Goal: Check status: Check status

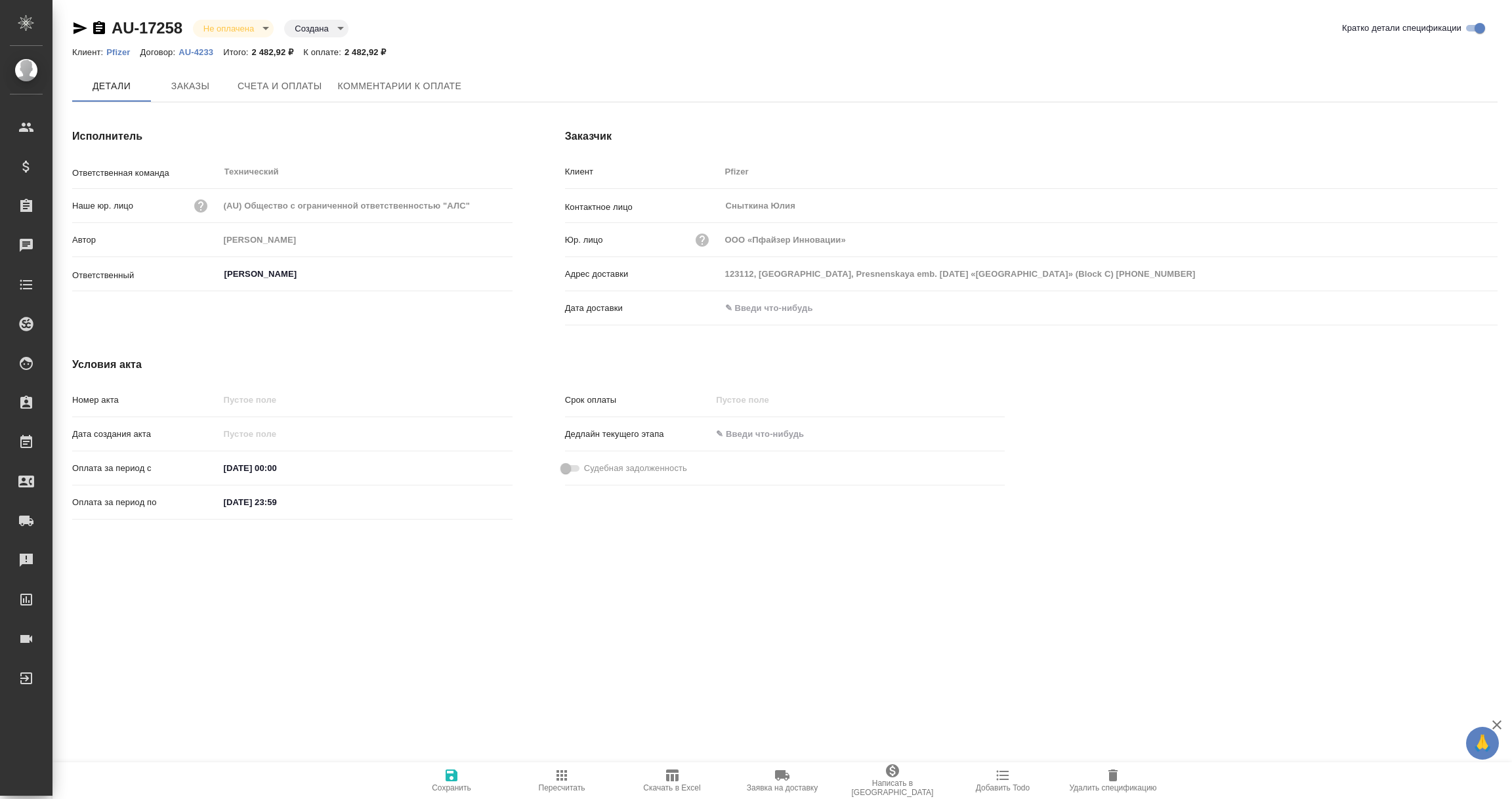
click at [776, 306] on input "text" at bounding box center [778, 308] width 115 height 19
click at [1452, 306] on icon "button" at bounding box center [1459, 308] width 16 height 16
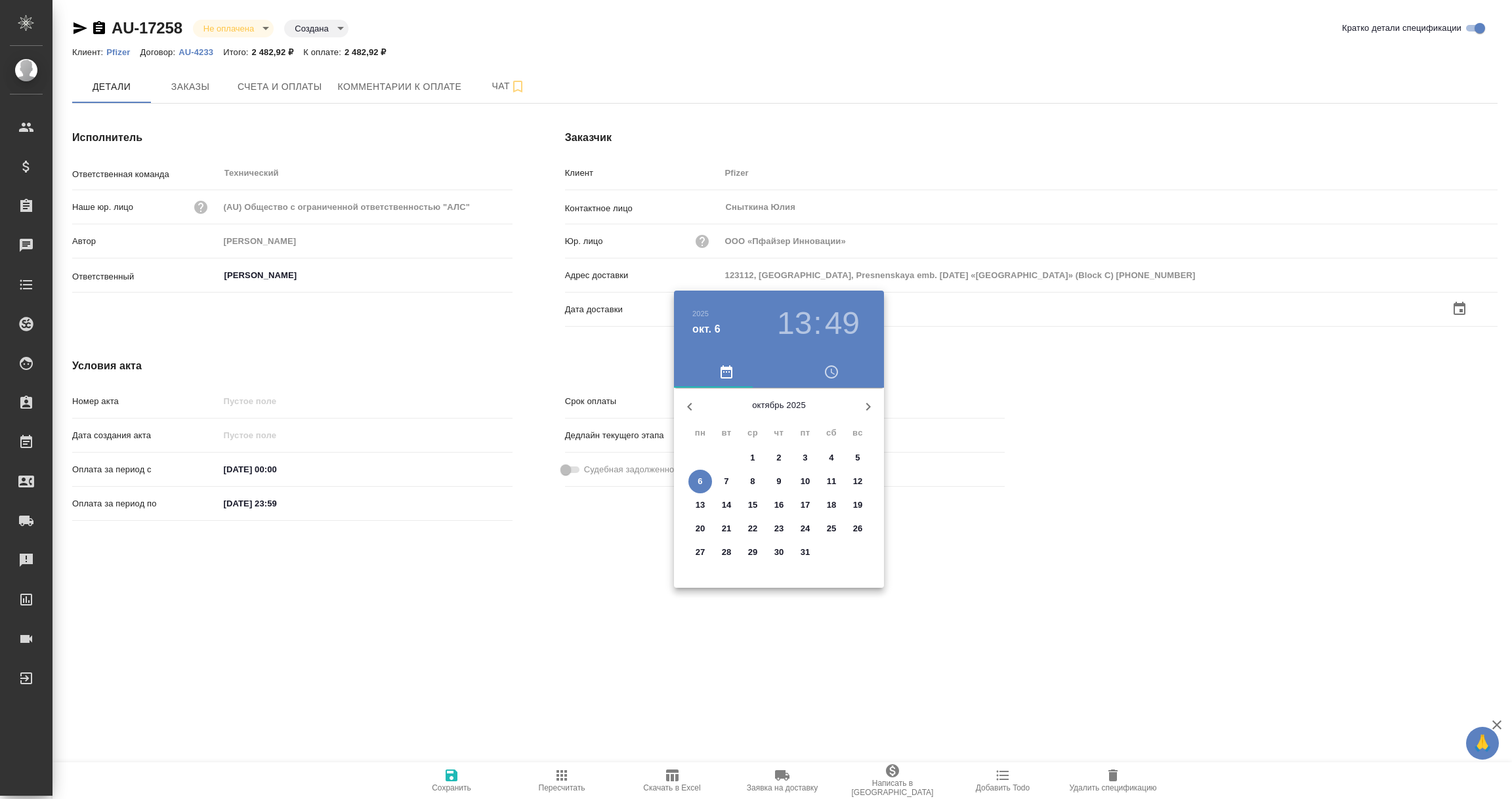
click at [699, 483] on p "6" at bounding box center [699, 482] width 4 height 13
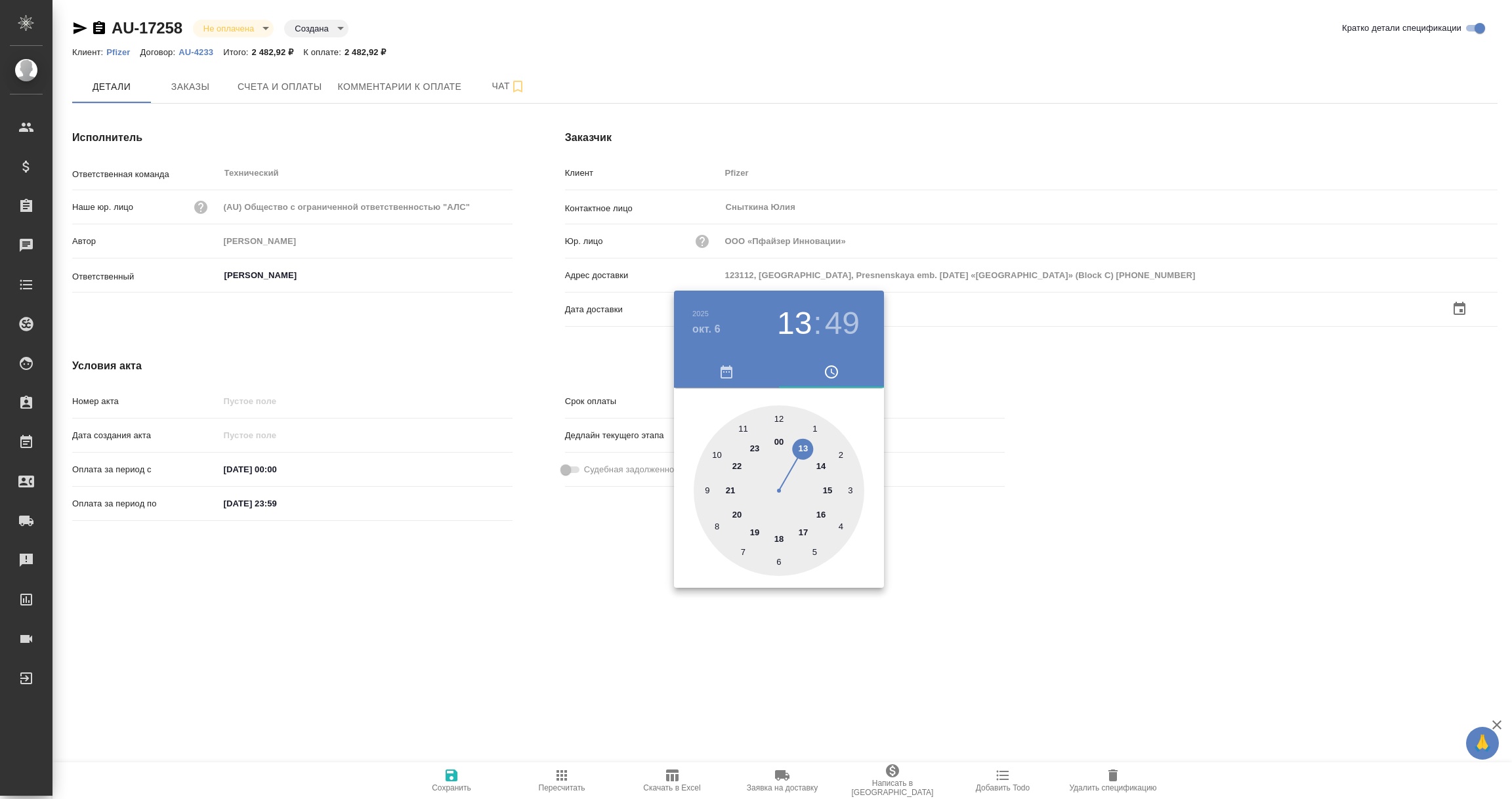
type input "06.10.2025 13:49"
drag, startPoint x: 628, startPoint y: 556, endPoint x: 624, endPoint y: 561, distance: 6.4
click at [628, 556] on div at bounding box center [756, 399] width 1512 height 799
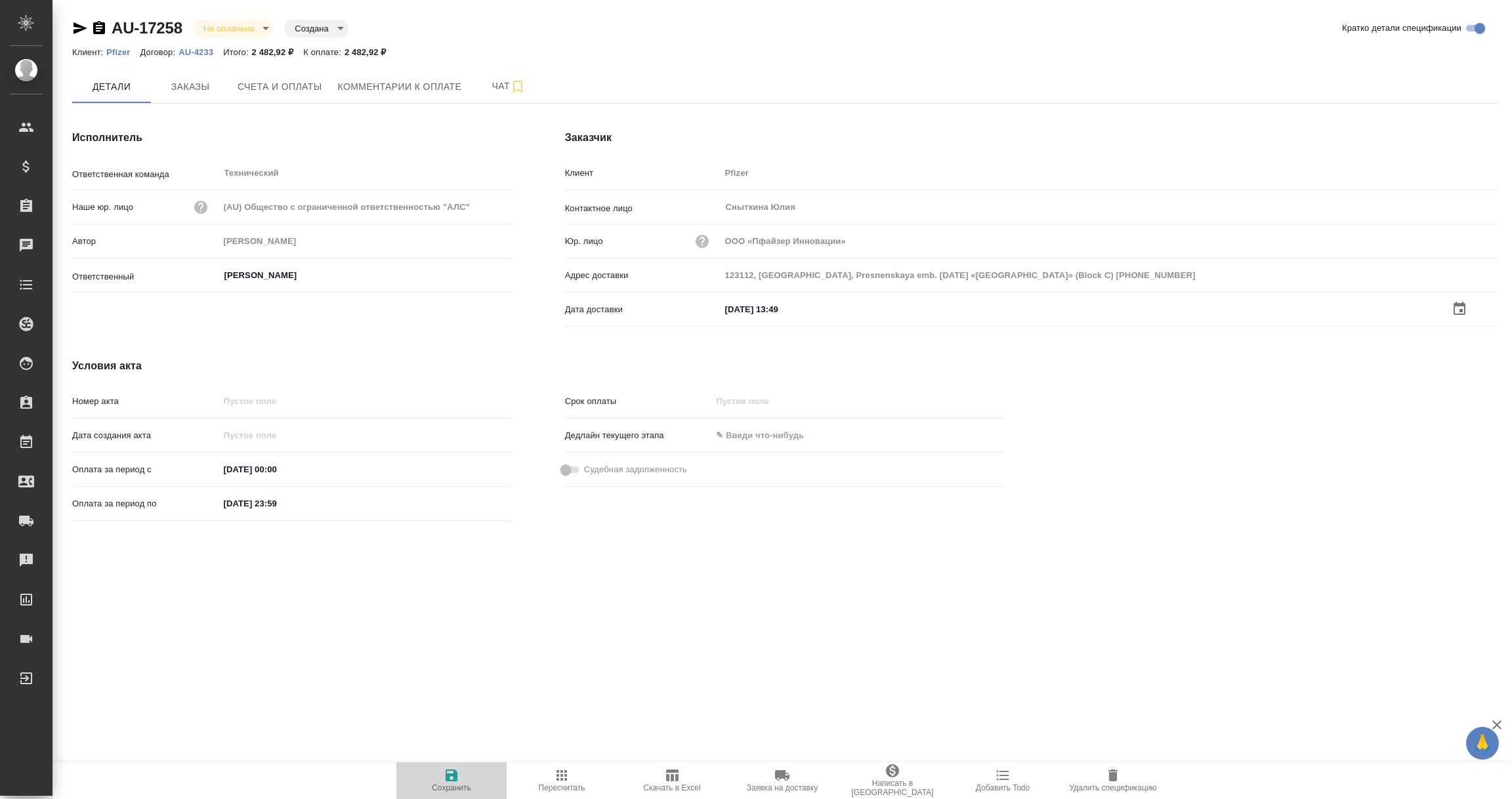
click at [452, 784] on span "Сохранить" at bounding box center [451, 788] width 39 height 9
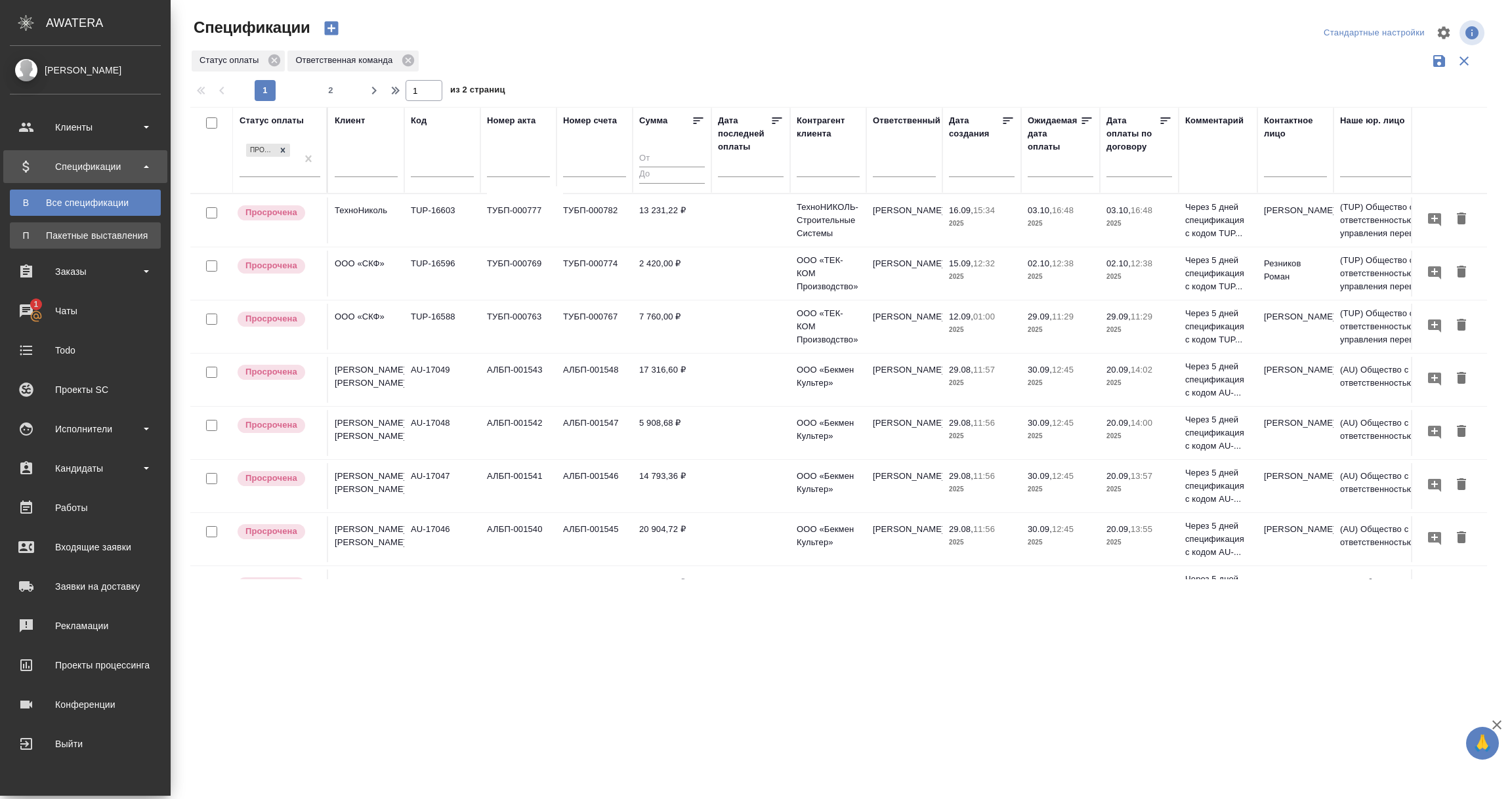
scroll to position [590, 0]
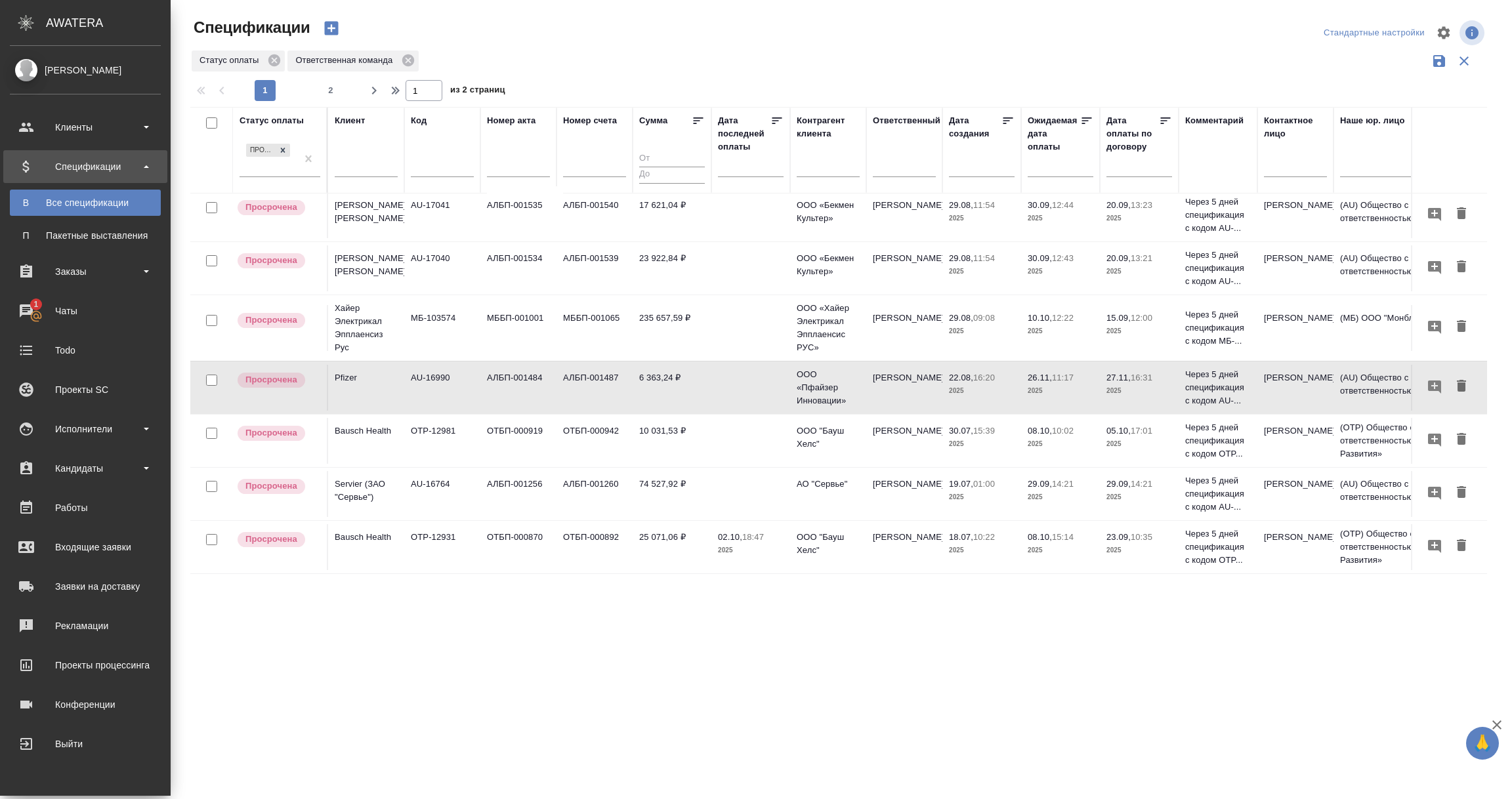
click at [81, 200] on div "Все спецификации" at bounding box center [86, 202] width 138 height 13
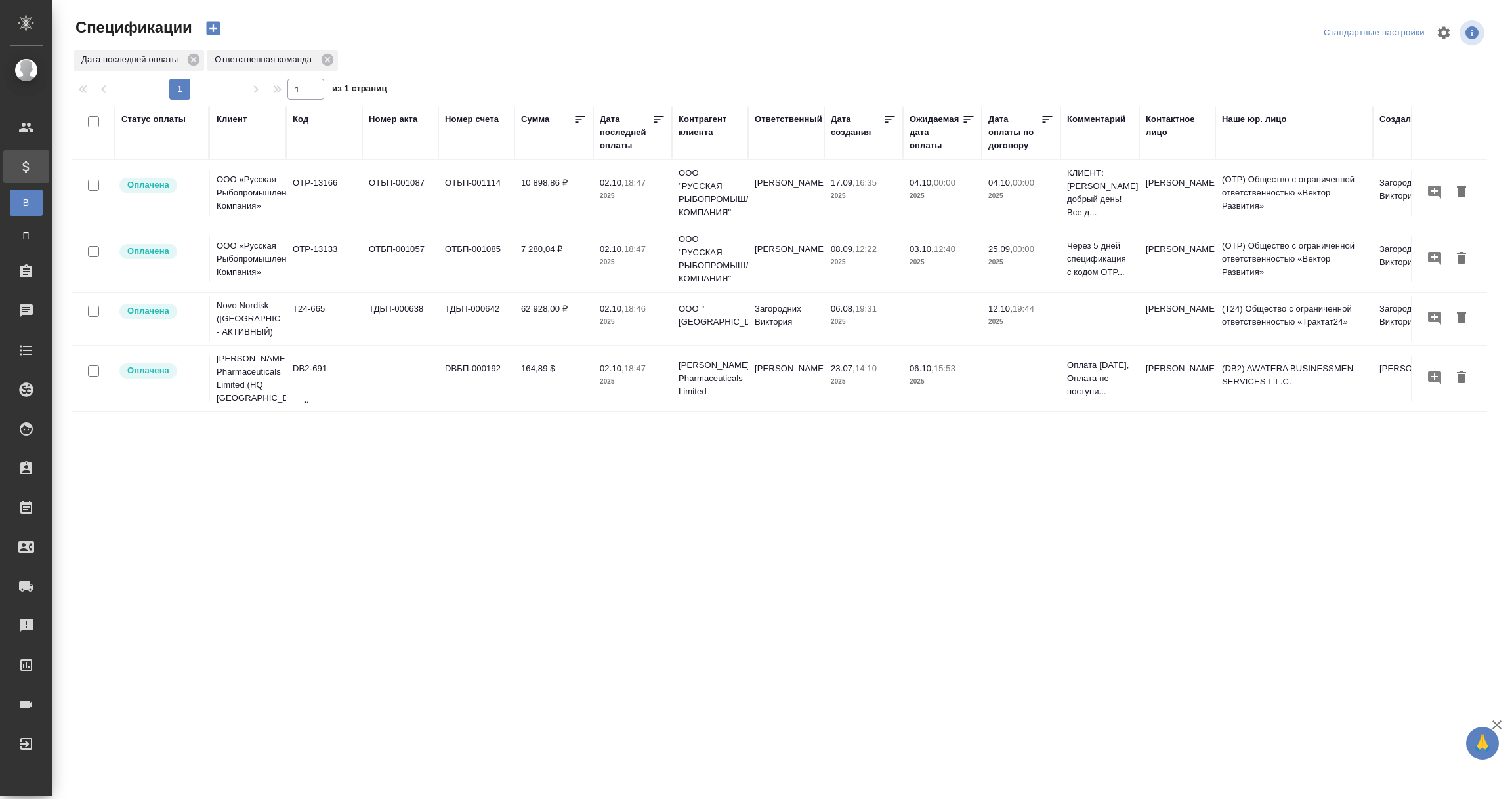
click at [689, 128] on div "Контрагент клиента" at bounding box center [710, 126] width 63 height 26
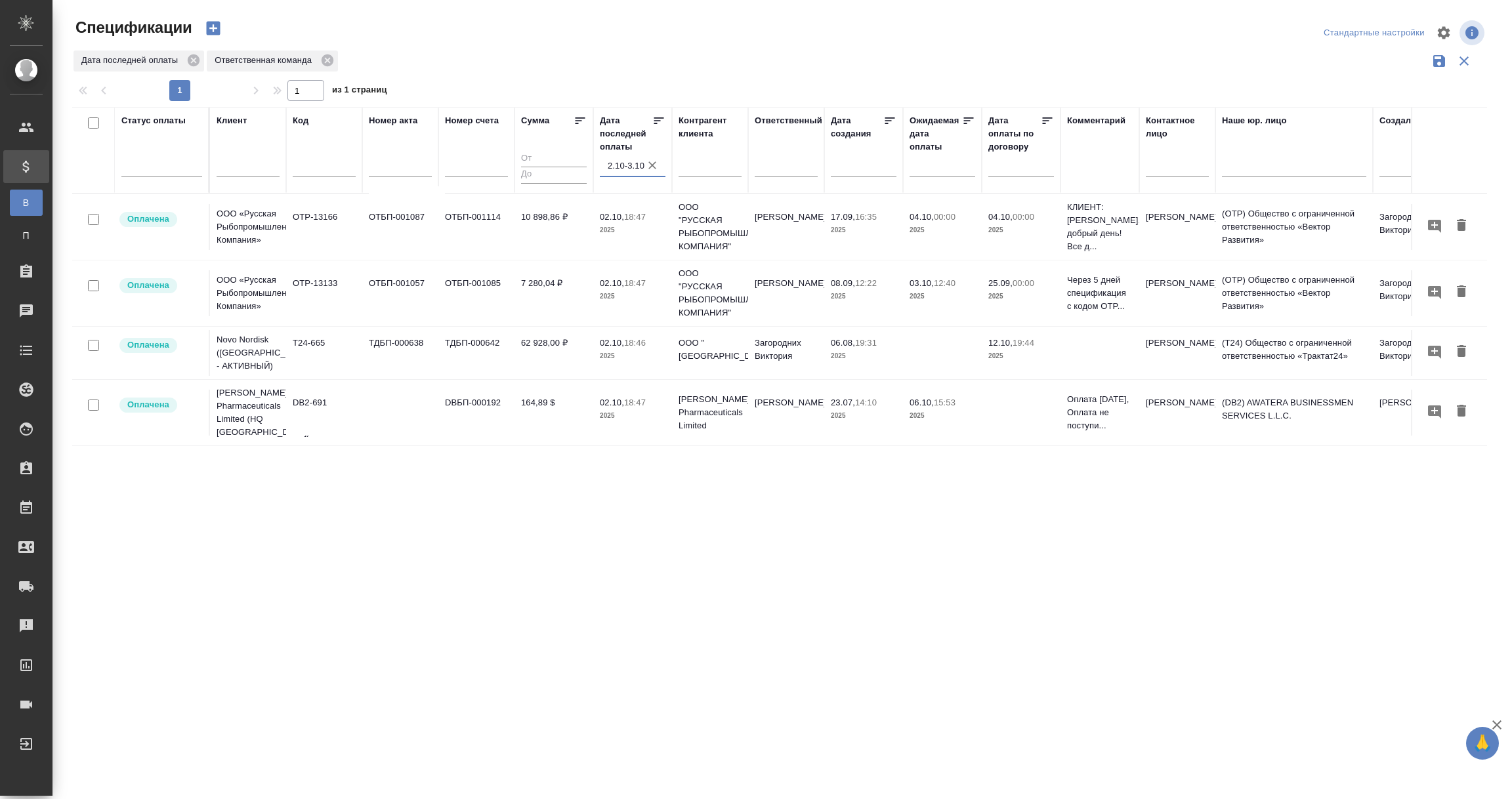
click at [617, 168] on input "2.10-3.10" at bounding box center [636, 165] width 58 height 18
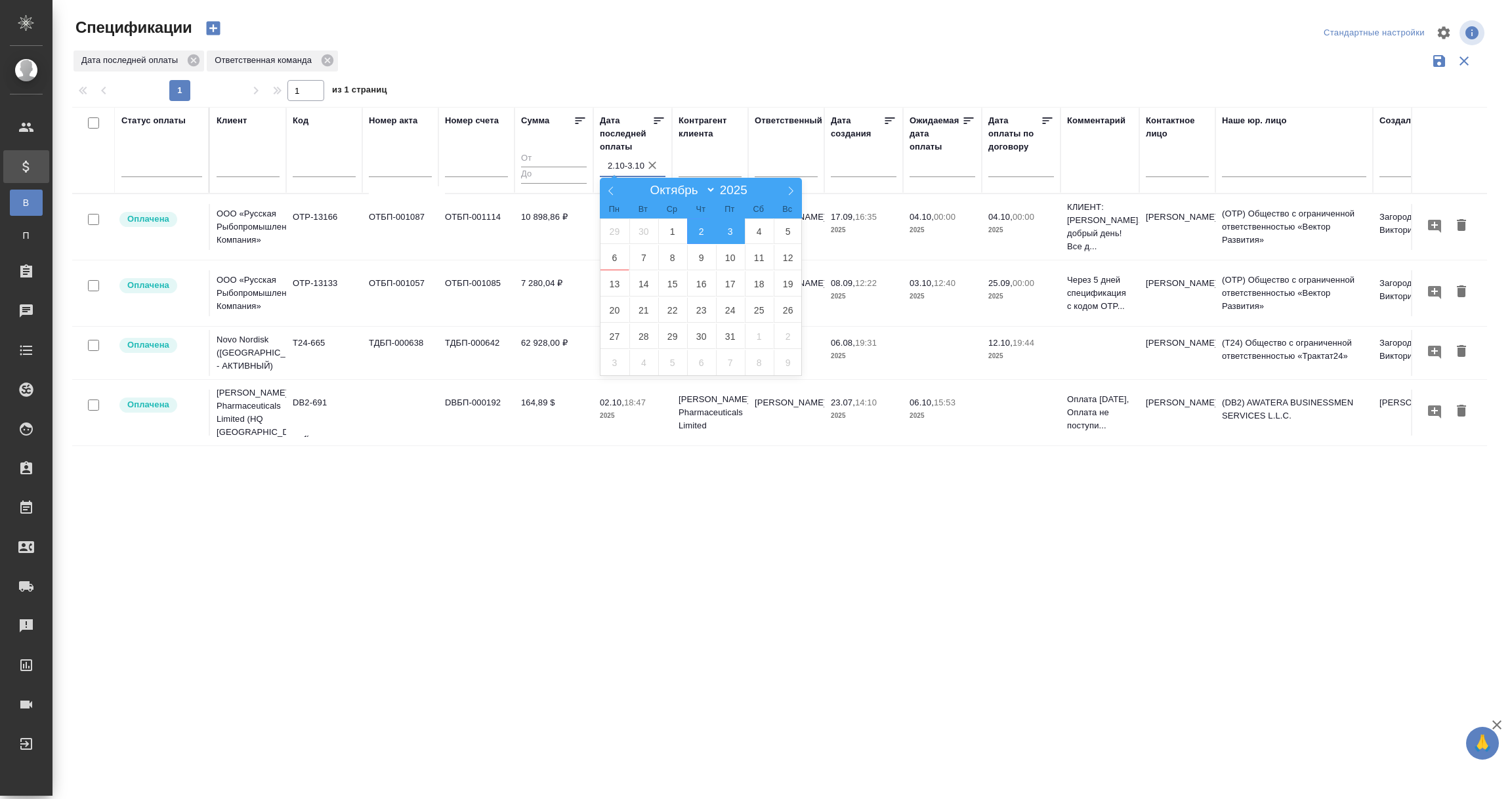
click at [731, 229] on span "3" at bounding box center [731, 231] width 29 height 25
click at [608, 261] on span "6" at bounding box center [615, 257] width 29 height 25
type div "2025-10-02T21:00:00.000Z — 2025-10-05T21:00:00.000Z"
type input "3.10-6.10"
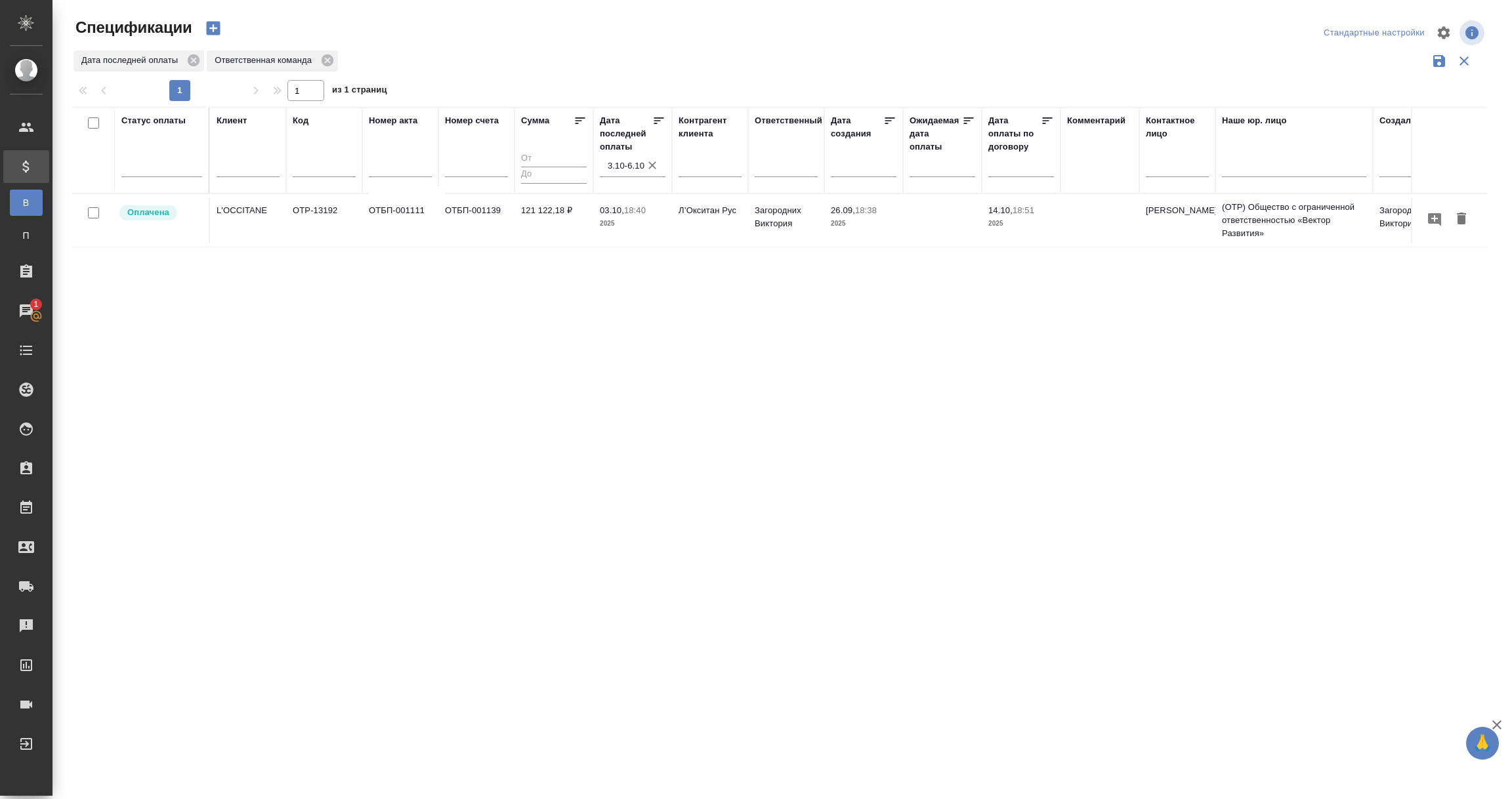
click at [321, 207] on td "OTP-13192" at bounding box center [324, 220] width 76 height 46
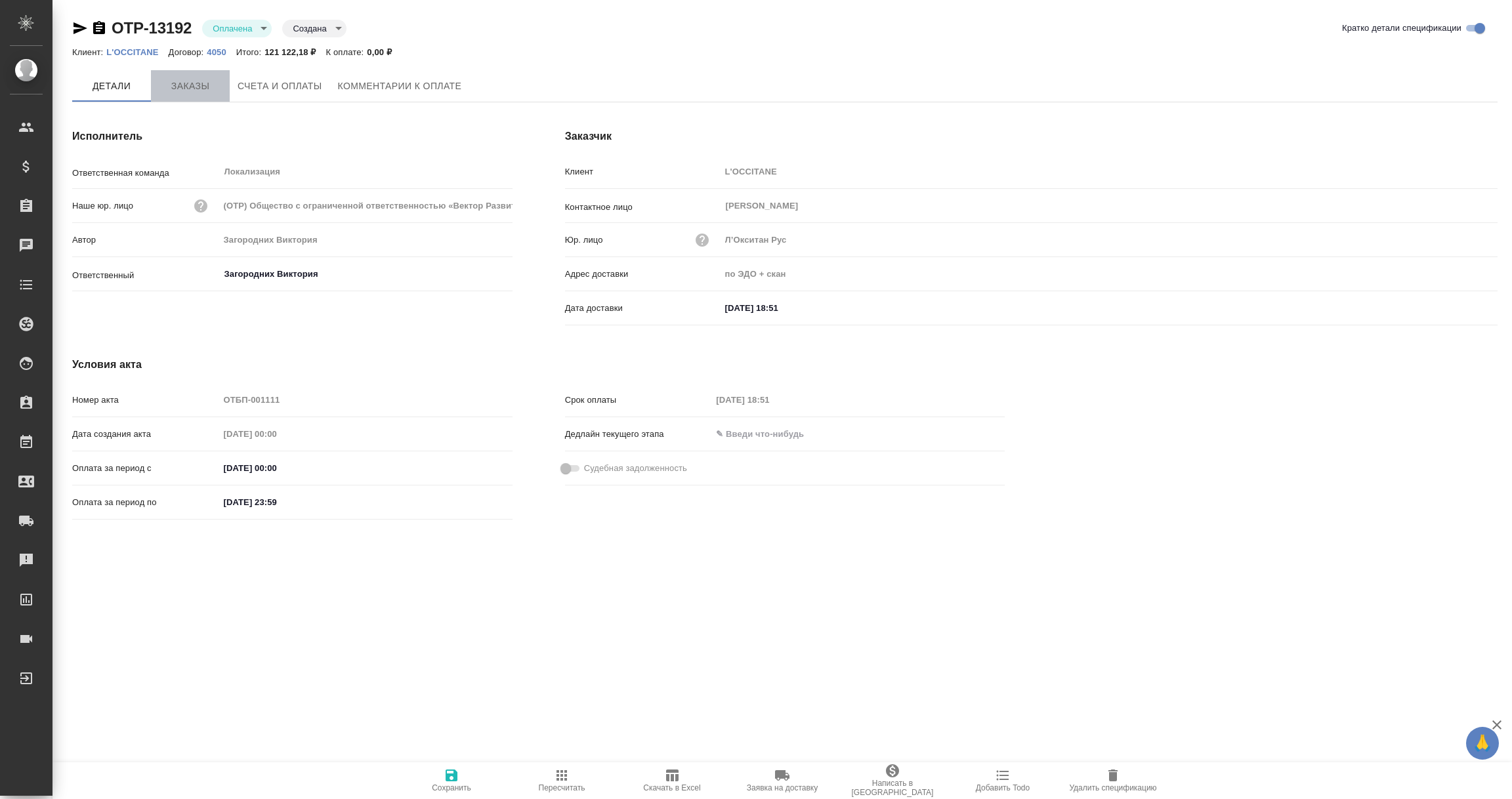
click at [186, 88] on span "Заказы" at bounding box center [190, 86] width 63 height 17
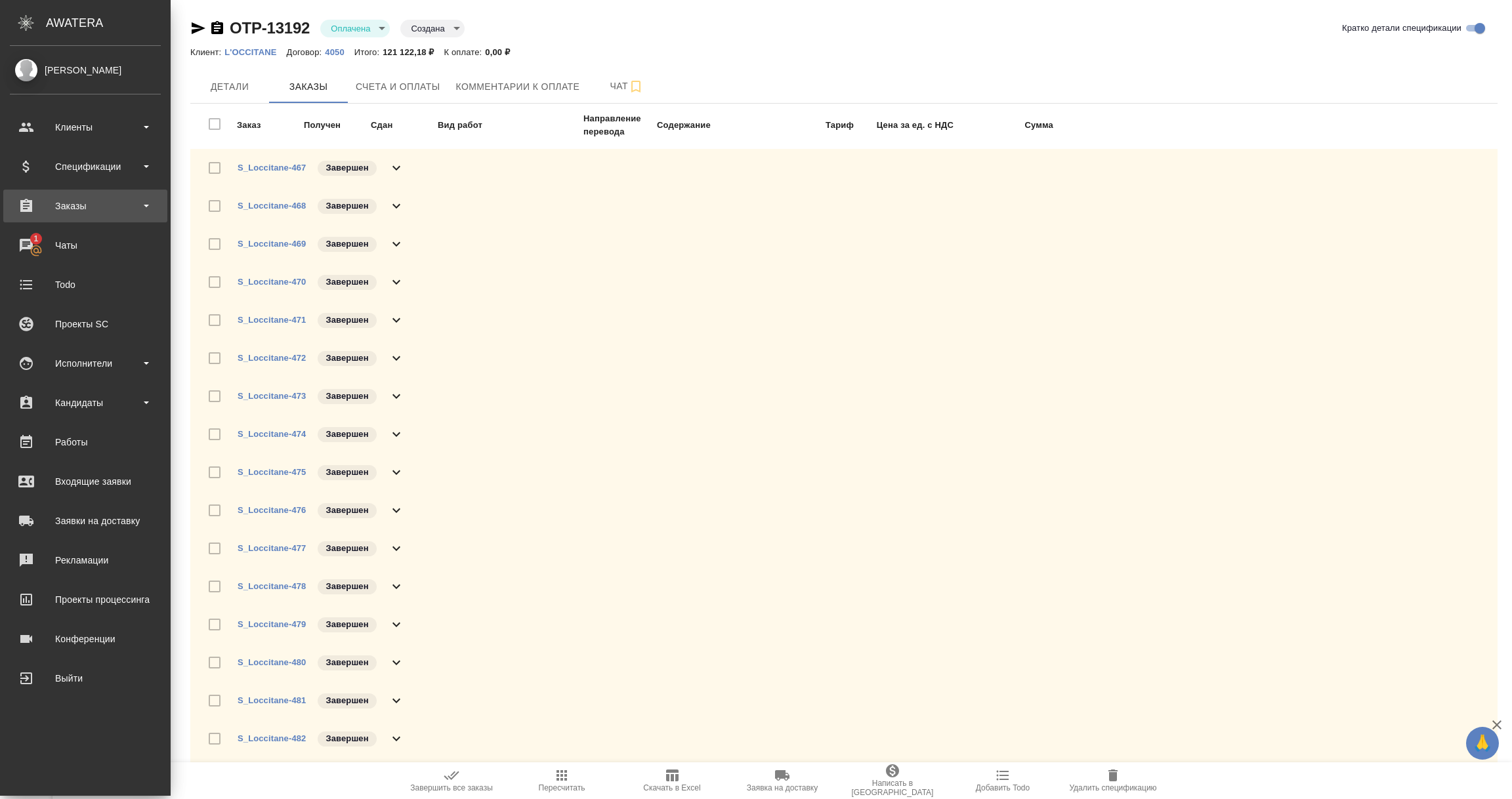
click at [80, 213] on div "Заказы" at bounding box center [86, 205] width 151 height 20
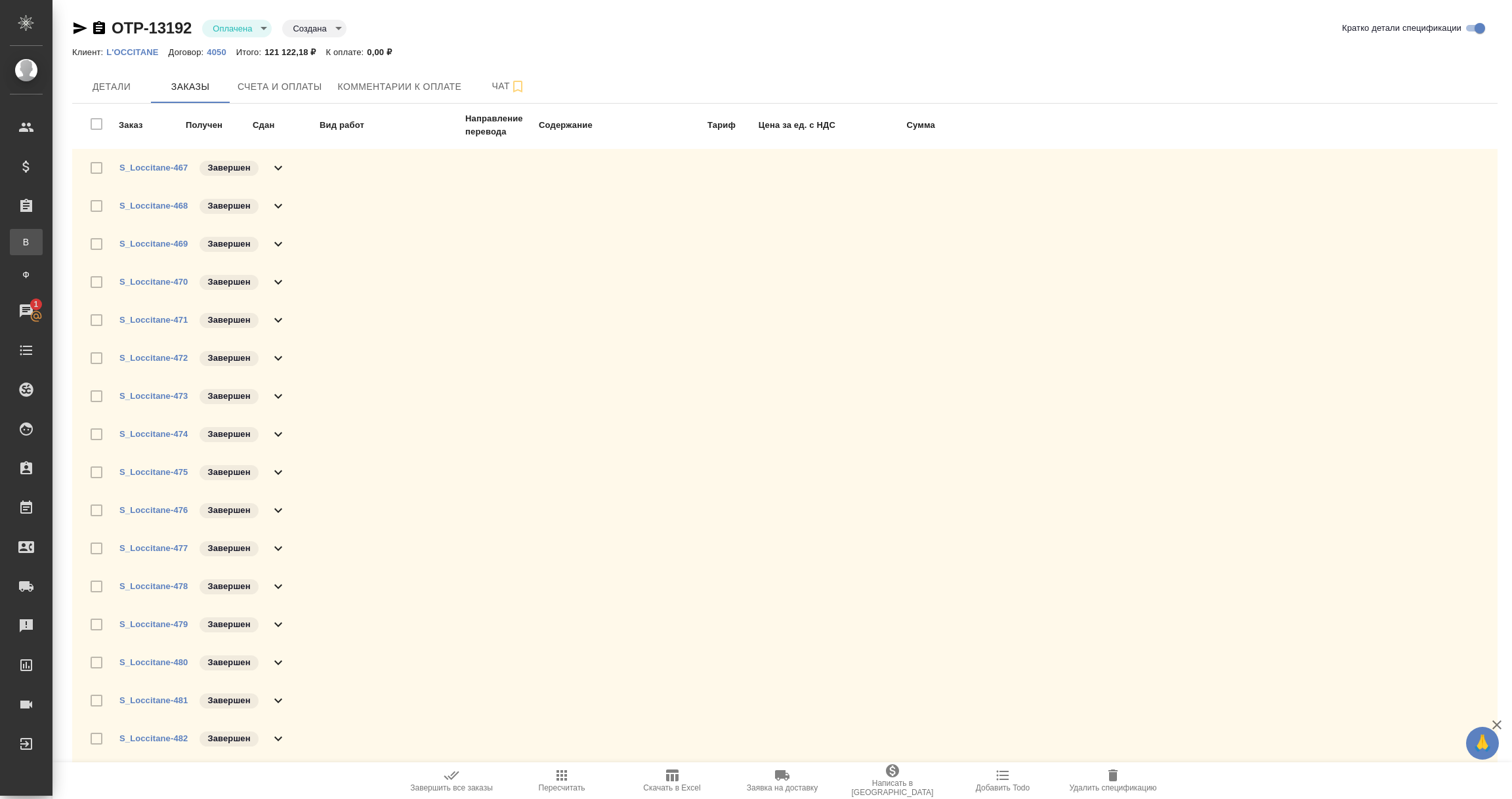
click at [20, 237] on div "Все заказы" at bounding box center [9, 242] width 20 height 13
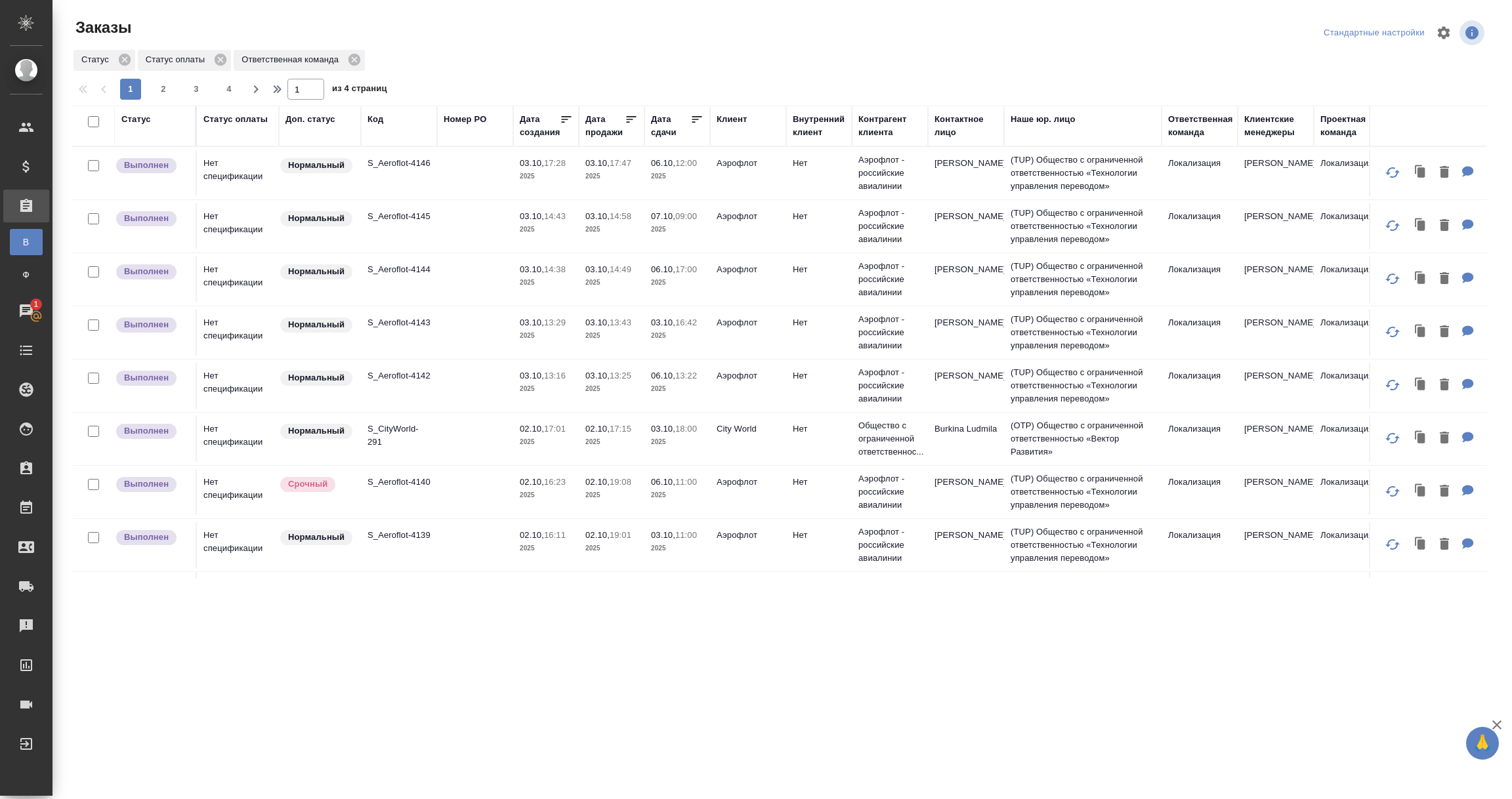
click at [137, 115] on div "Статус" at bounding box center [136, 120] width 30 height 13
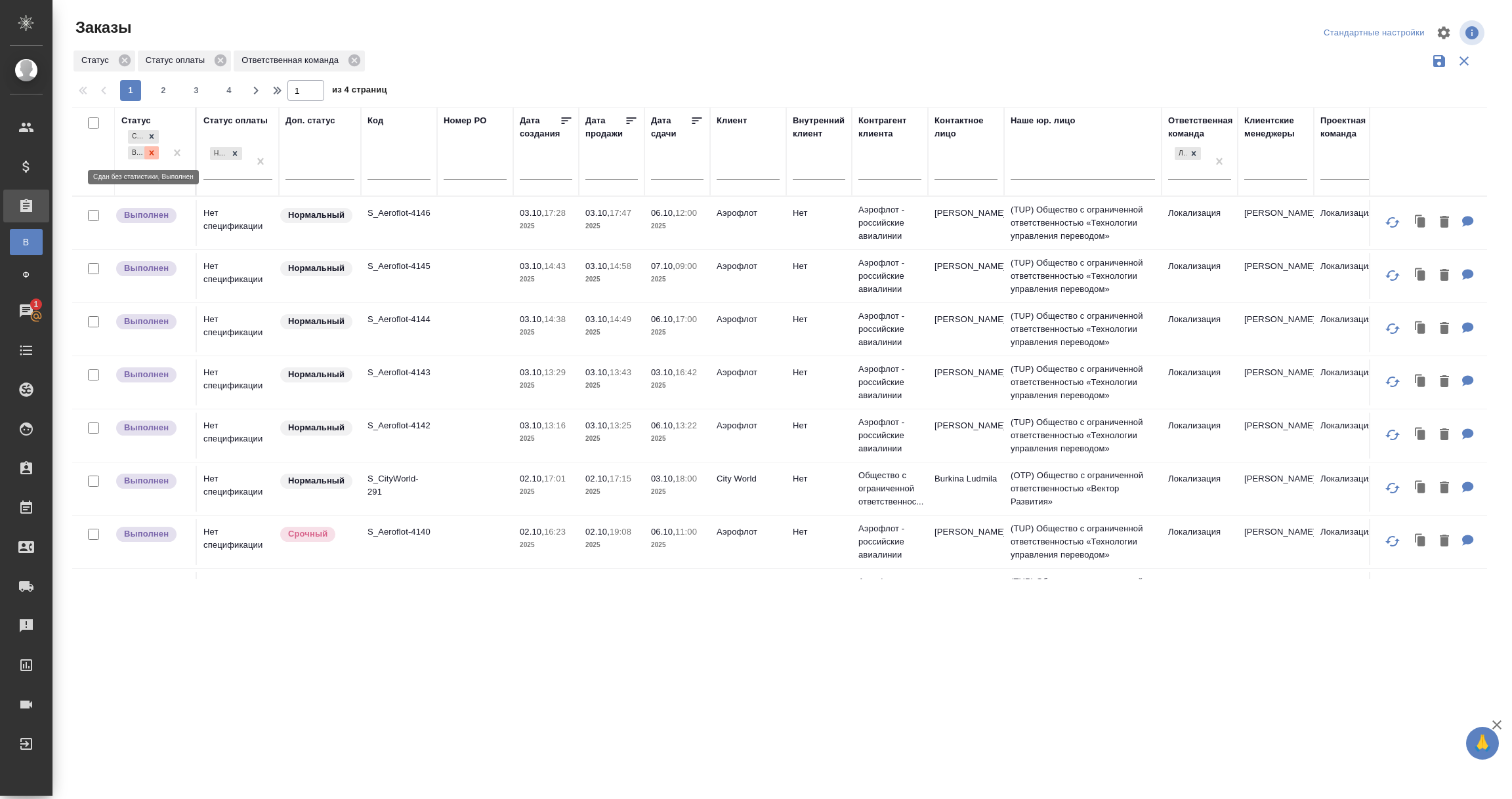
click at [150, 151] on icon at bounding box center [152, 152] width 4 height 4
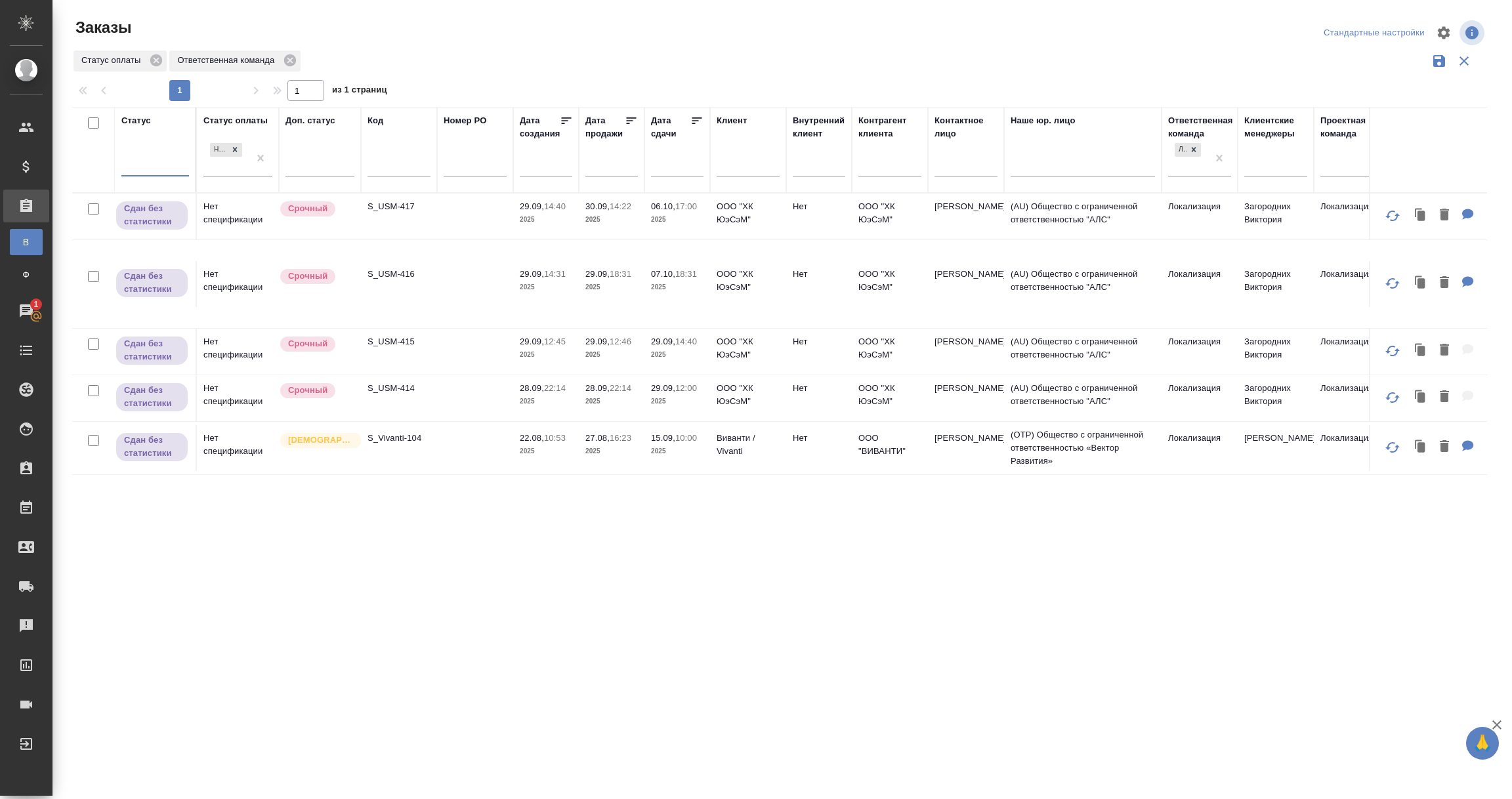
click at [236, 149] on icon at bounding box center [234, 149] width 9 height 9
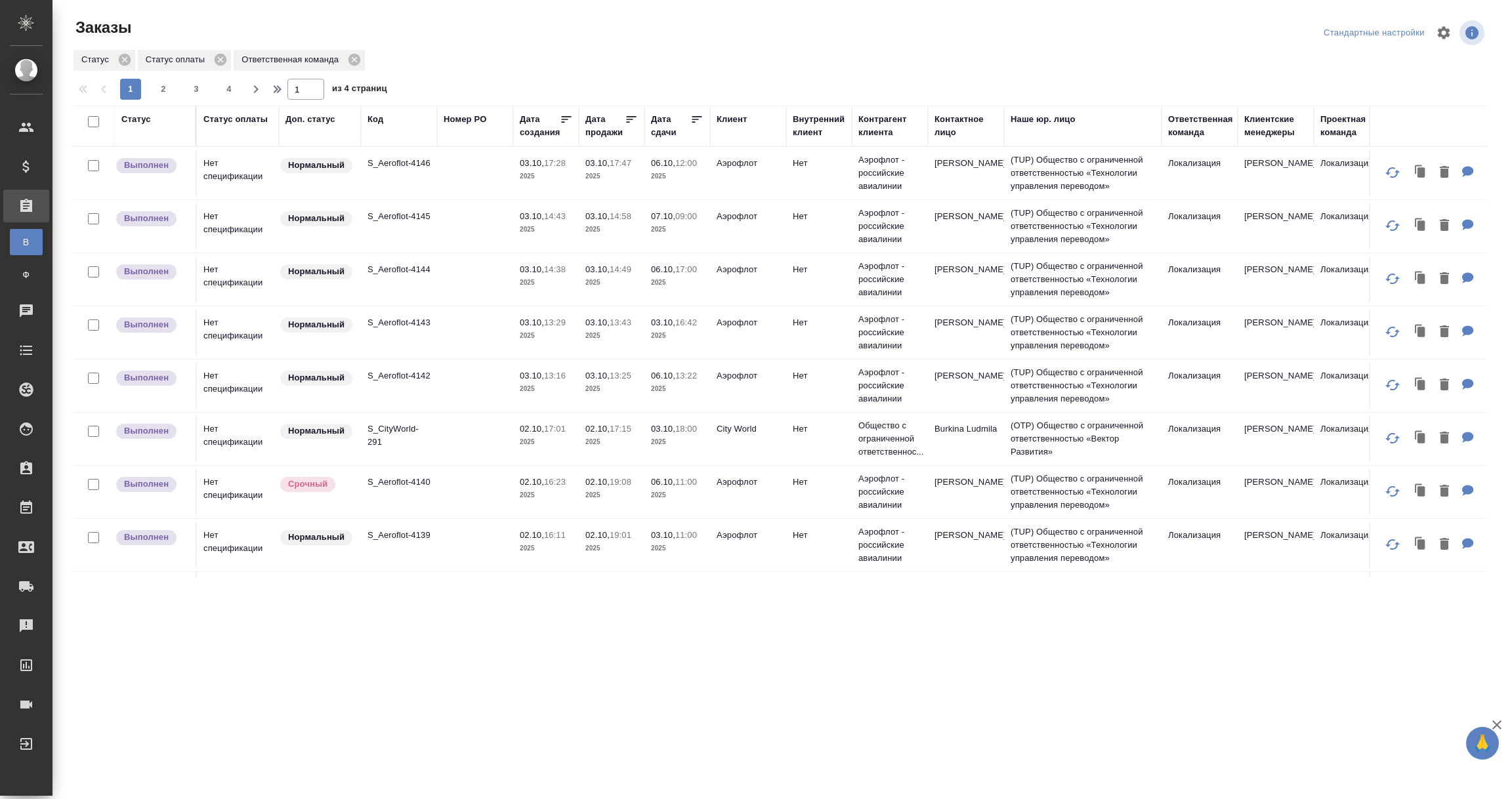
click at [237, 120] on div "Статус оплаты" at bounding box center [235, 120] width 65 height 13
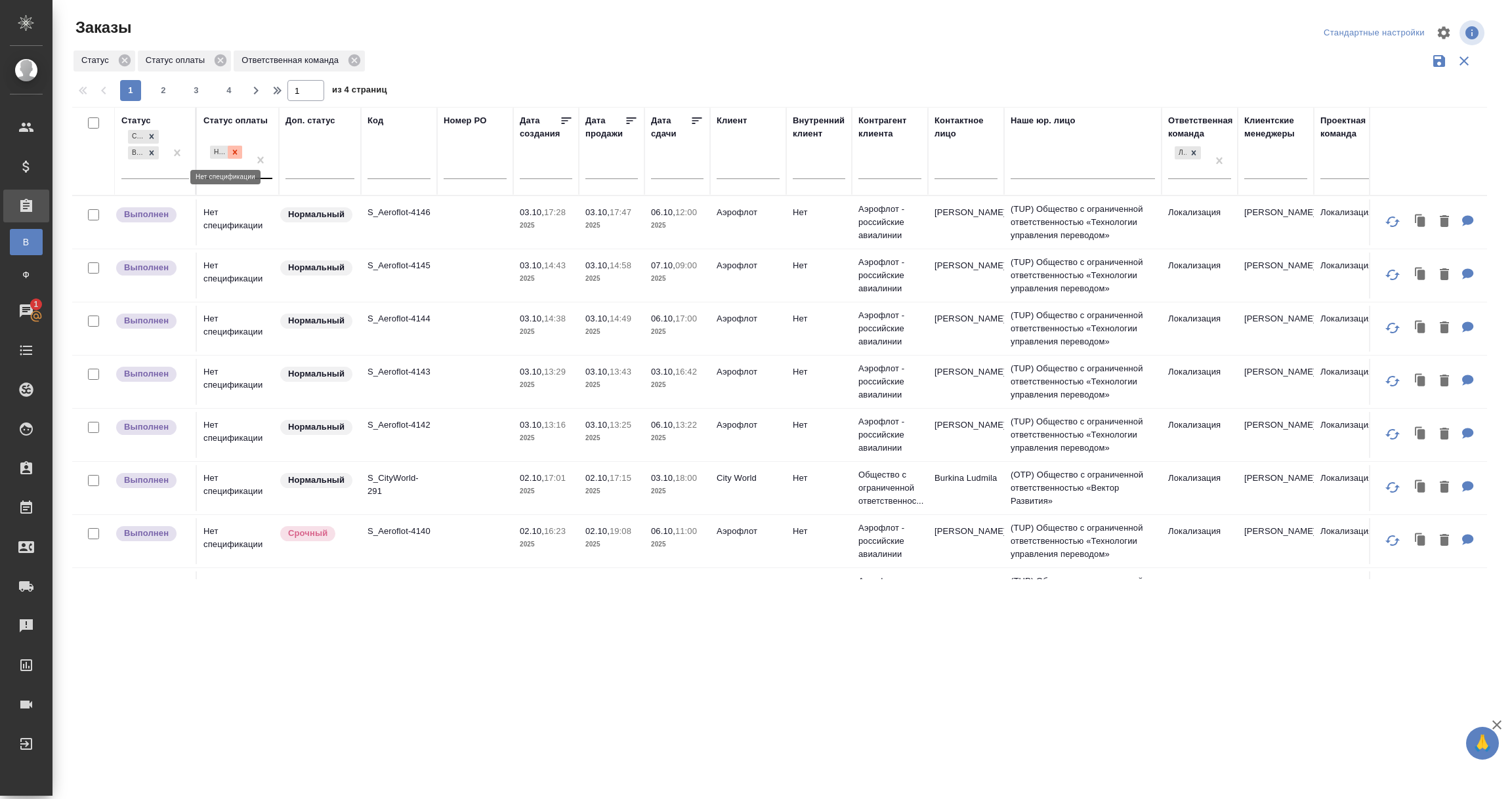
click at [236, 155] on icon at bounding box center [234, 152] width 9 height 9
click at [225, 165] on div "Нет спецификации" at bounding box center [226, 160] width 45 height 36
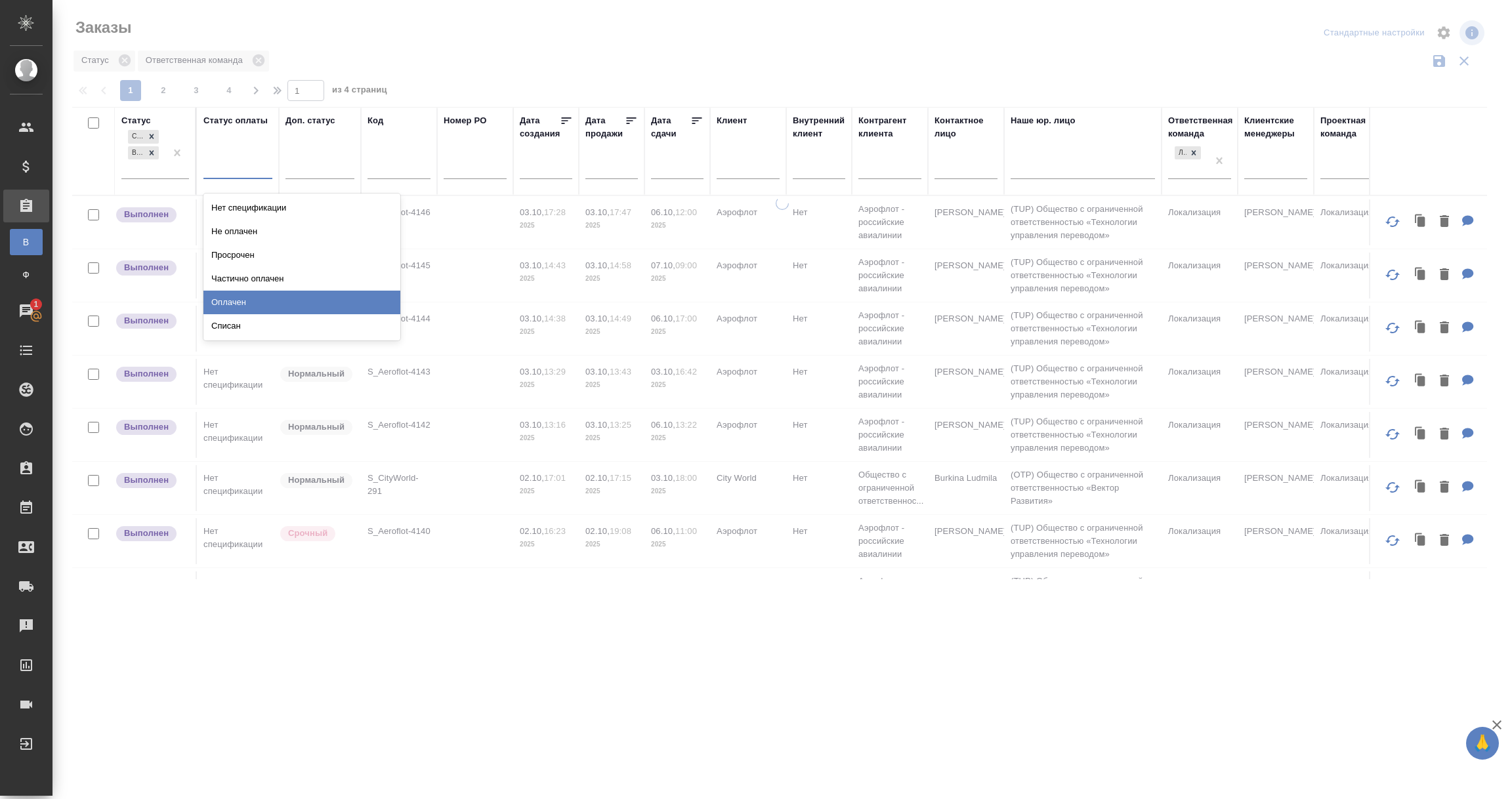
click at [223, 301] on div "Оплачен" at bounding box center [301, 303] width 197 height 24
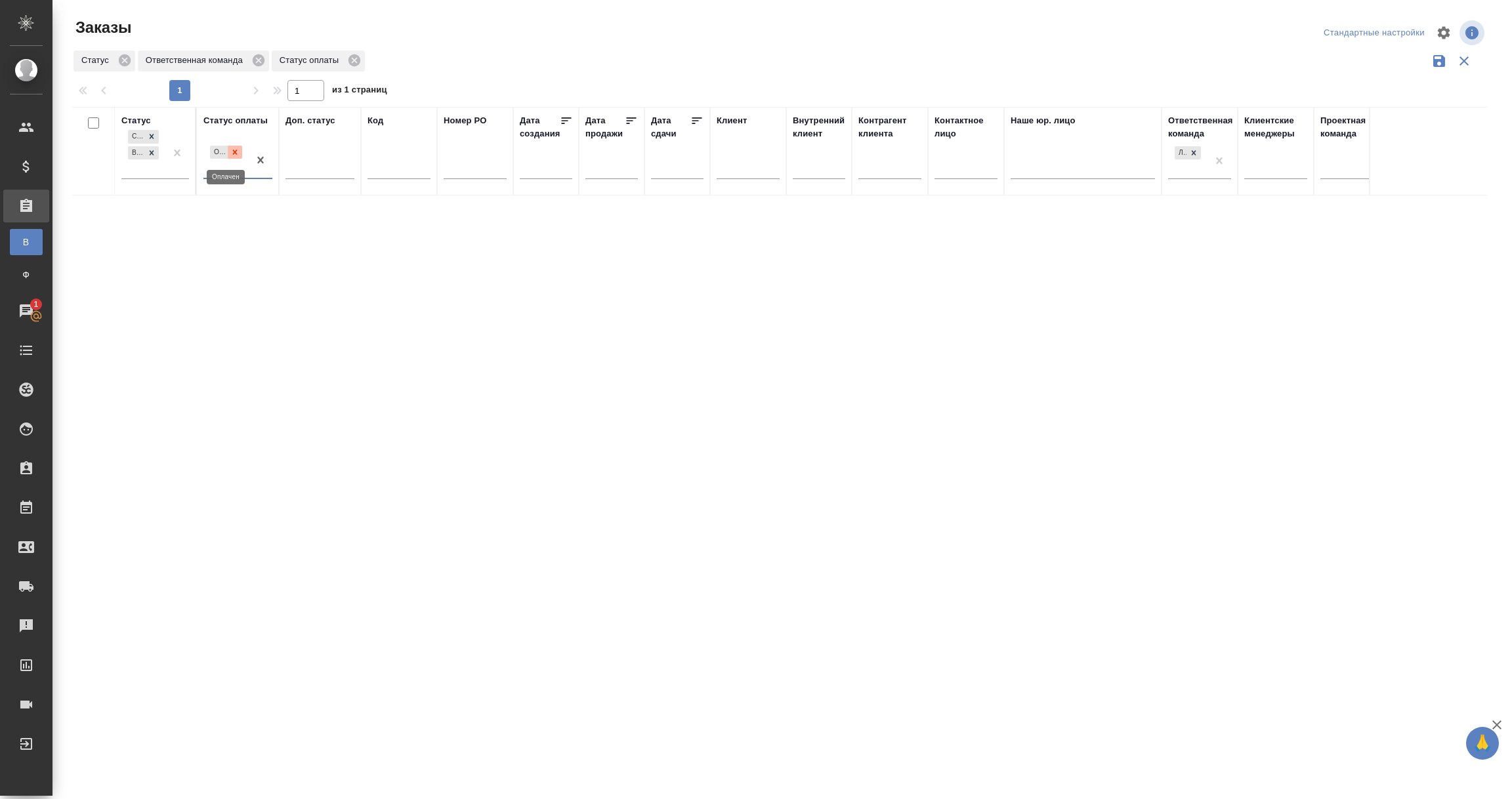
click at [236, 152] on icon at bounding box center [235, 152] width 4 height 4
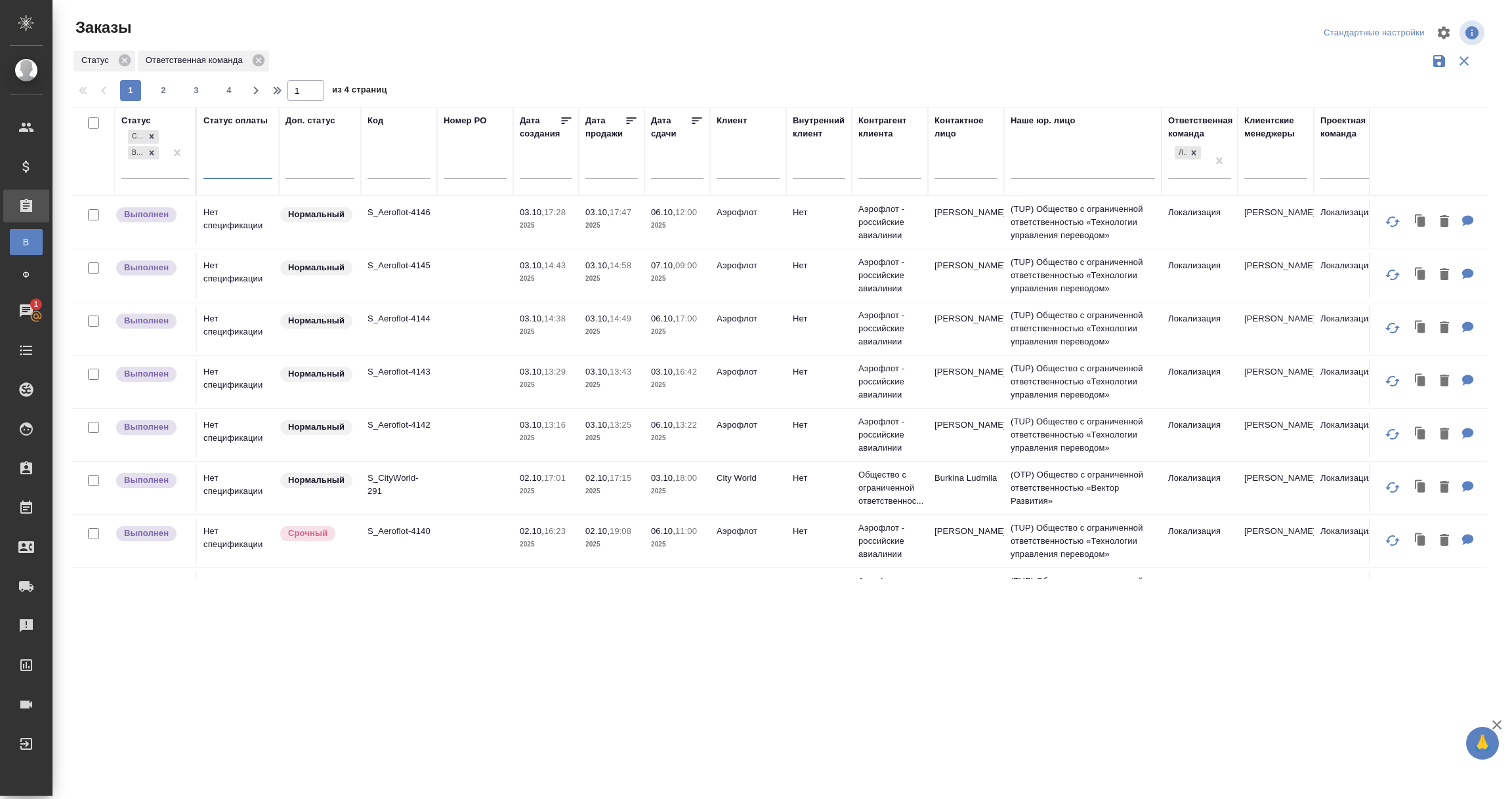
click at [237, 165] on div at bounding box center [237, 166] width 69 height 19
click at [239, 204] on div "Нет спецификации" at bounding box center [301, 208] width 197 height 24
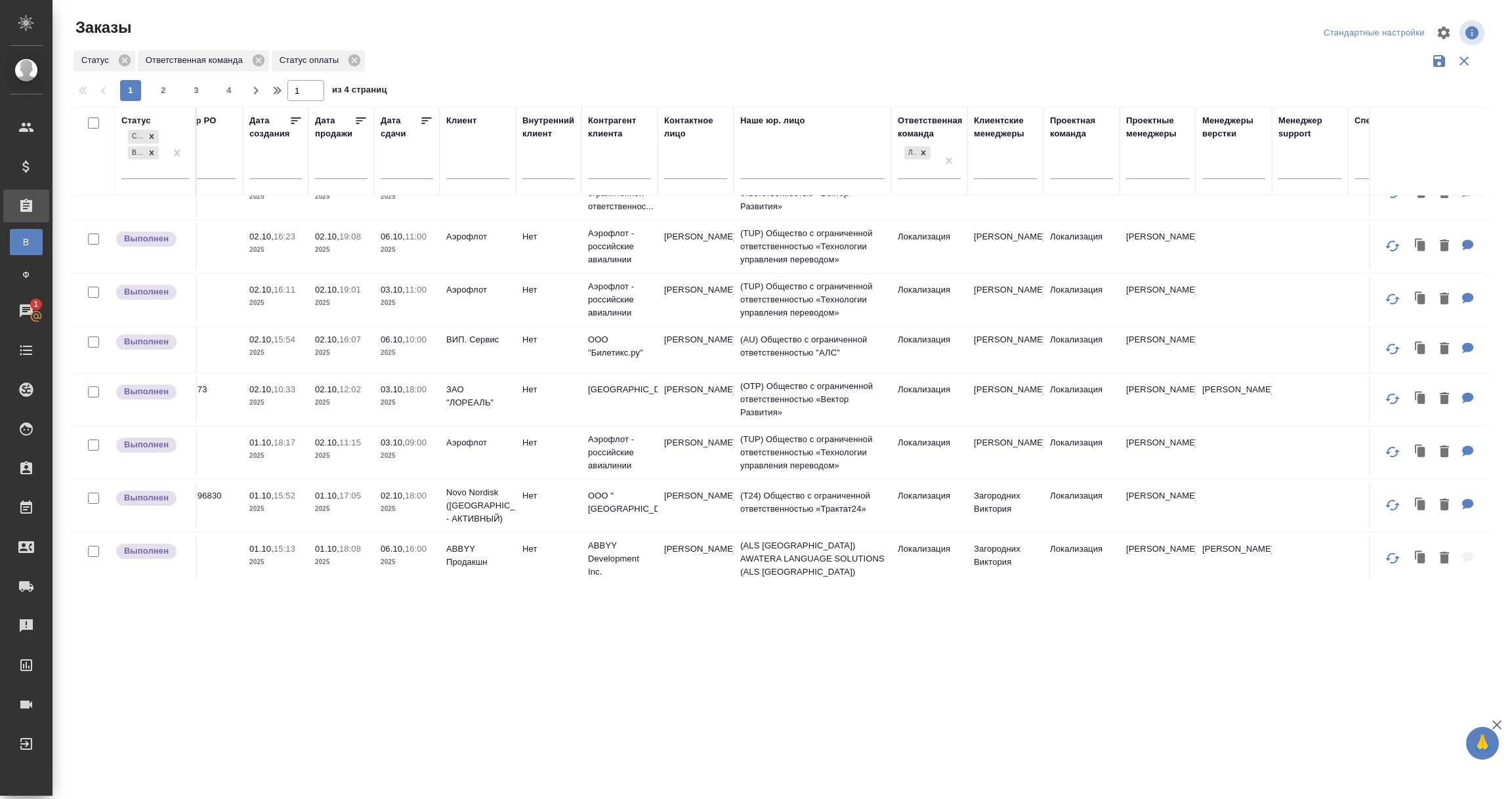
scroll to position [295, 0]
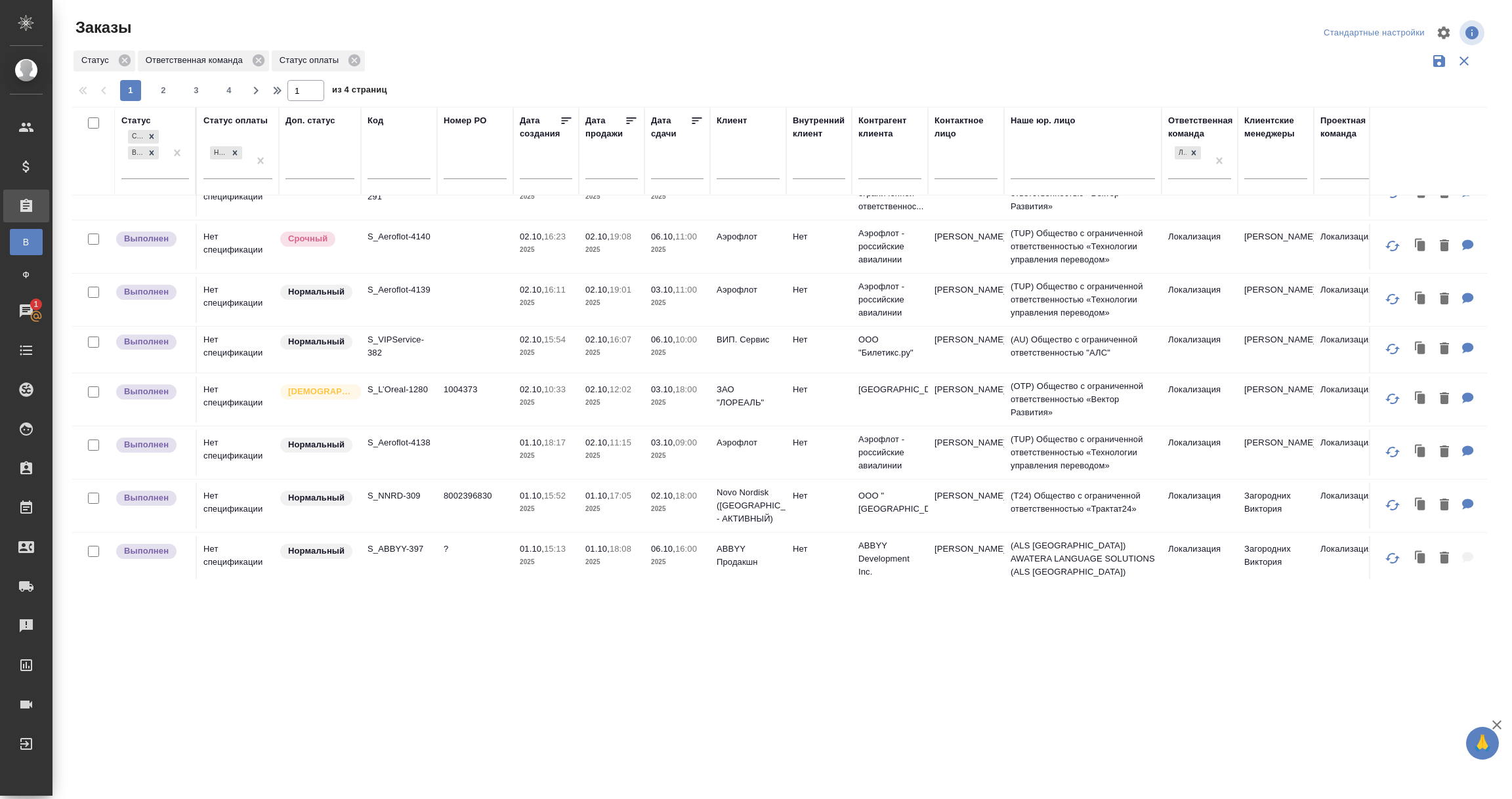
click at [422, 397] on td "S_L’Oreal-1280" at bounding box center [398, 399] width 76 height 46
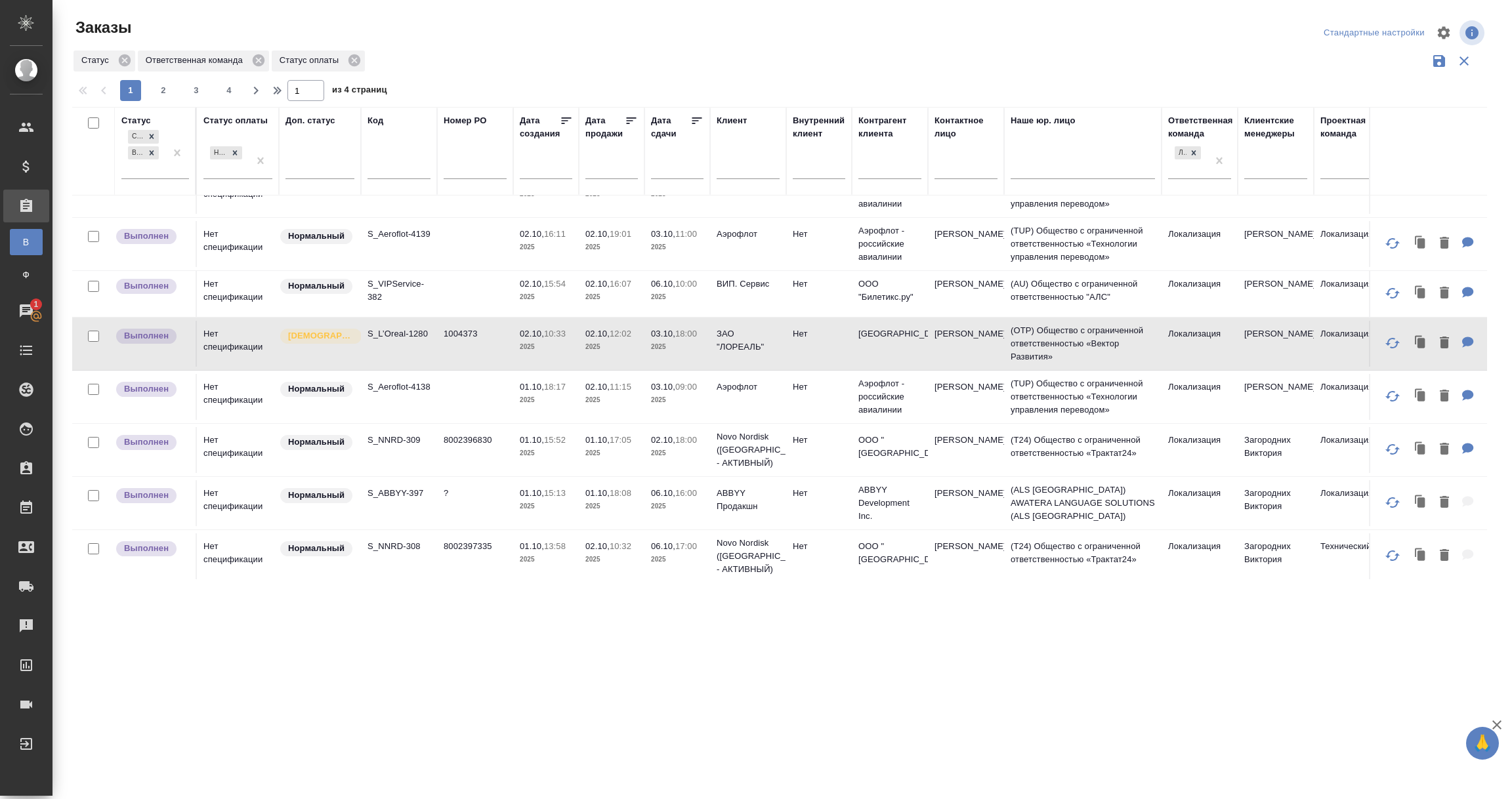
scroll to position [394, 0]
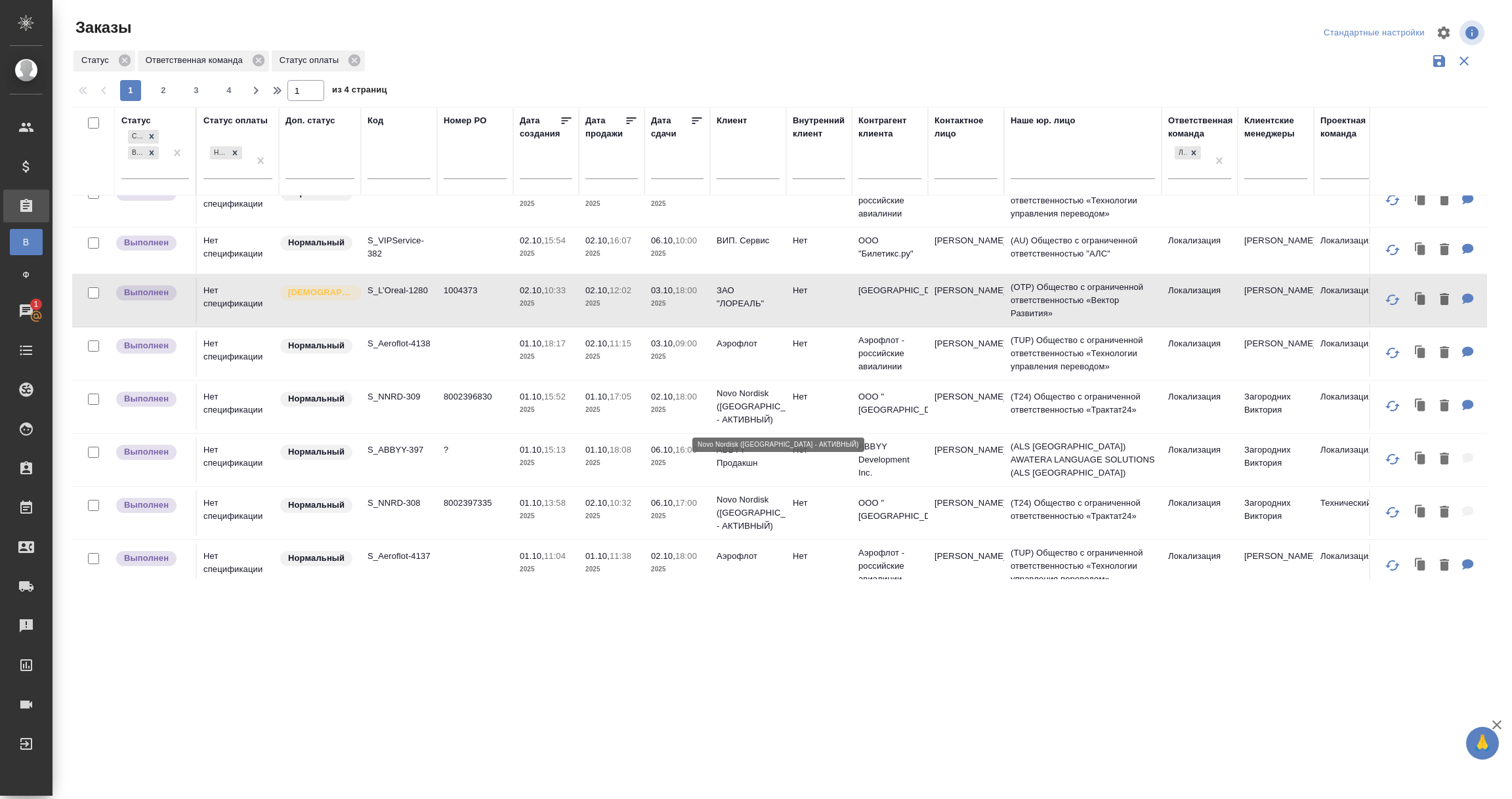
click at [716, 411] on p "Novo Nordisk (РФ - АКТИВНЫЙ)" at bounding box center [747, 407] width 63 height 39
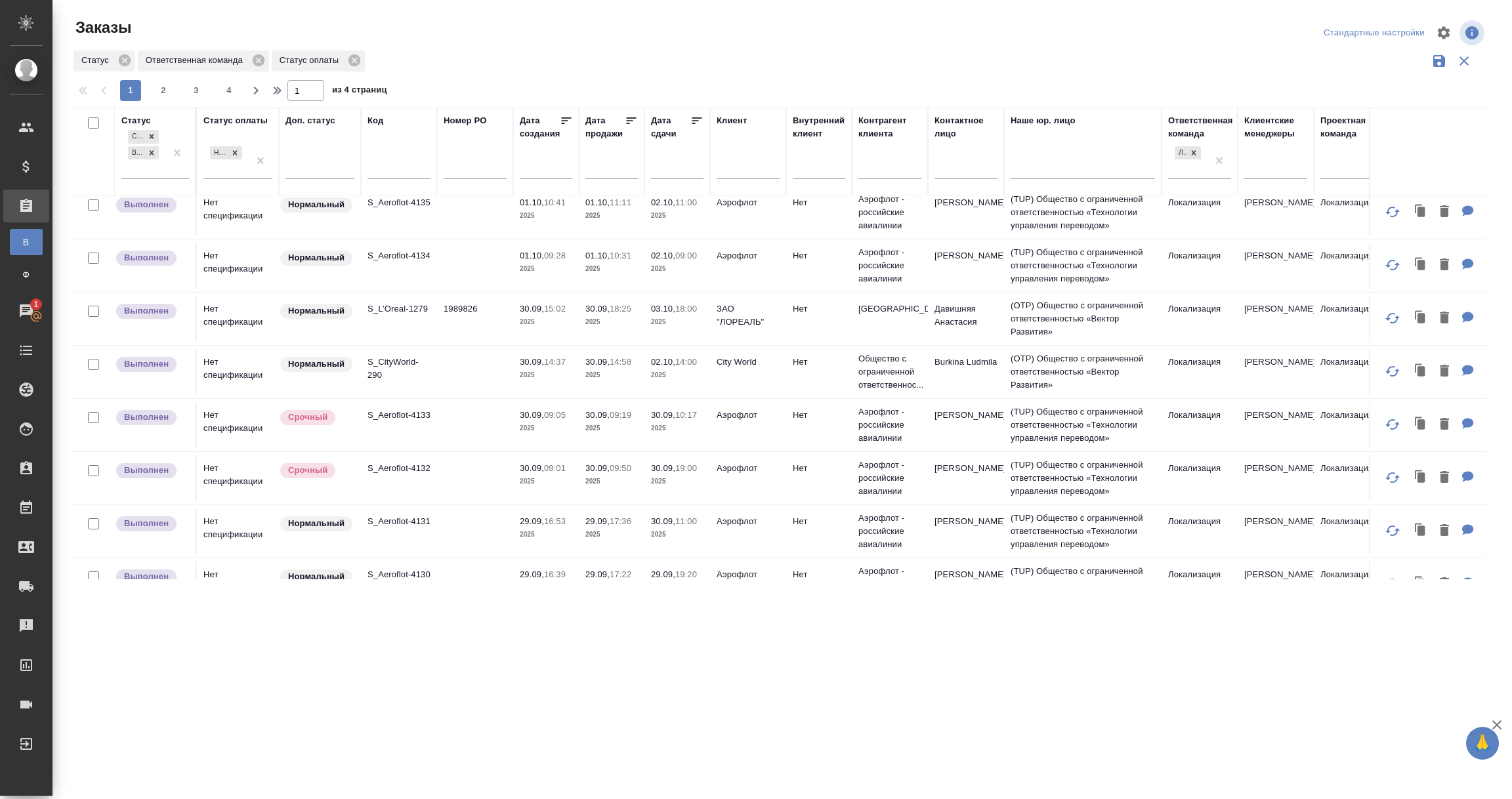
scroll to position [885, 0]
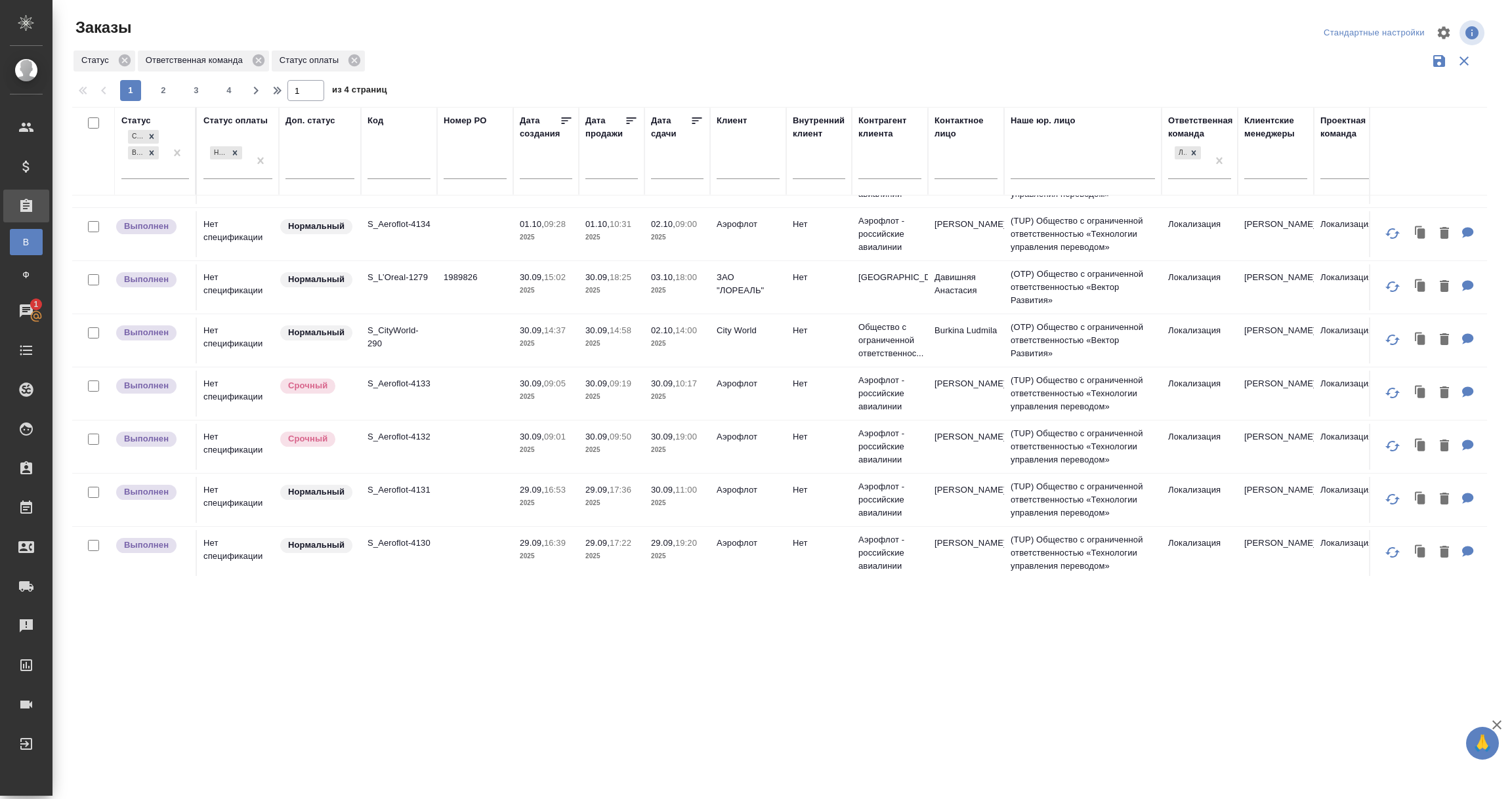
click at [466, 298] on td "1989826" at bounding box center [474, 287] width 76 height 46
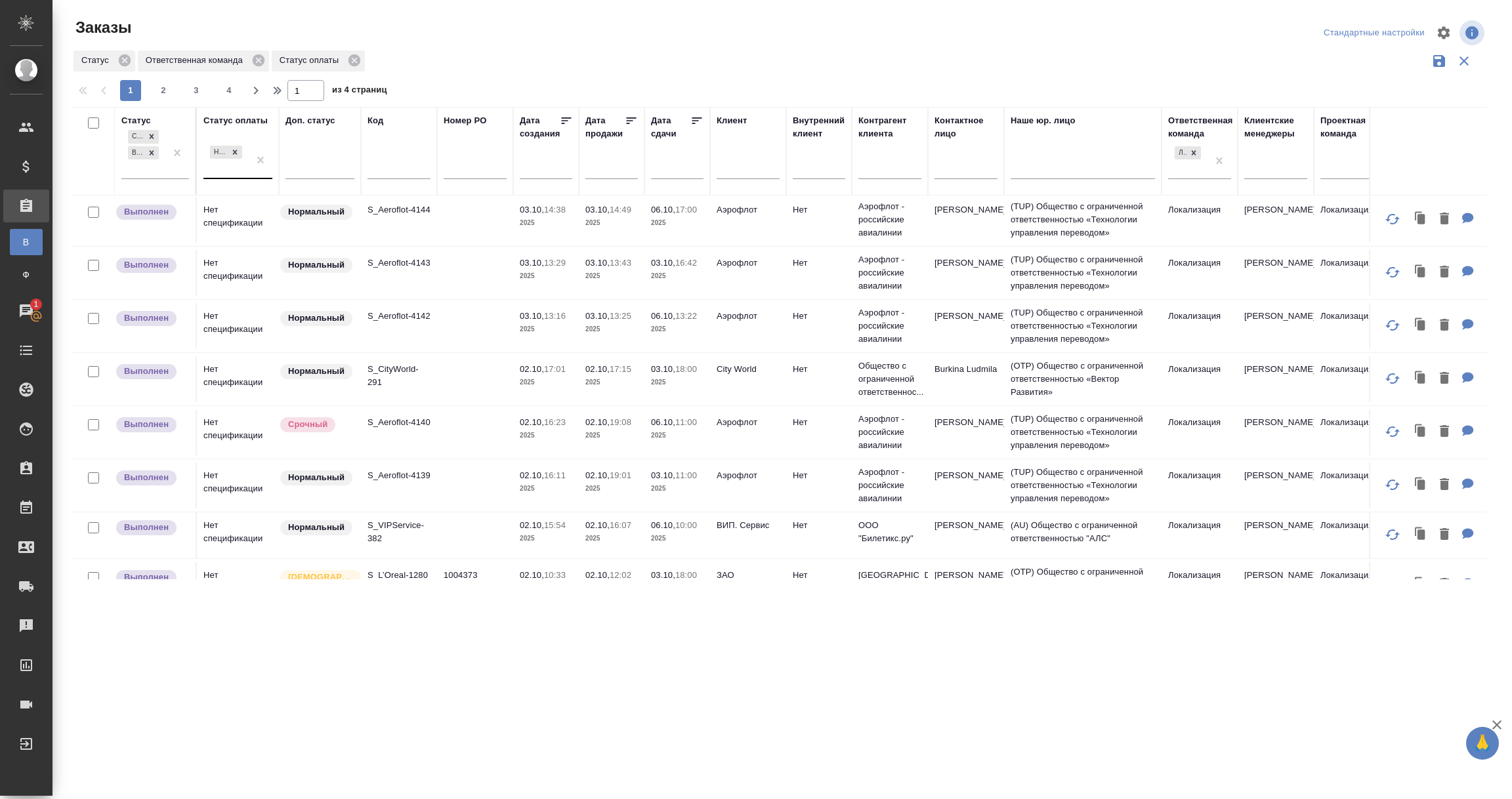
scroll to position [99, 0]
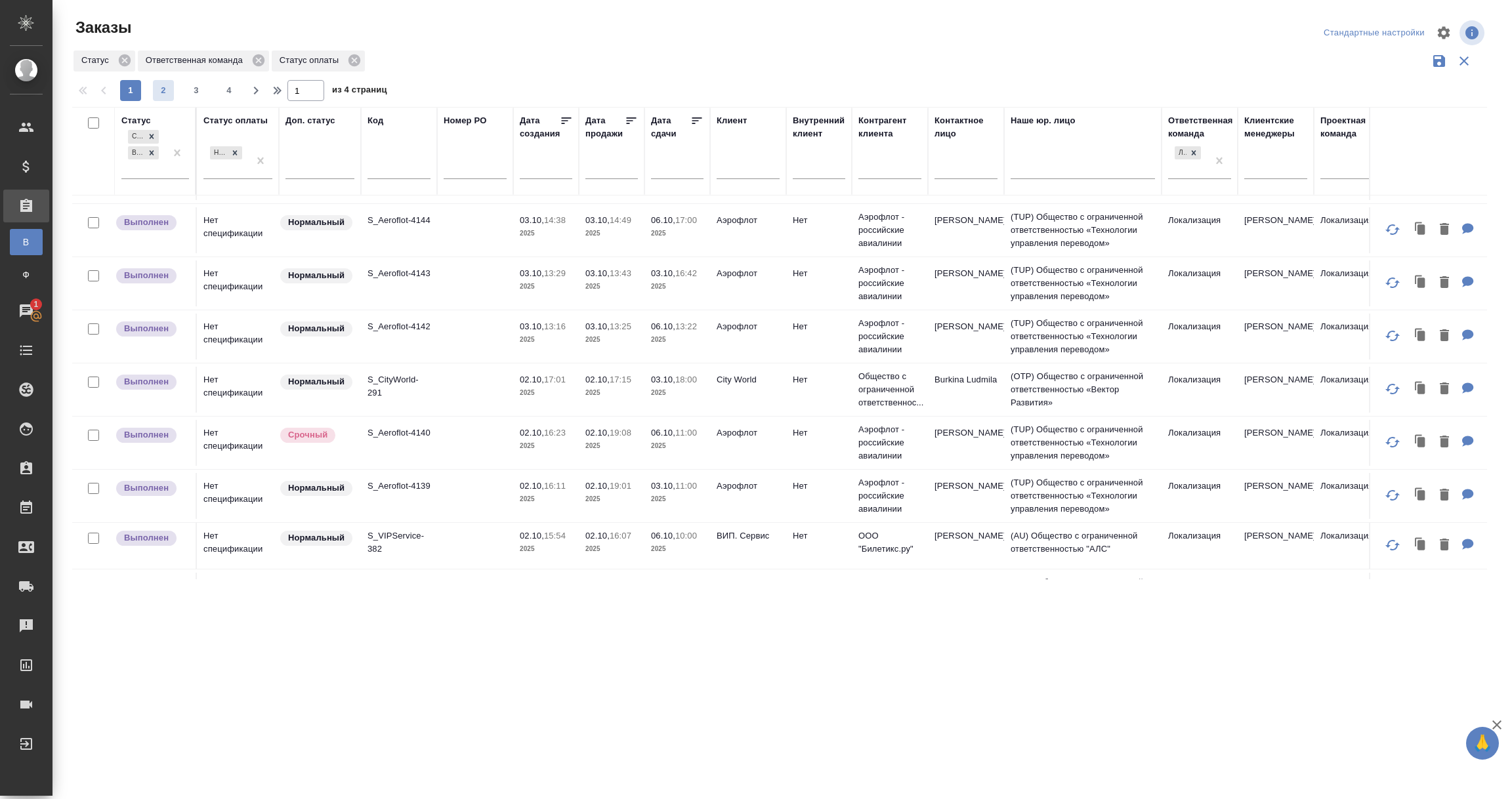
click at [163, 95] on span "2" at bounding box center [163, 91] width 21 height 13
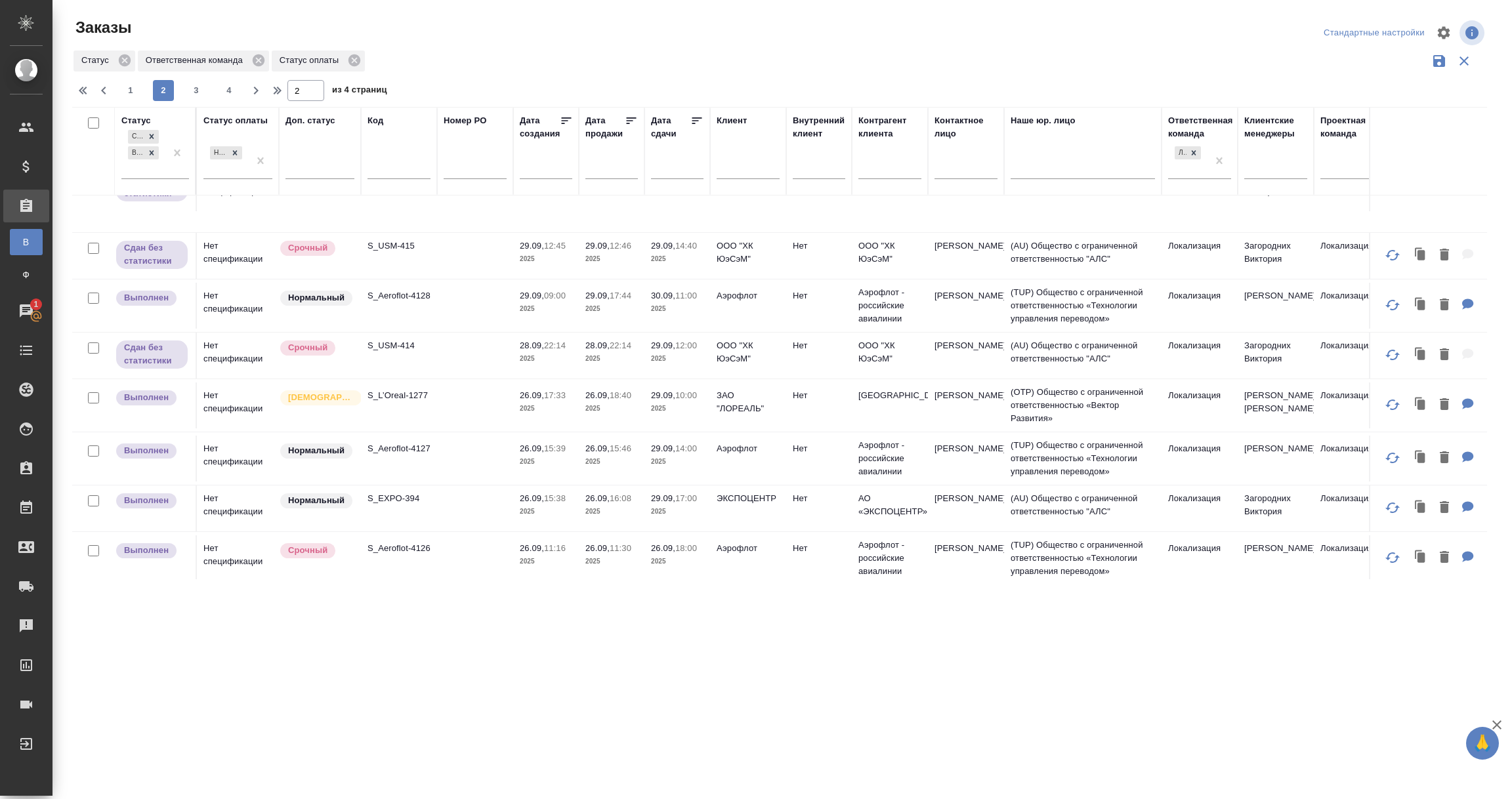
click at [415, 408] on td "S_L’Oreal-1277" at bounding box center [398, 405] width 76 height 46
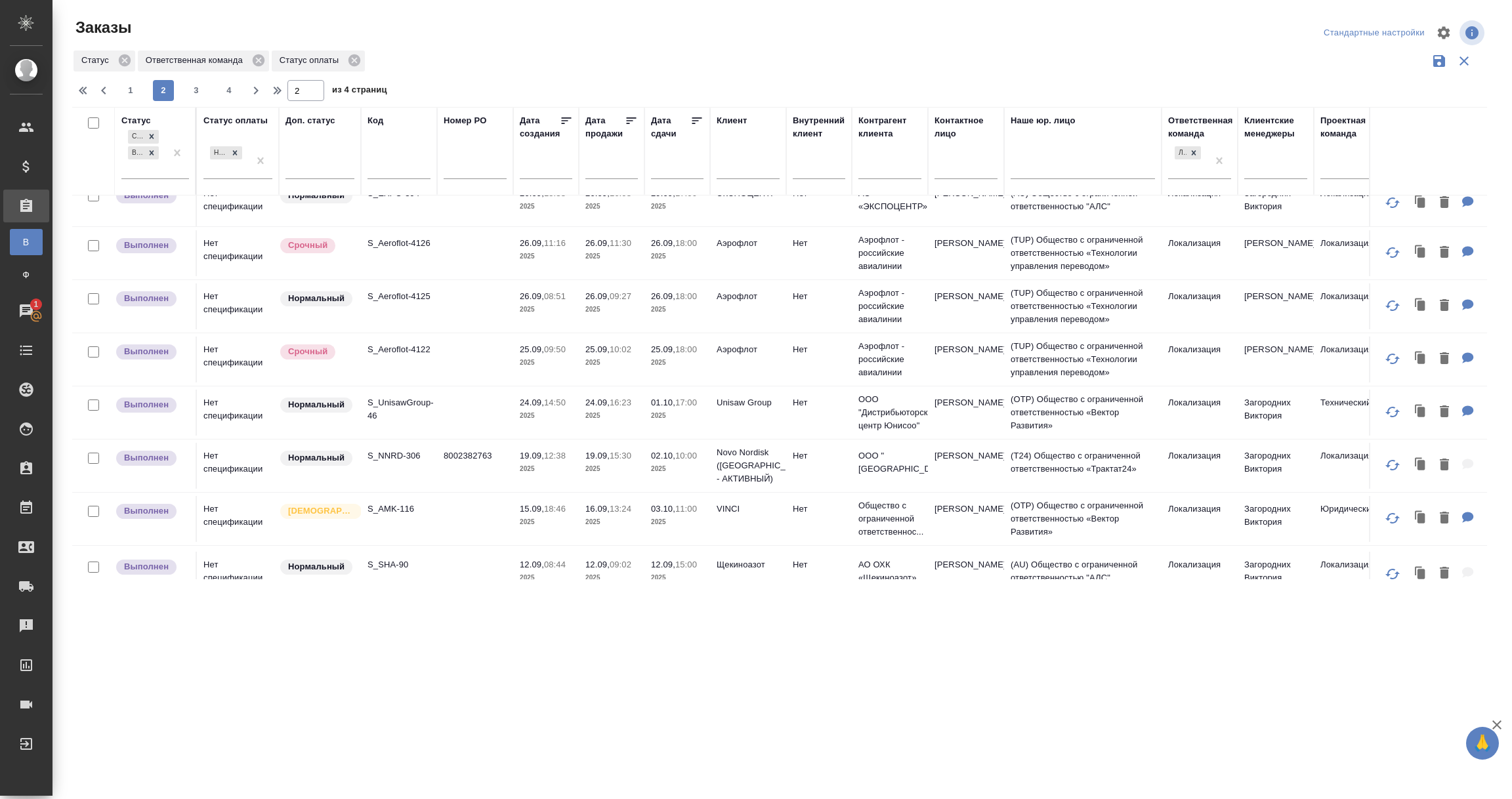
scroll to position [491, 0]
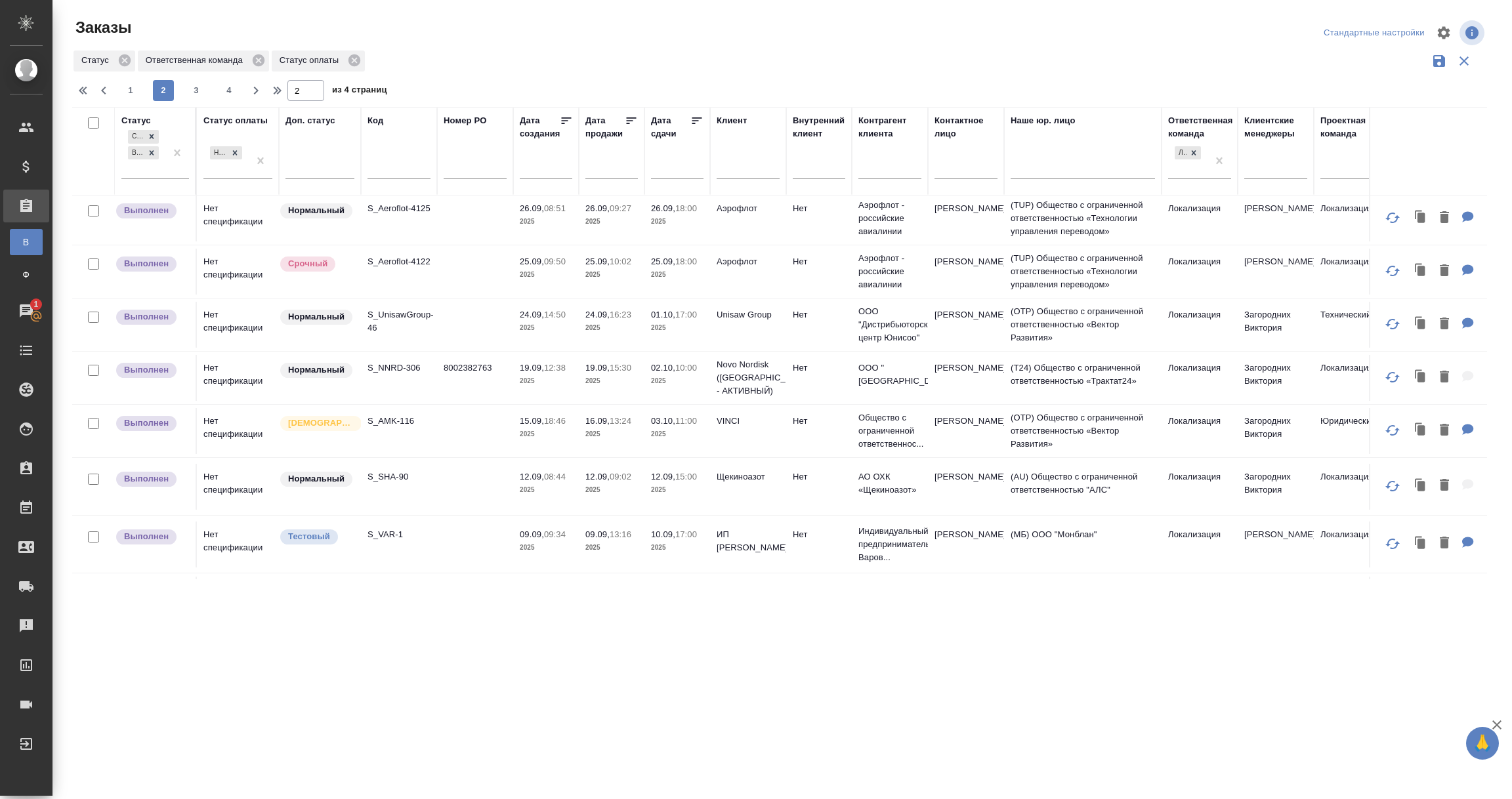
click at [749, 324] on td "Unisaw Group" at bounding box center [747, 324] width 76 height 46
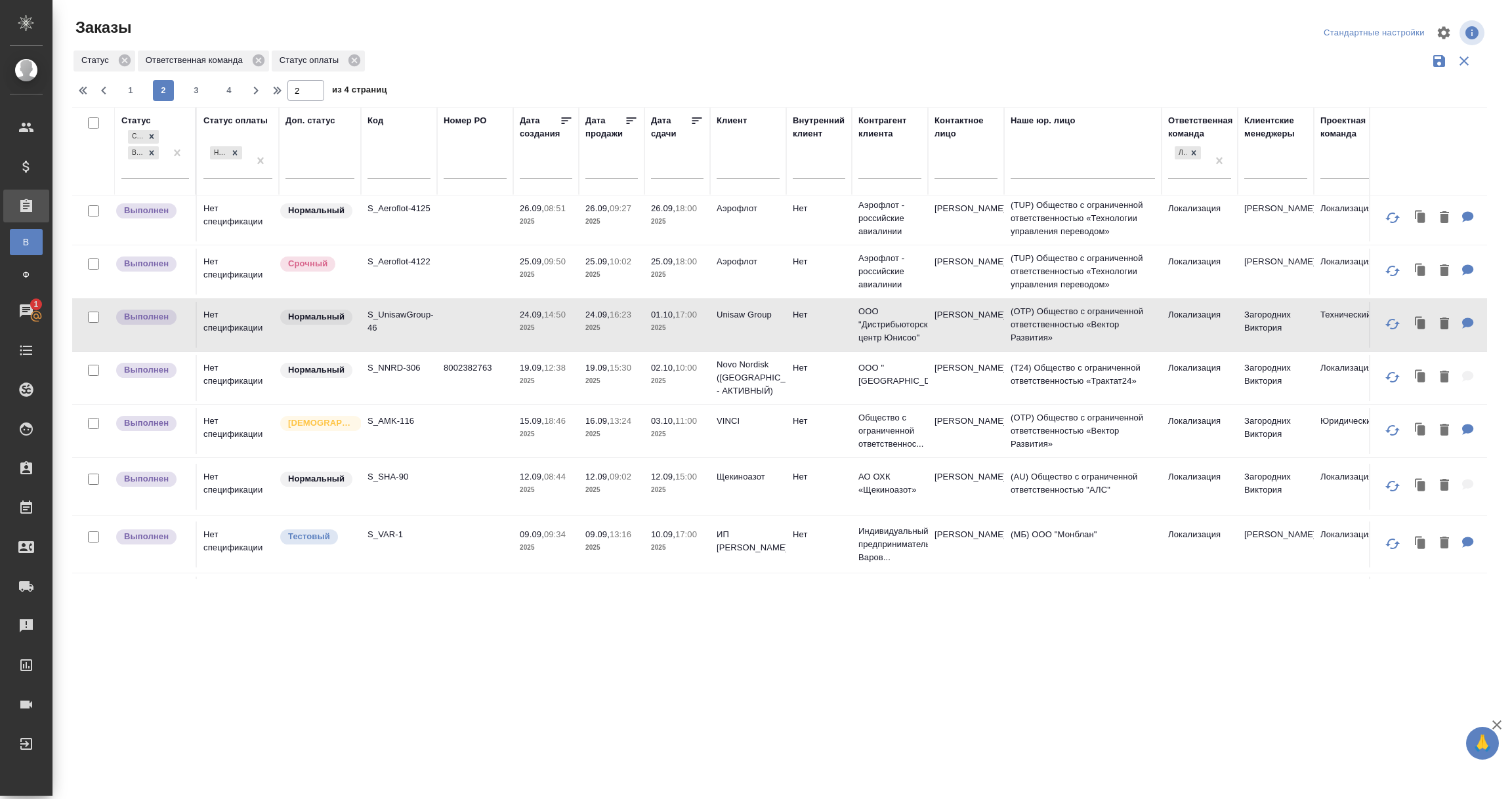
click at [373, 377] on td "S_NNRD-306" at bounding box center [398, 377] width 76 height 46
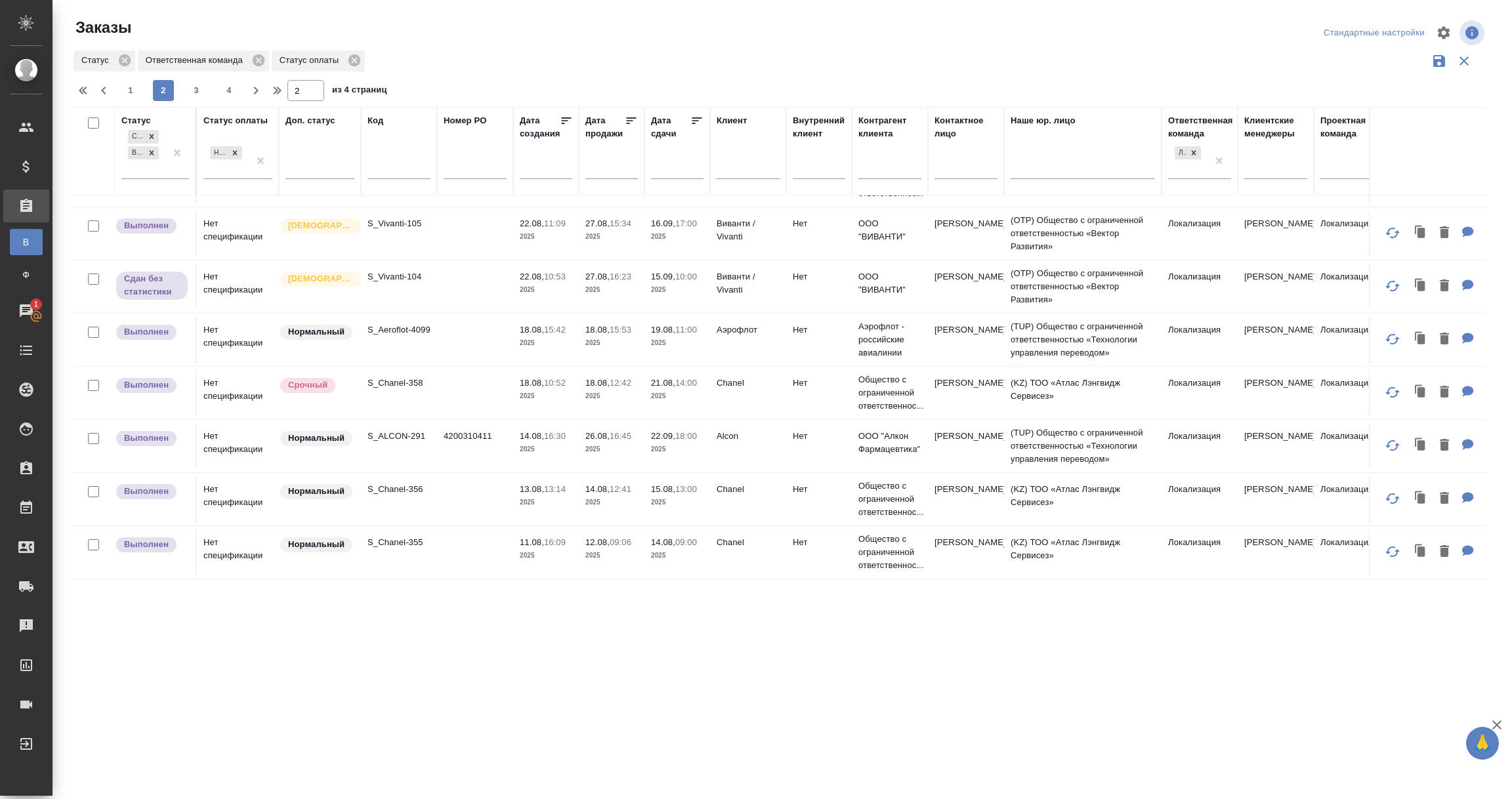
scroll to position [996, 0]
click at [195, 81] on button "3" at bounding box center [196, 90] width 21 height 21
type input "3"
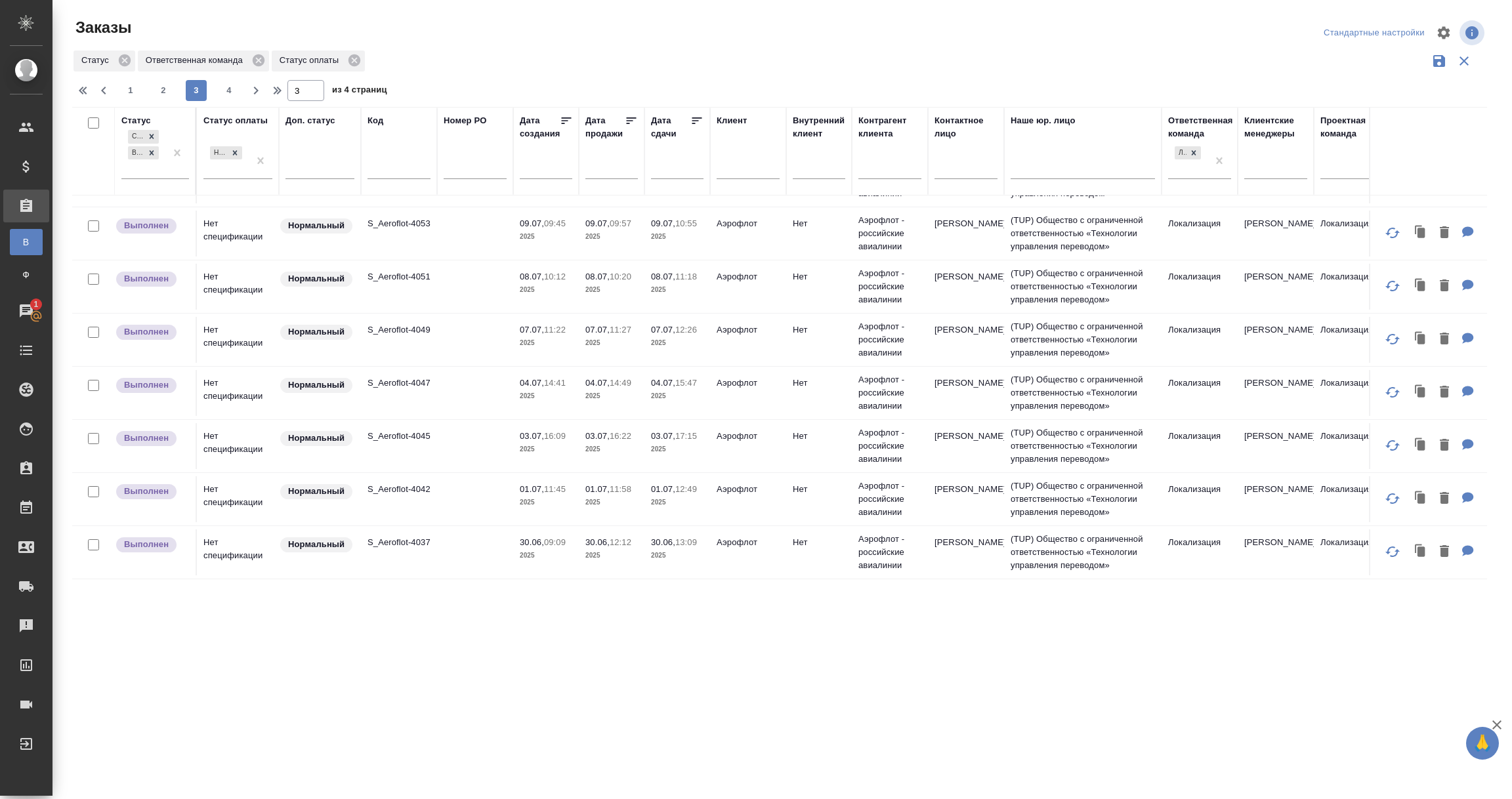
scroll to position [1115, 0]
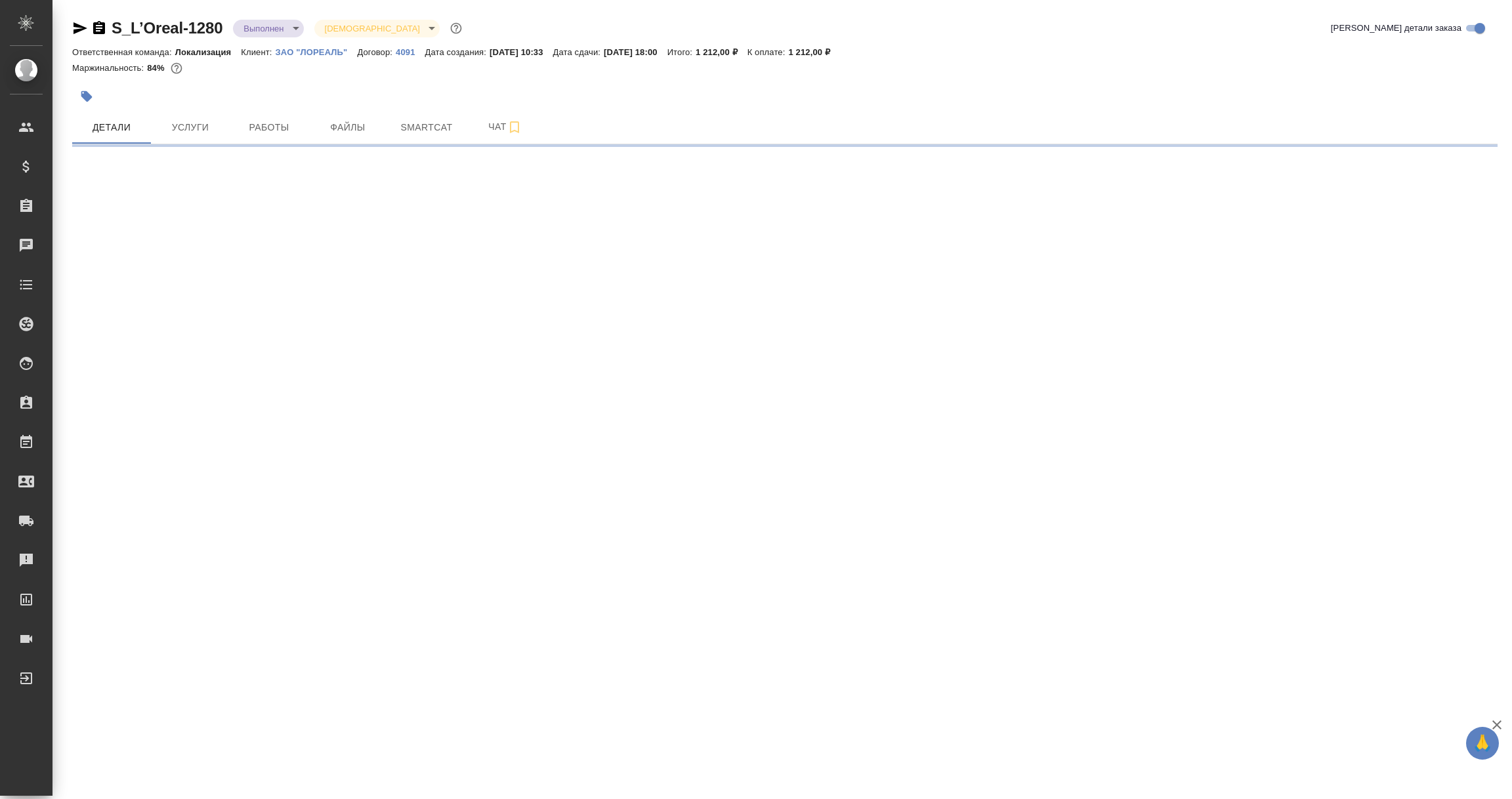
select select "RU"
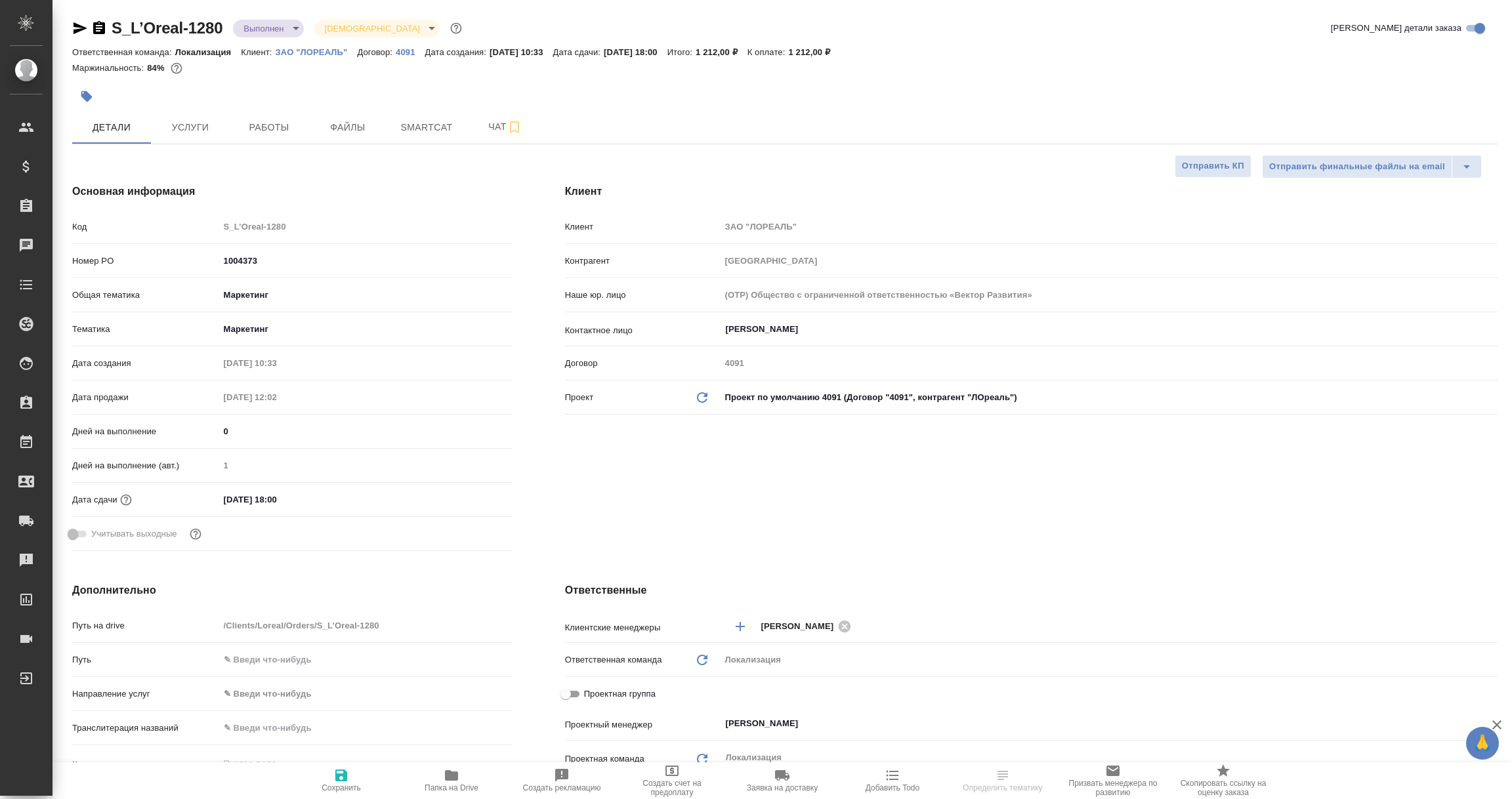
type textarea "x"
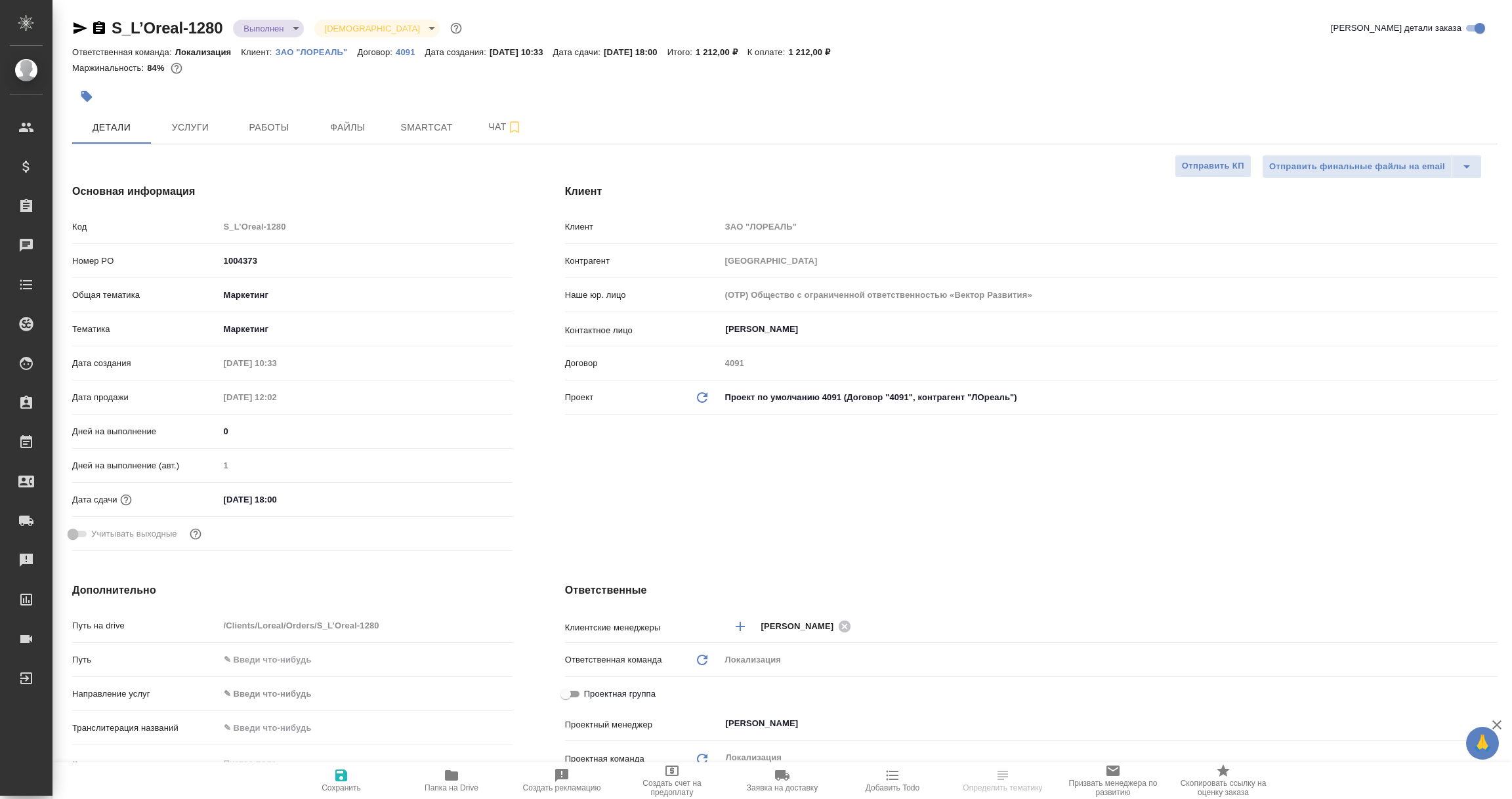
type textarea "x"
click at [81, 26] on icon "button" at bounding box center [80, 28] width 14 height 12
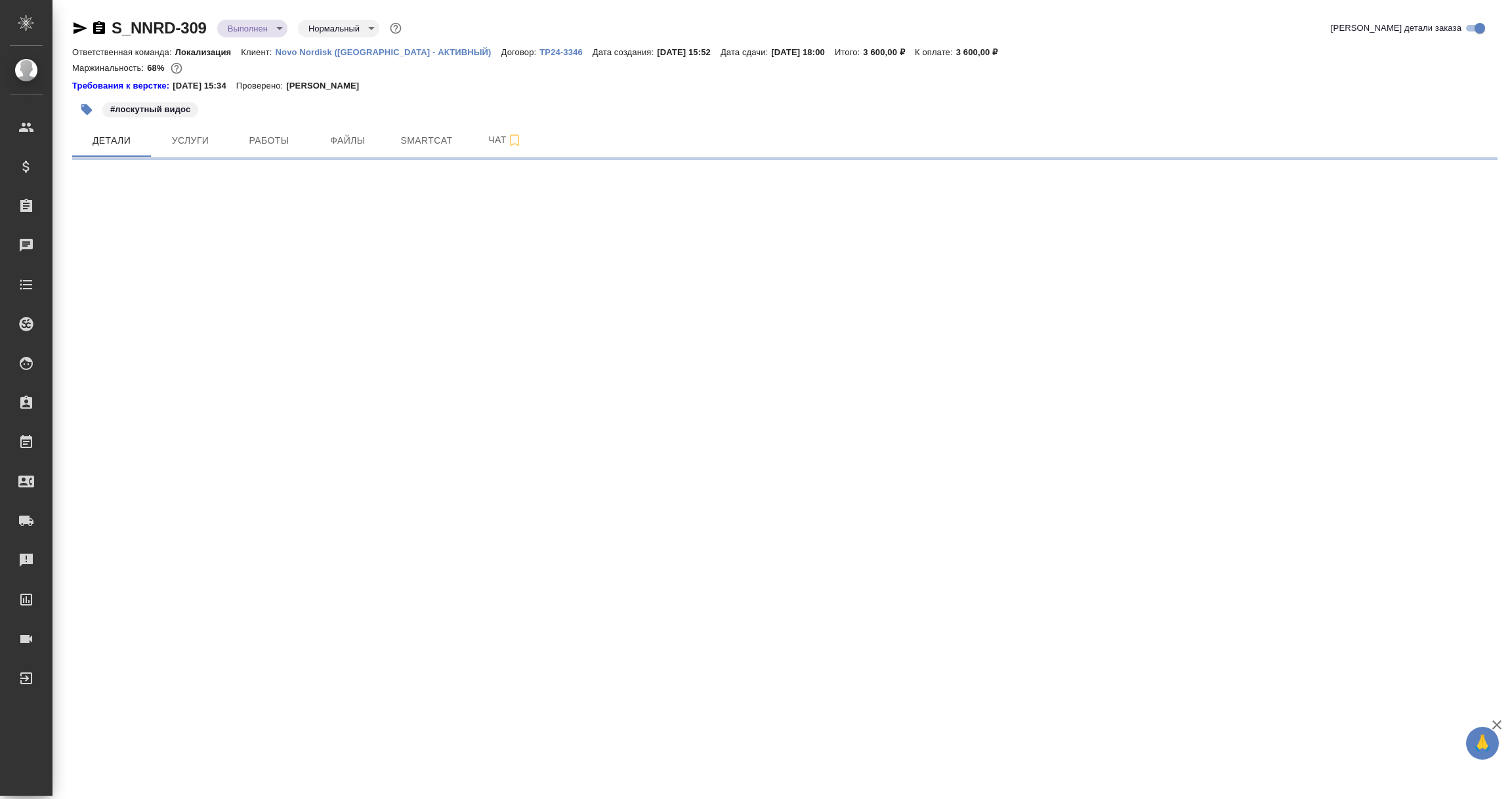
select select "RU"
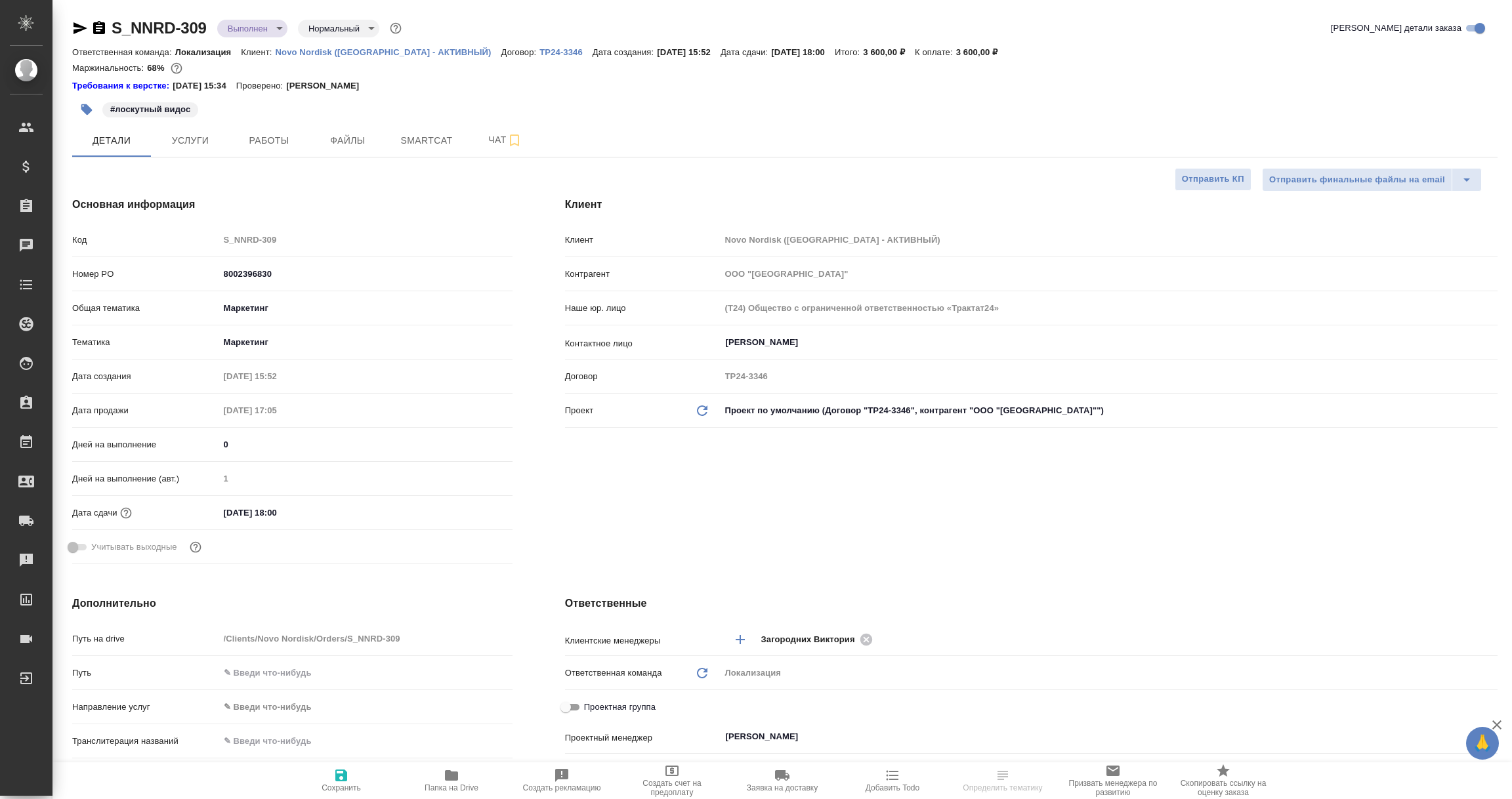
type textarea "x"
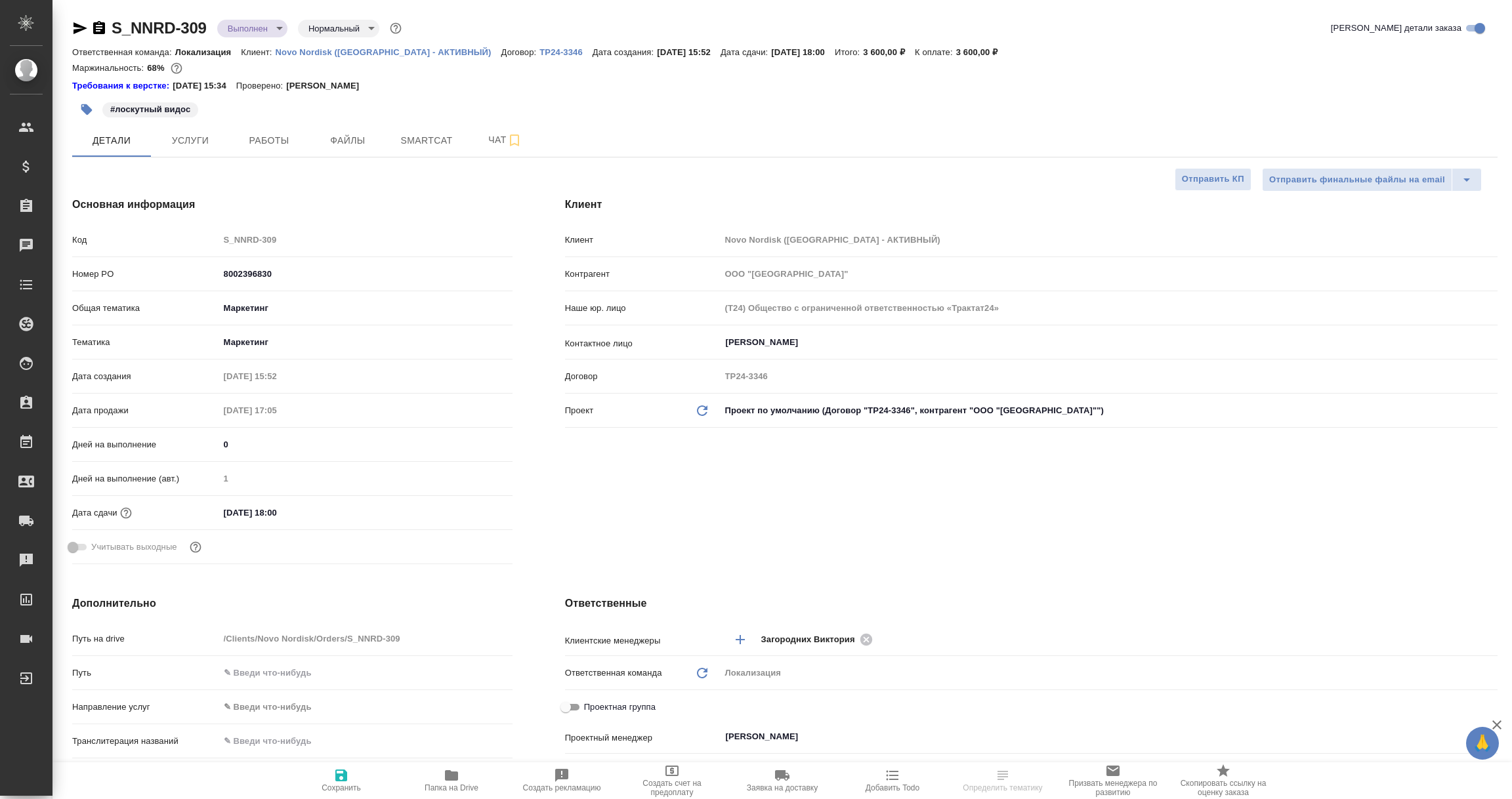
type textarea "x"
click at [539, 52] on p "ТР24-3346" at bounding box center [565, 52] width 53 height 10
click at [79, 25] on icon "button" at bounding box center [80, 28] width 14 height 12
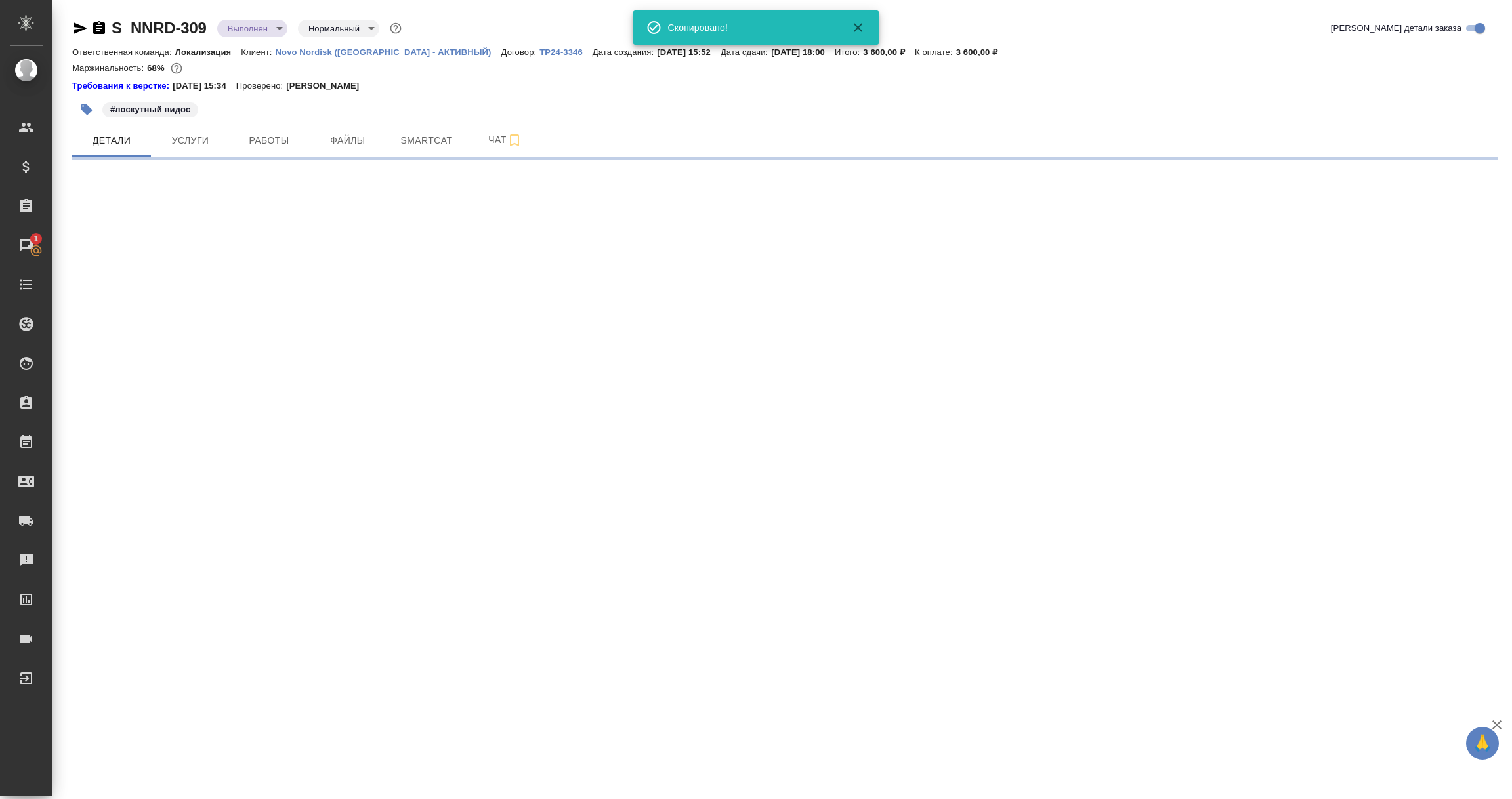
select select "RU"
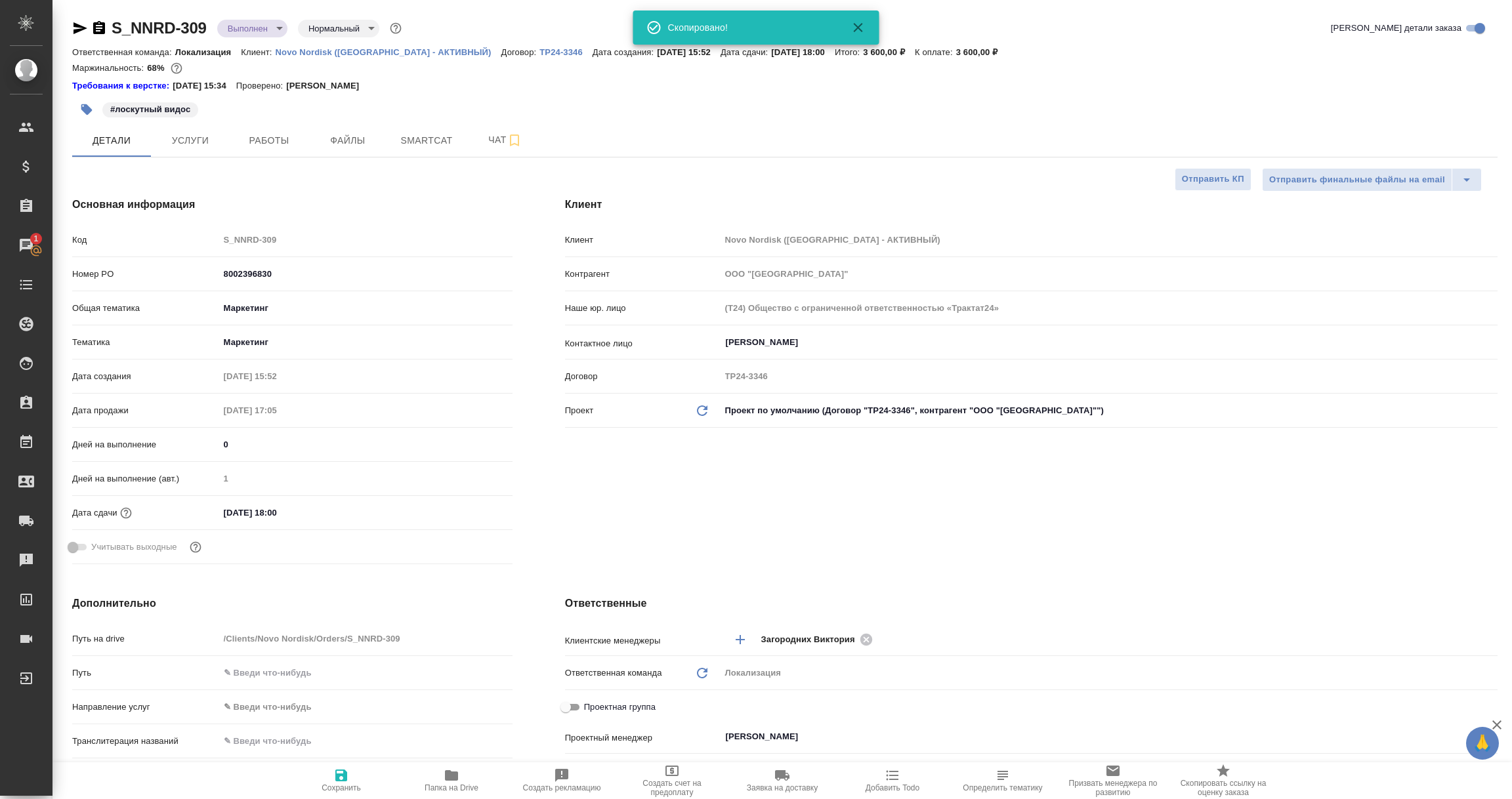
type textarea "x"
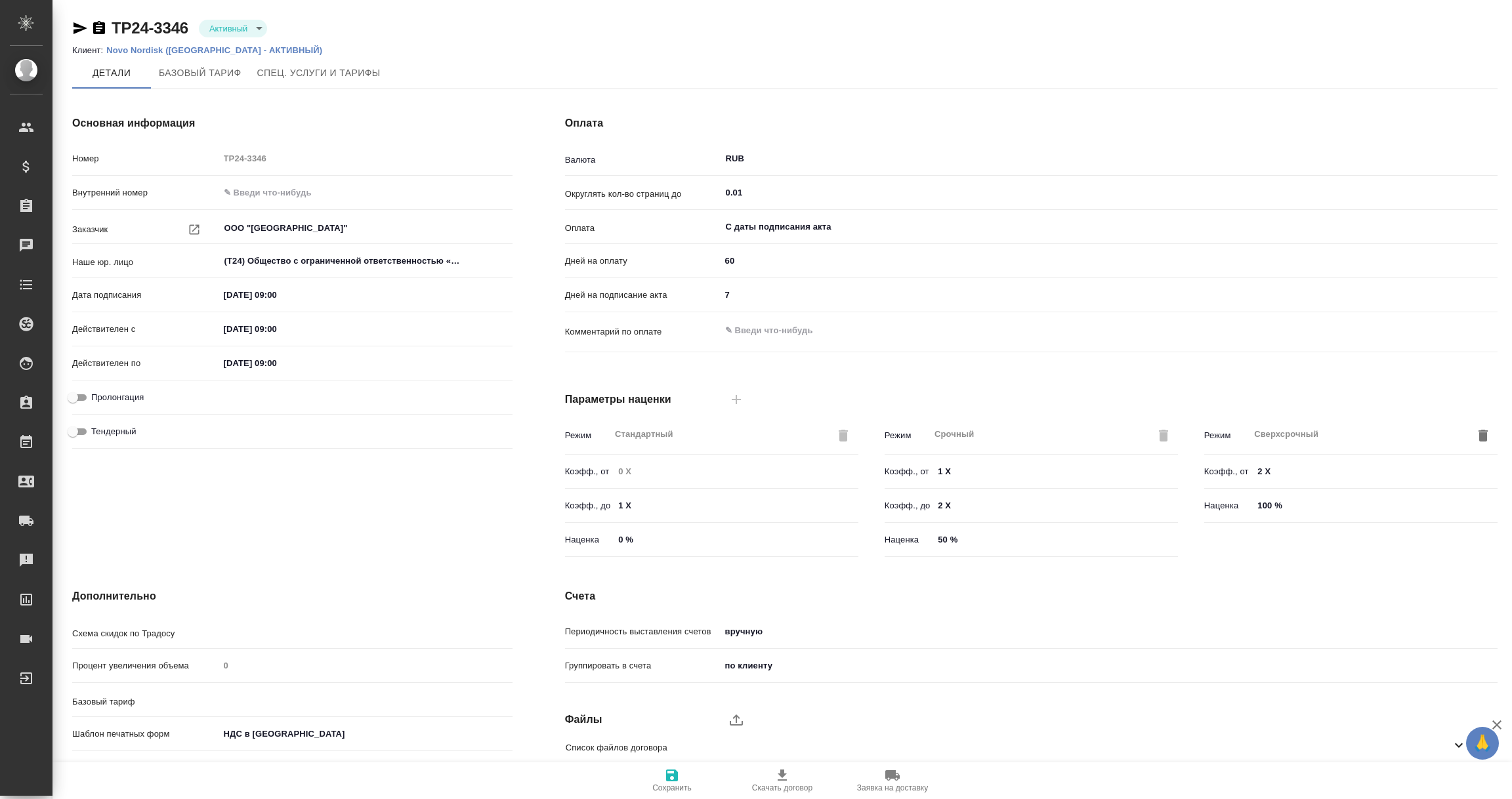
type input "Новый, 2022 (руб.)"
type input "Стандартный шаблон - [PHONE_NUMBER] - ВЫБЕРИ МЕНЯ!"
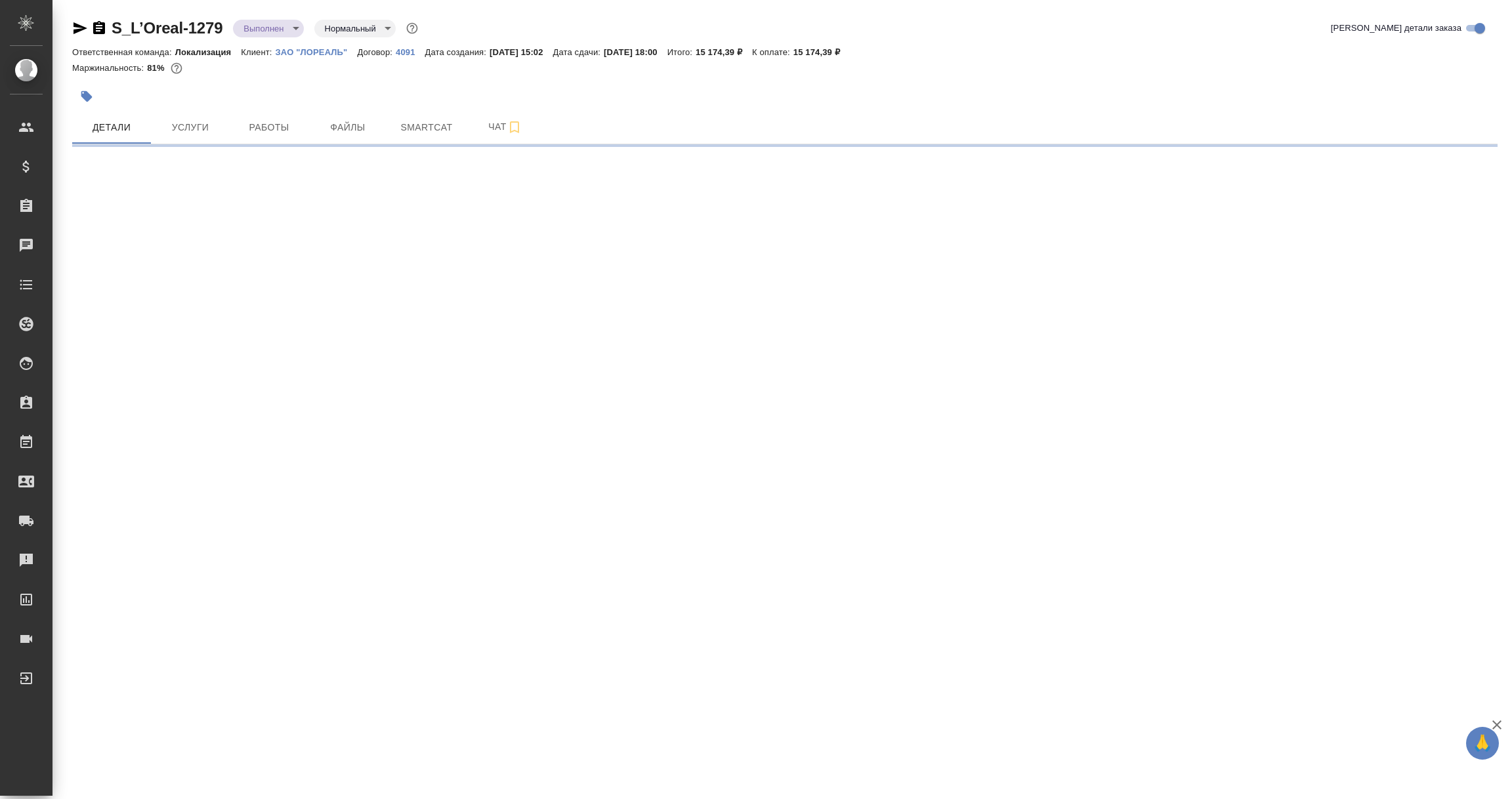
select select "RU"
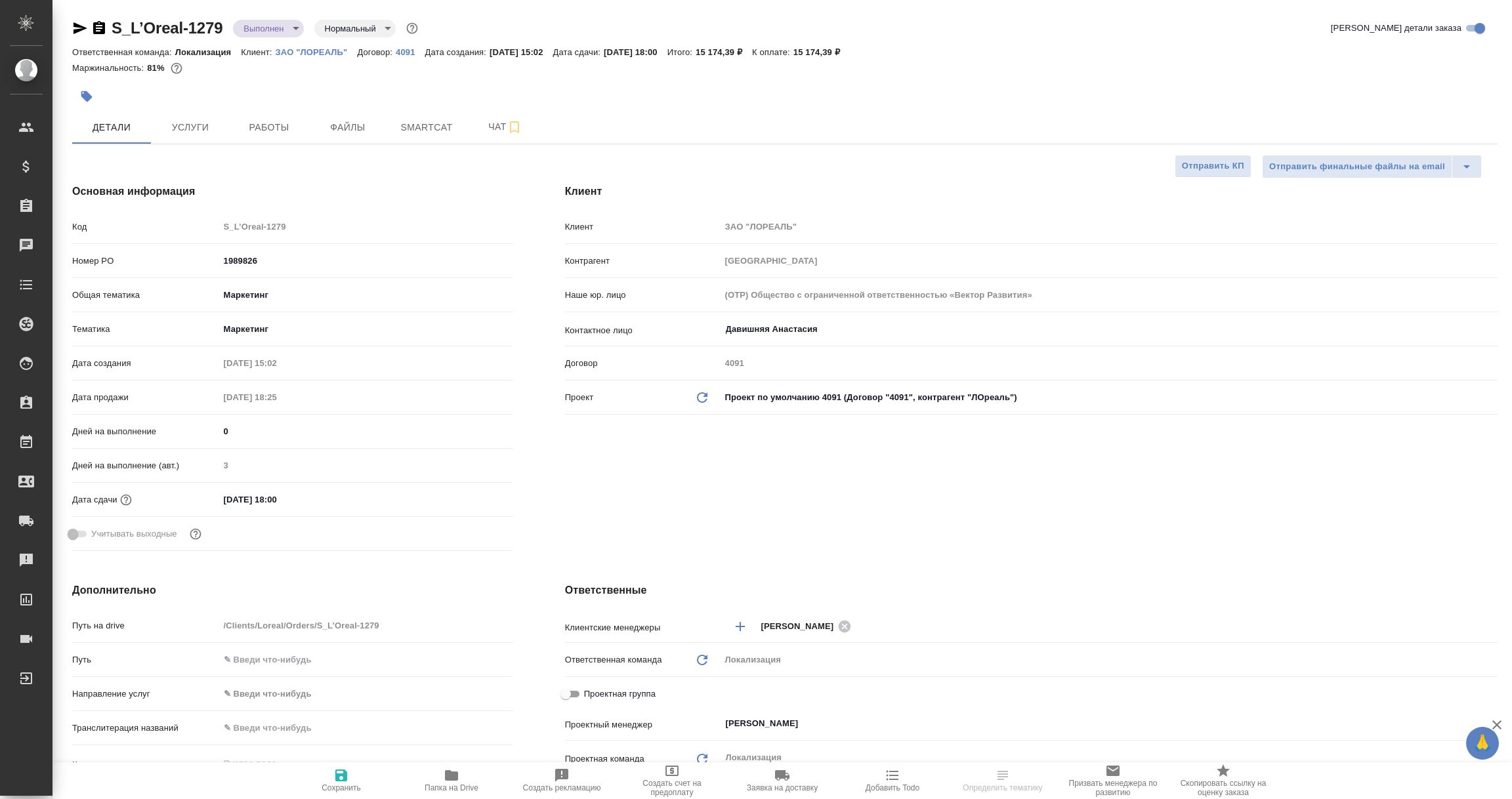
type textarea "x"
click at [86, 27] on icon "button" at bounding box center [80, 28] width 16 height 16
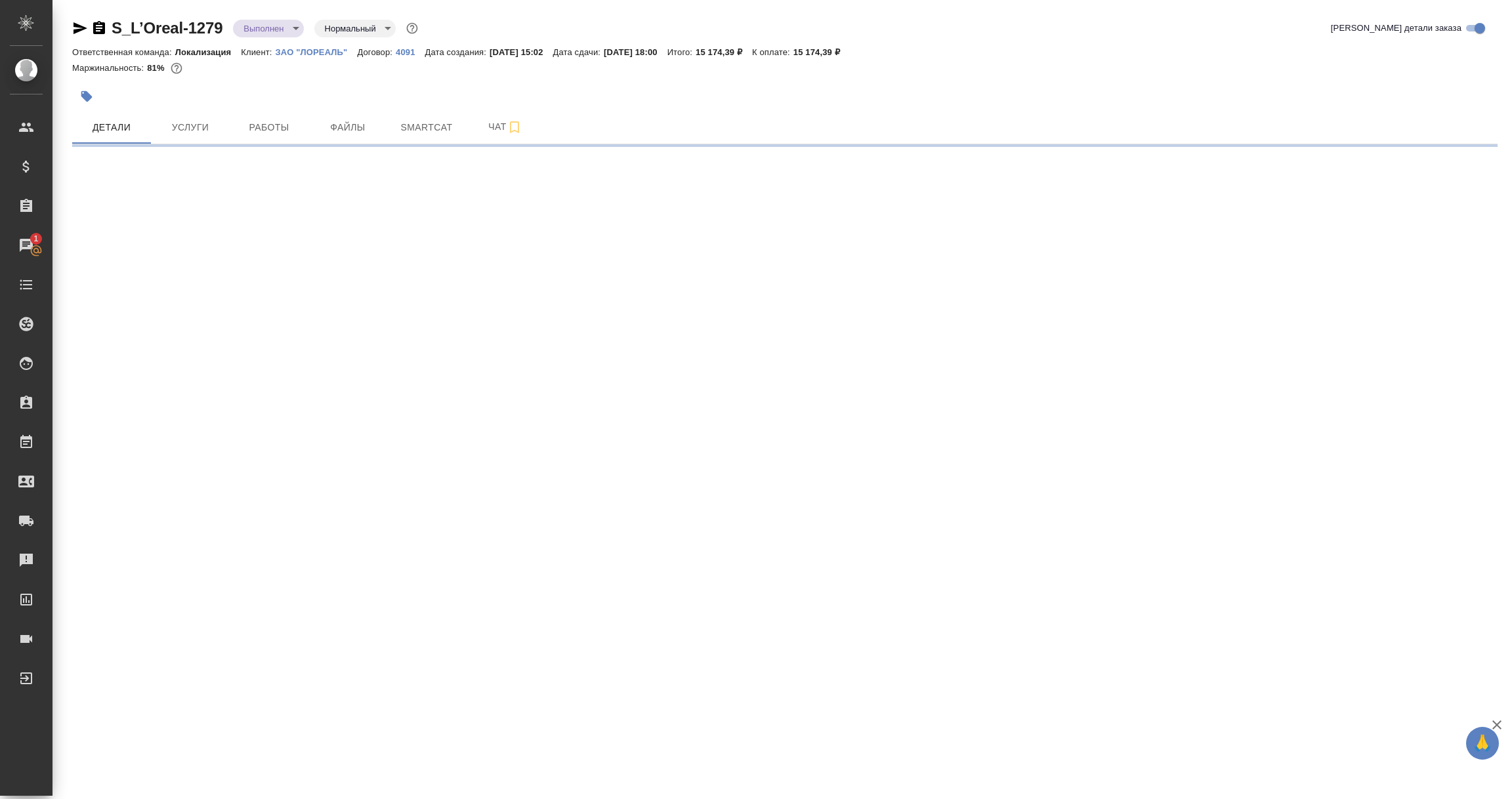
select select "RU"
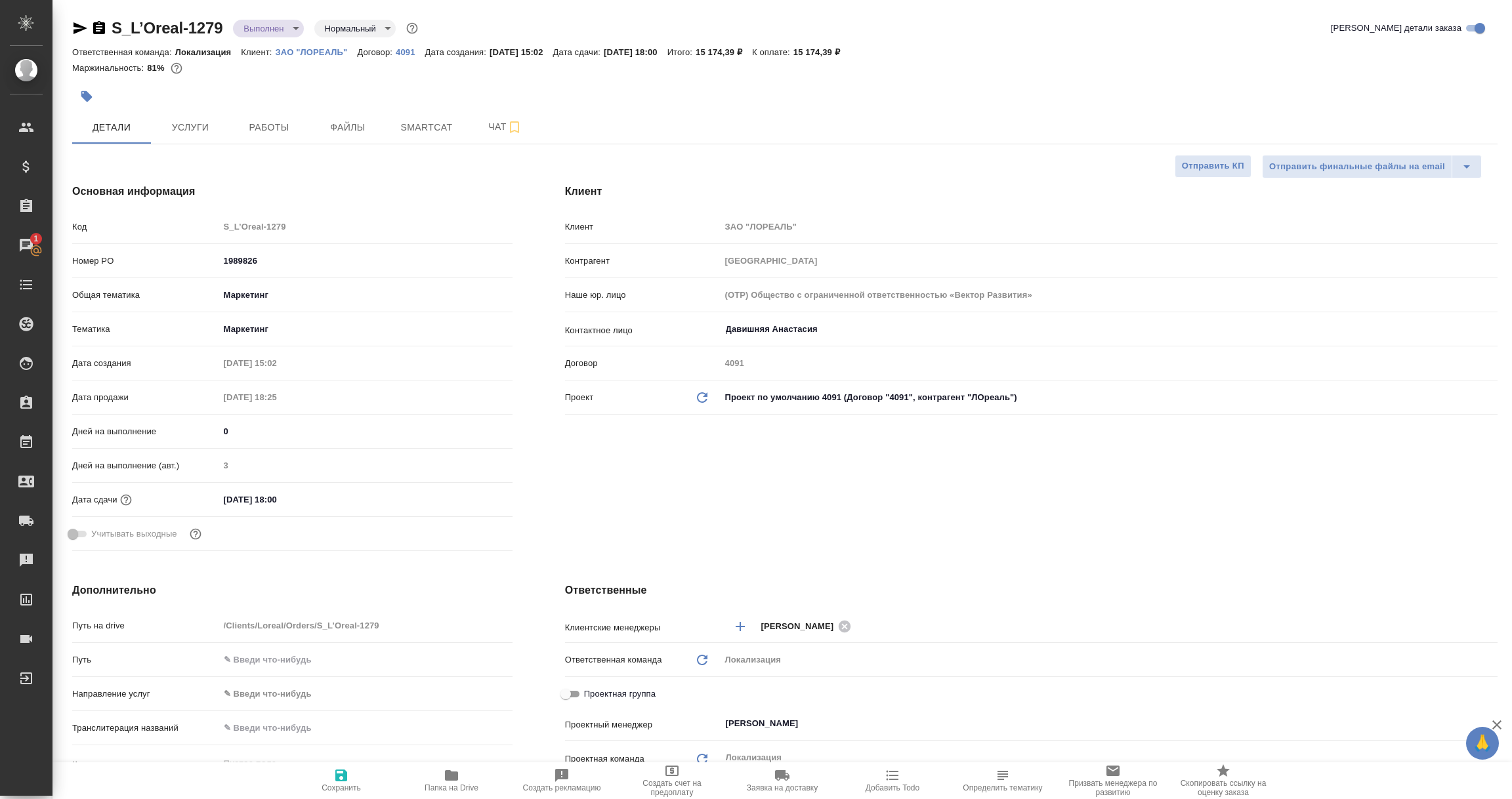
type textarea "x"
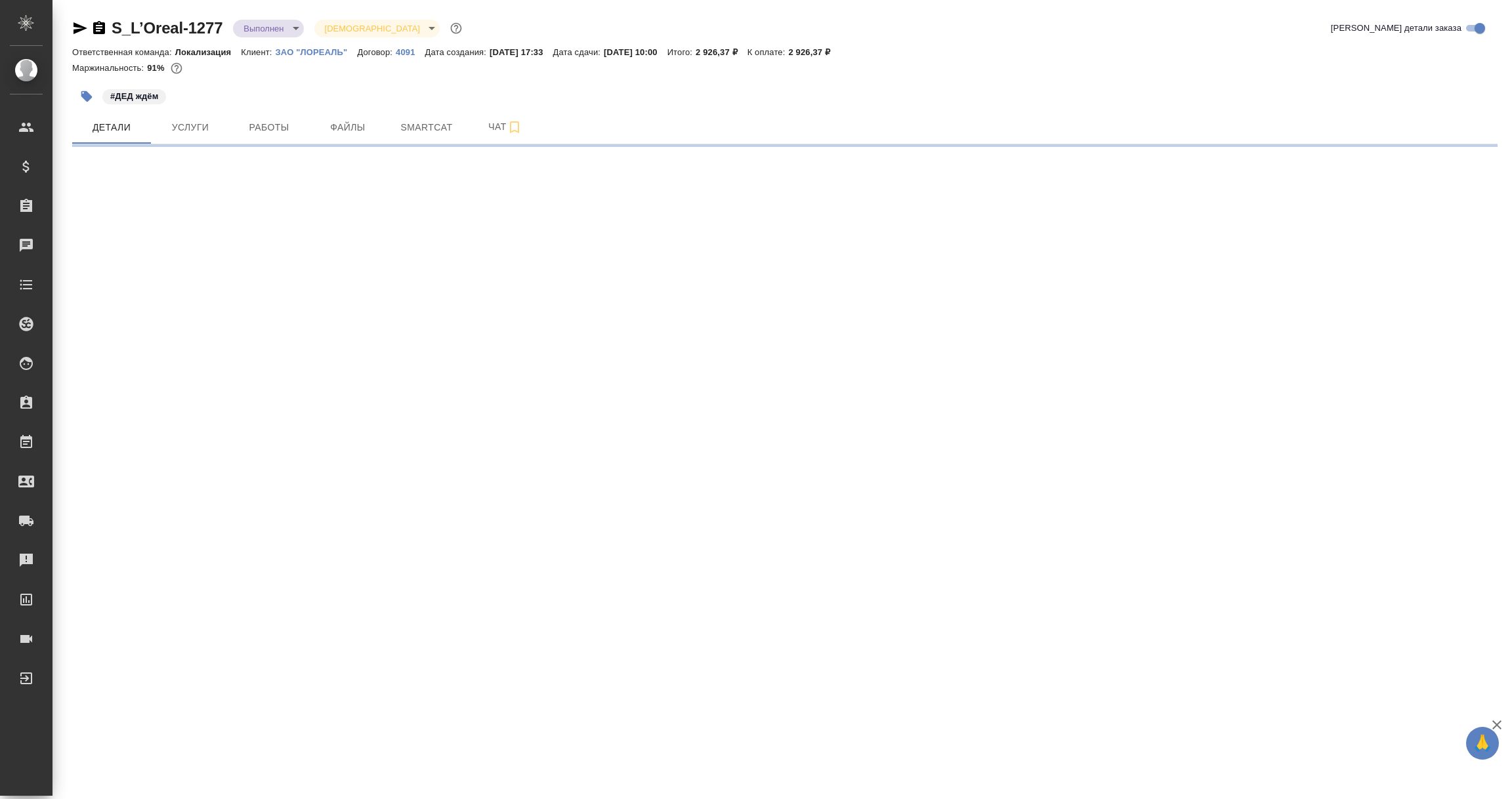
select select "RU"
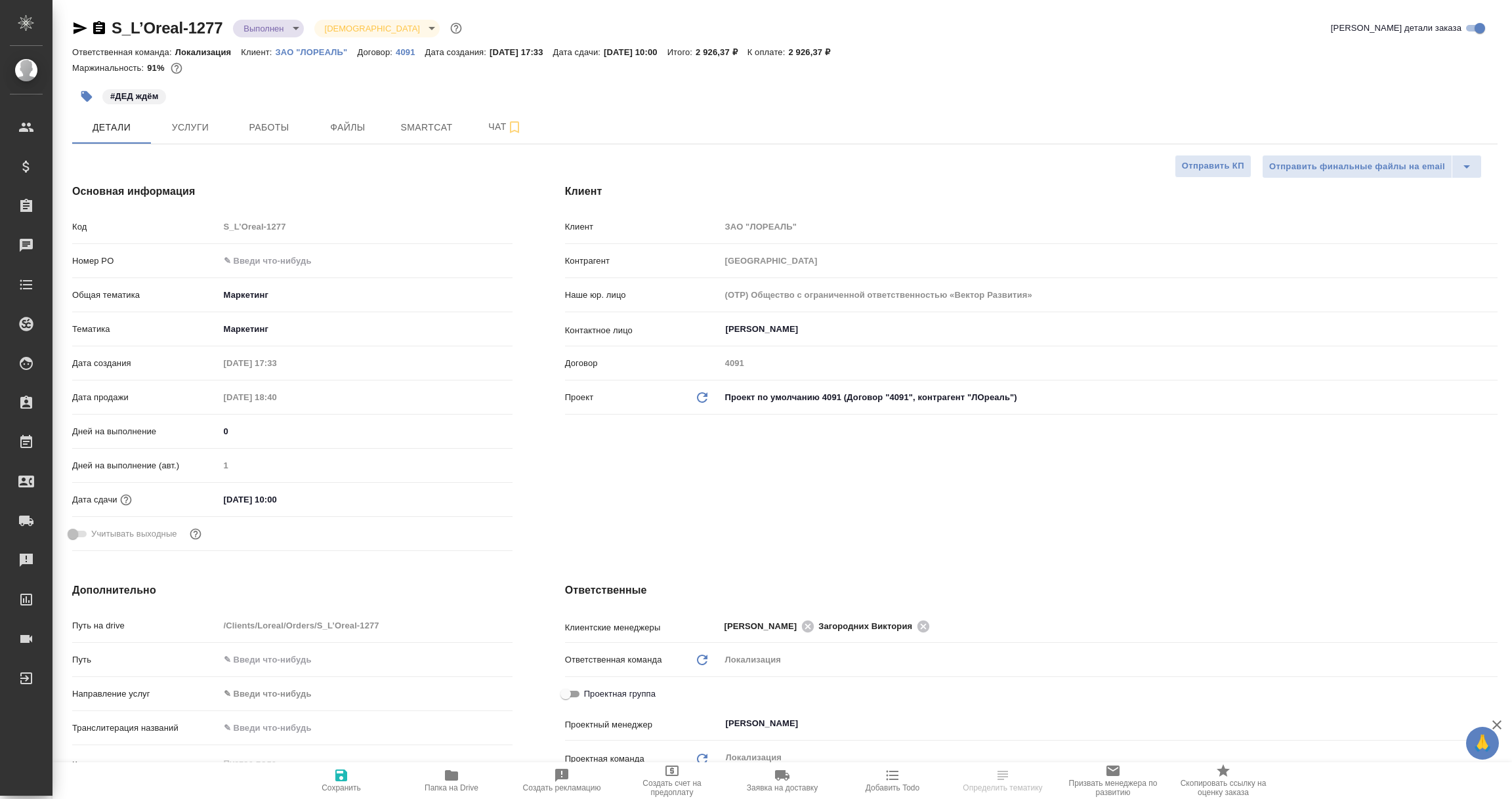
type textarea "x"
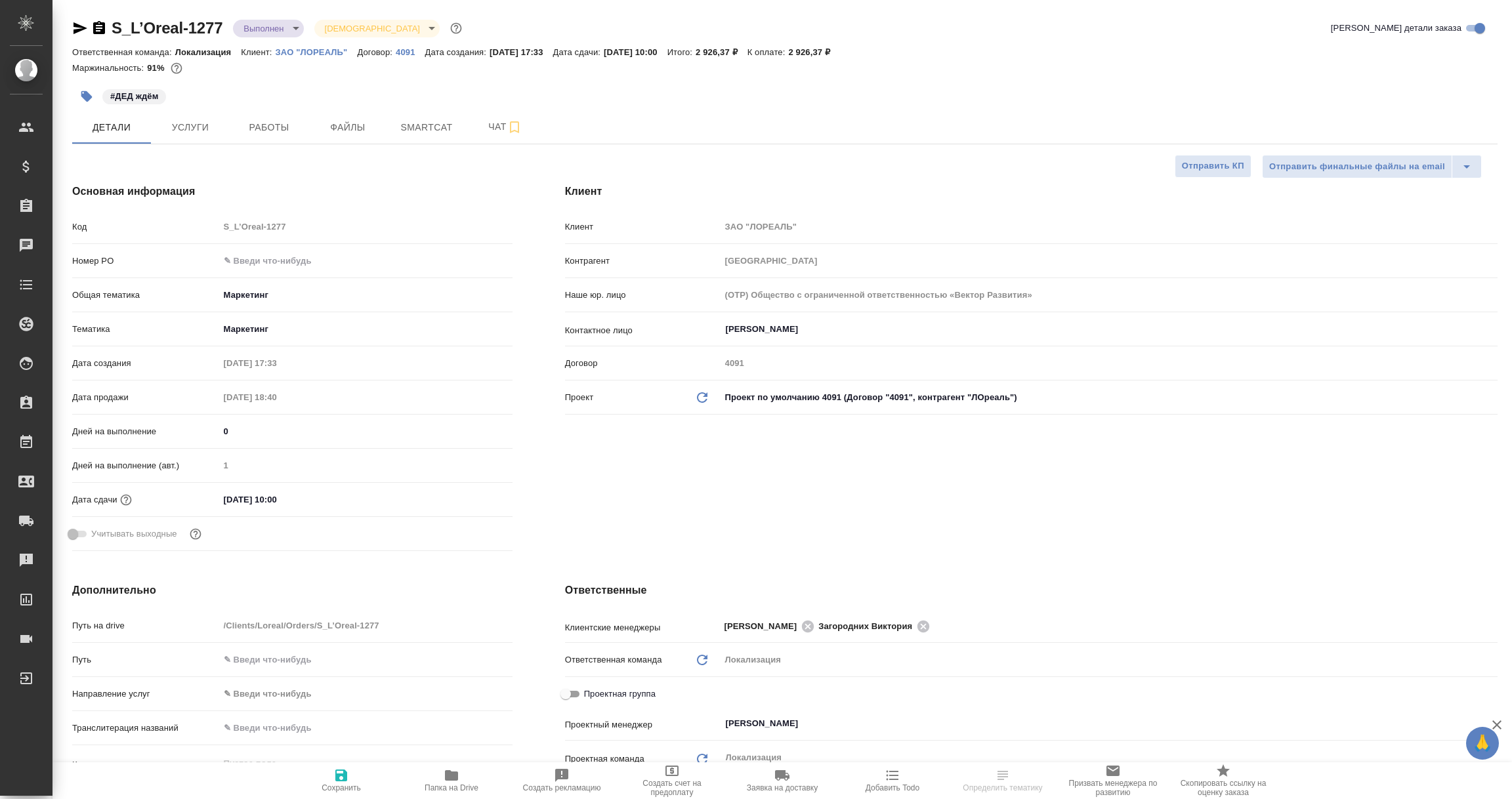
type textarea "x"
click at [75, 31] on icon "button" at bounding box center [80, 28] width 14 height 12
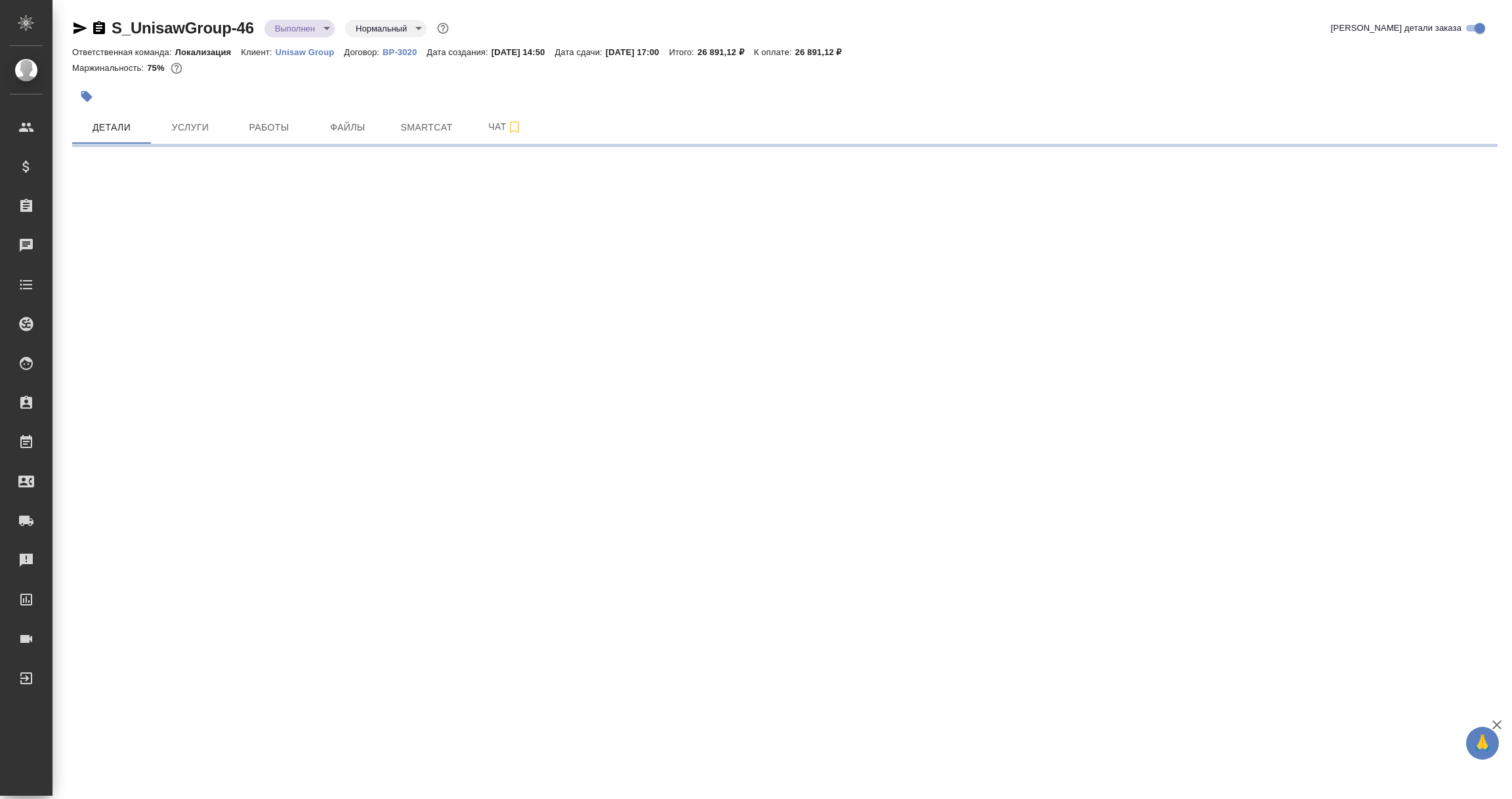
select select "RU"
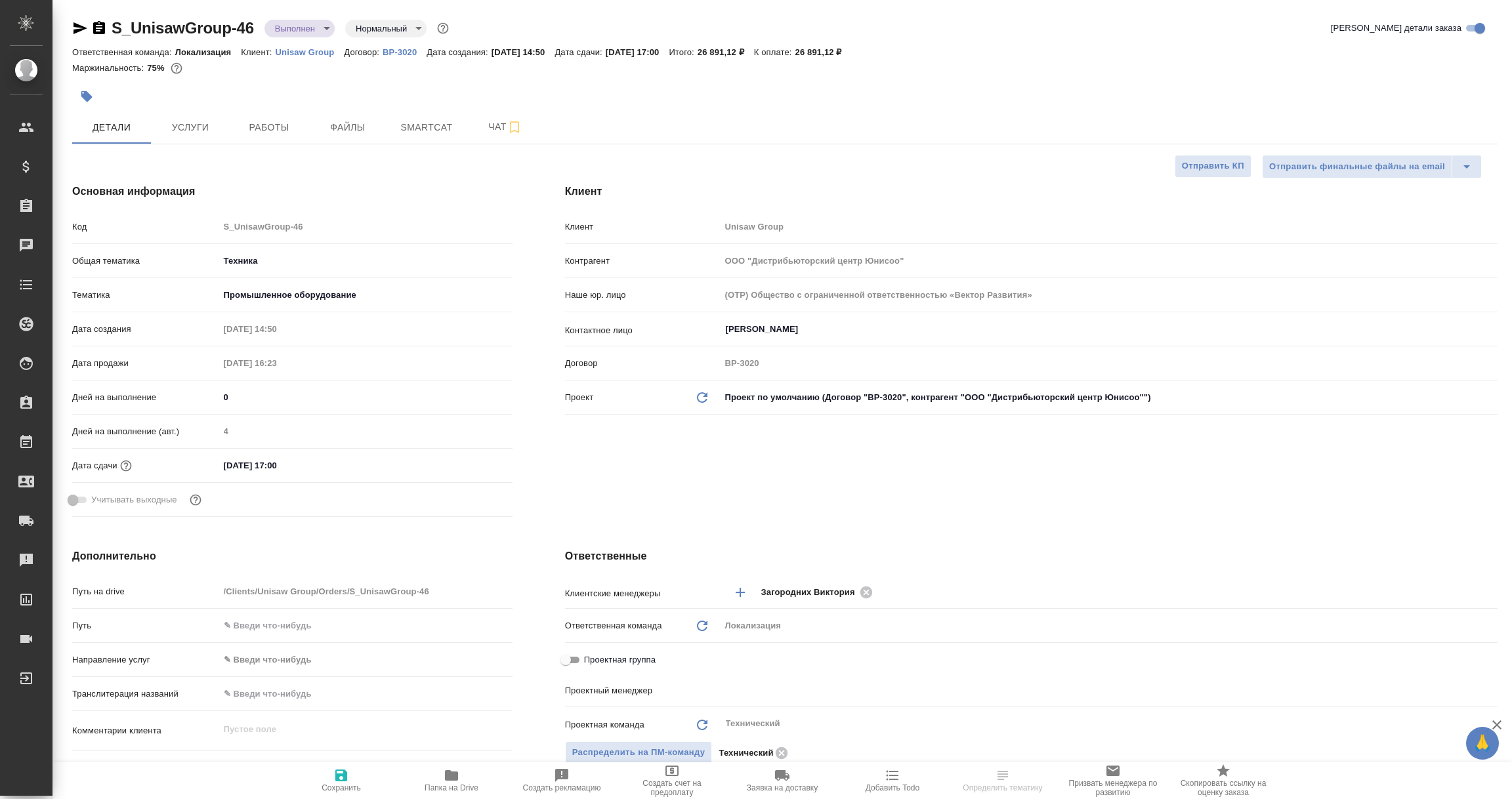
type textarea "x"
type input "[PERSON_NAME]"
type textarea "x"
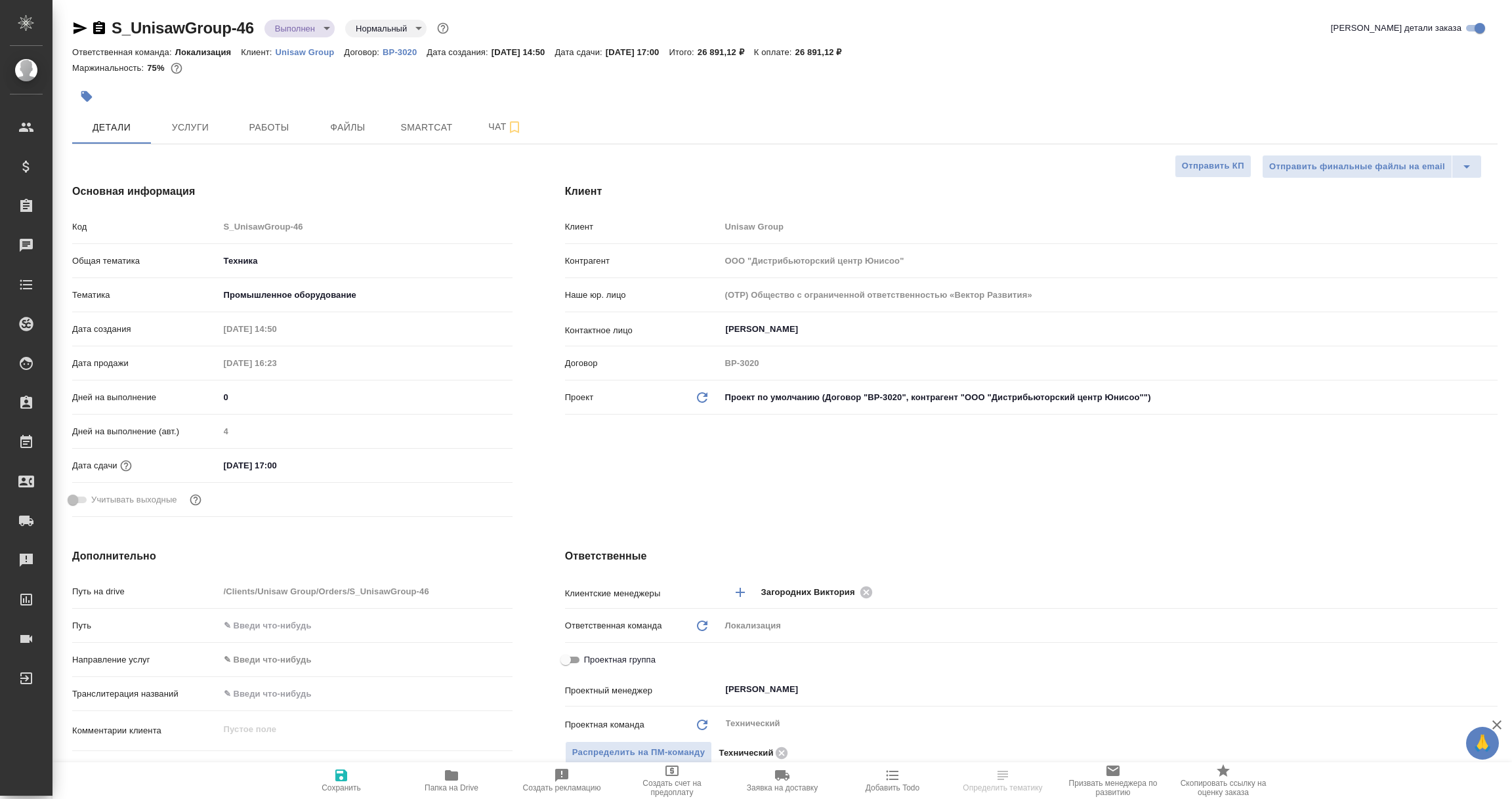
type textarea "x"
click at [74, 26] on icon "button" at bounding box center [80, 28] width 14 height 12
select select "RU"
type textarea "x"
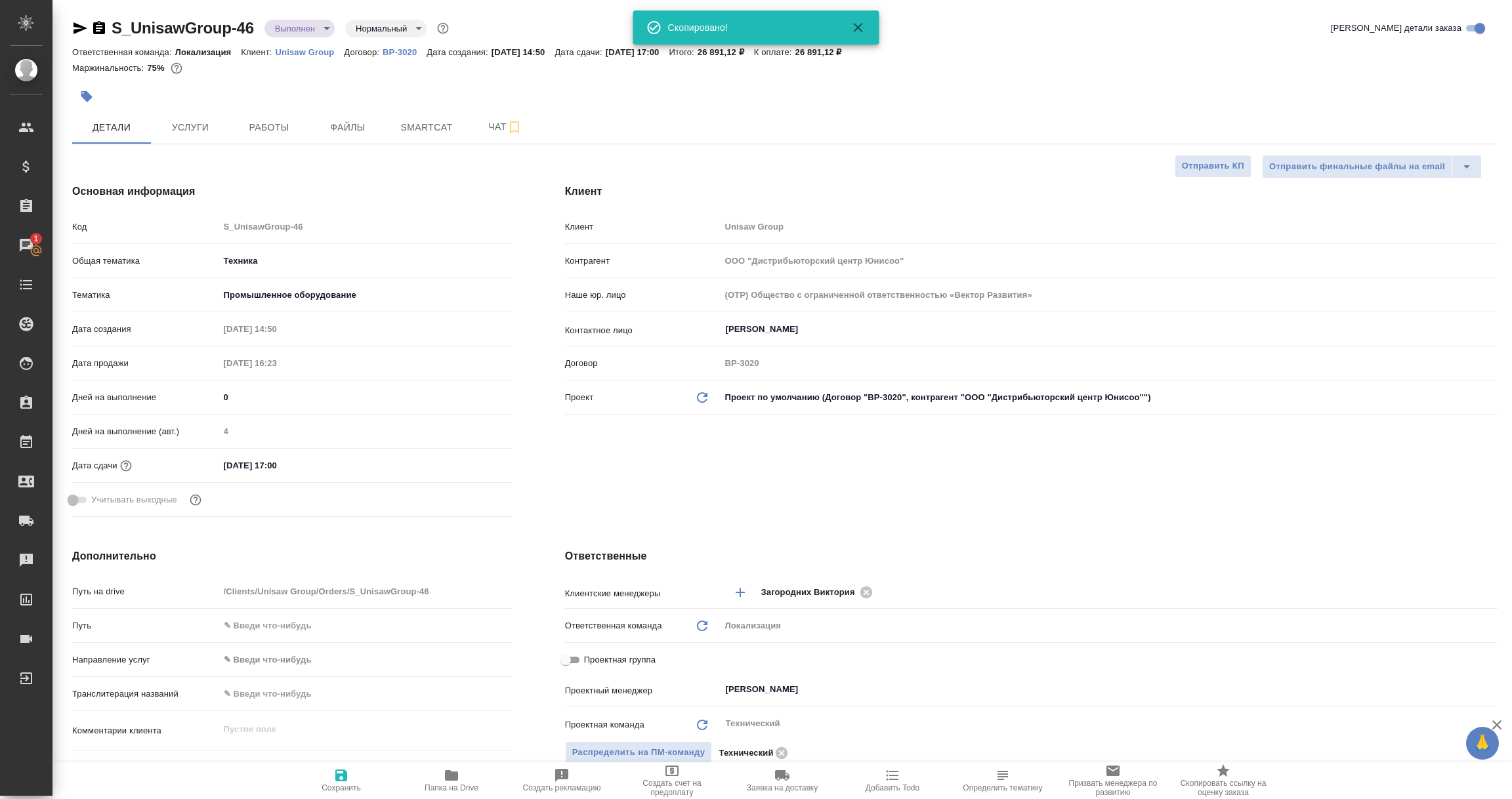
type textarea "x"
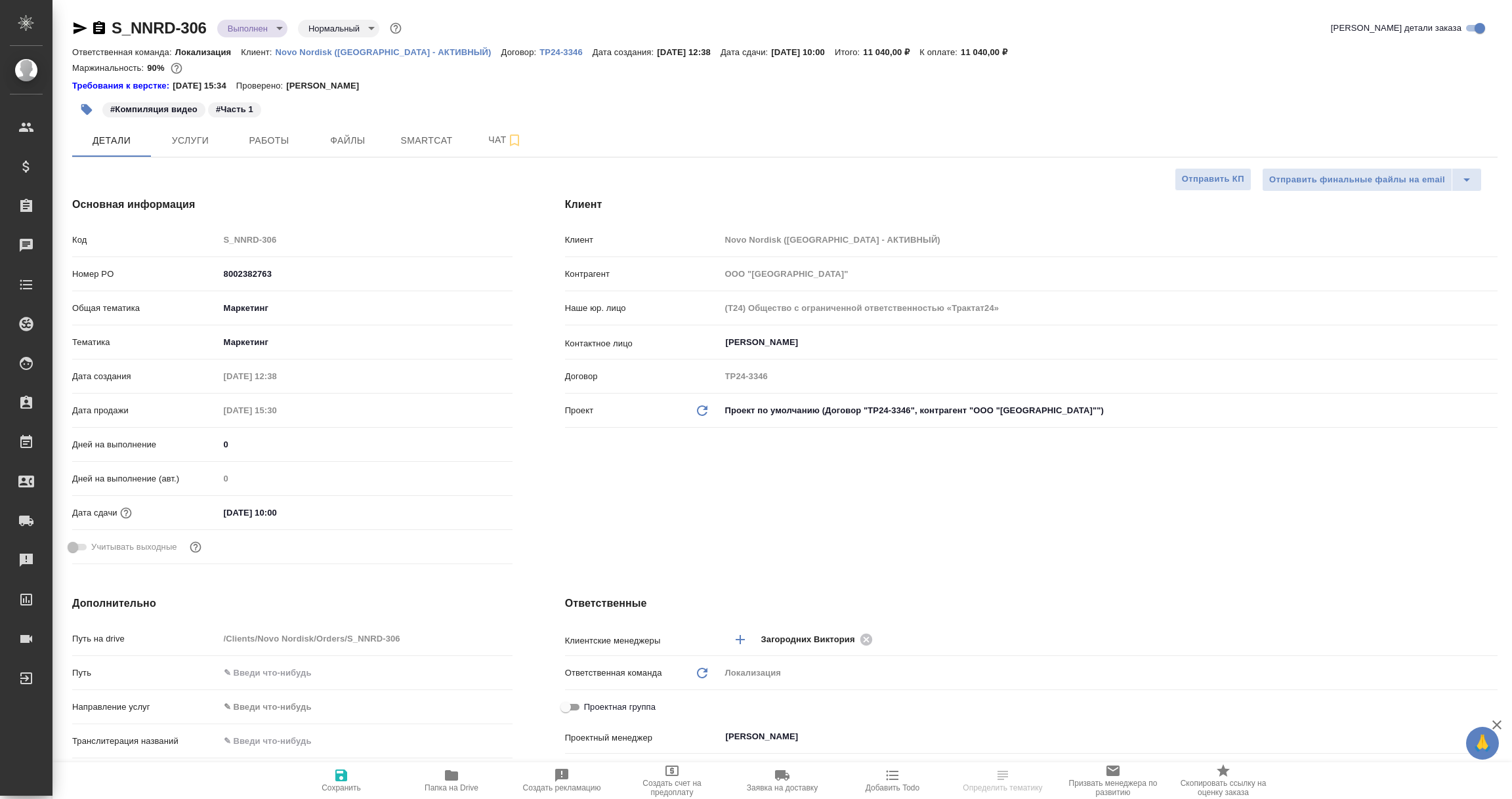
select select "RU"
click at [66, 25] on div "S_NNRD-306 Выполнен completed Нормальный normal Кратко детали заказа Ответствен…" at bounding box center [785, 684] width 1439 height 1369
click at [76, 30] on icon "button" at bounding box center [80, 28] width 14 height 12
select select "RU"
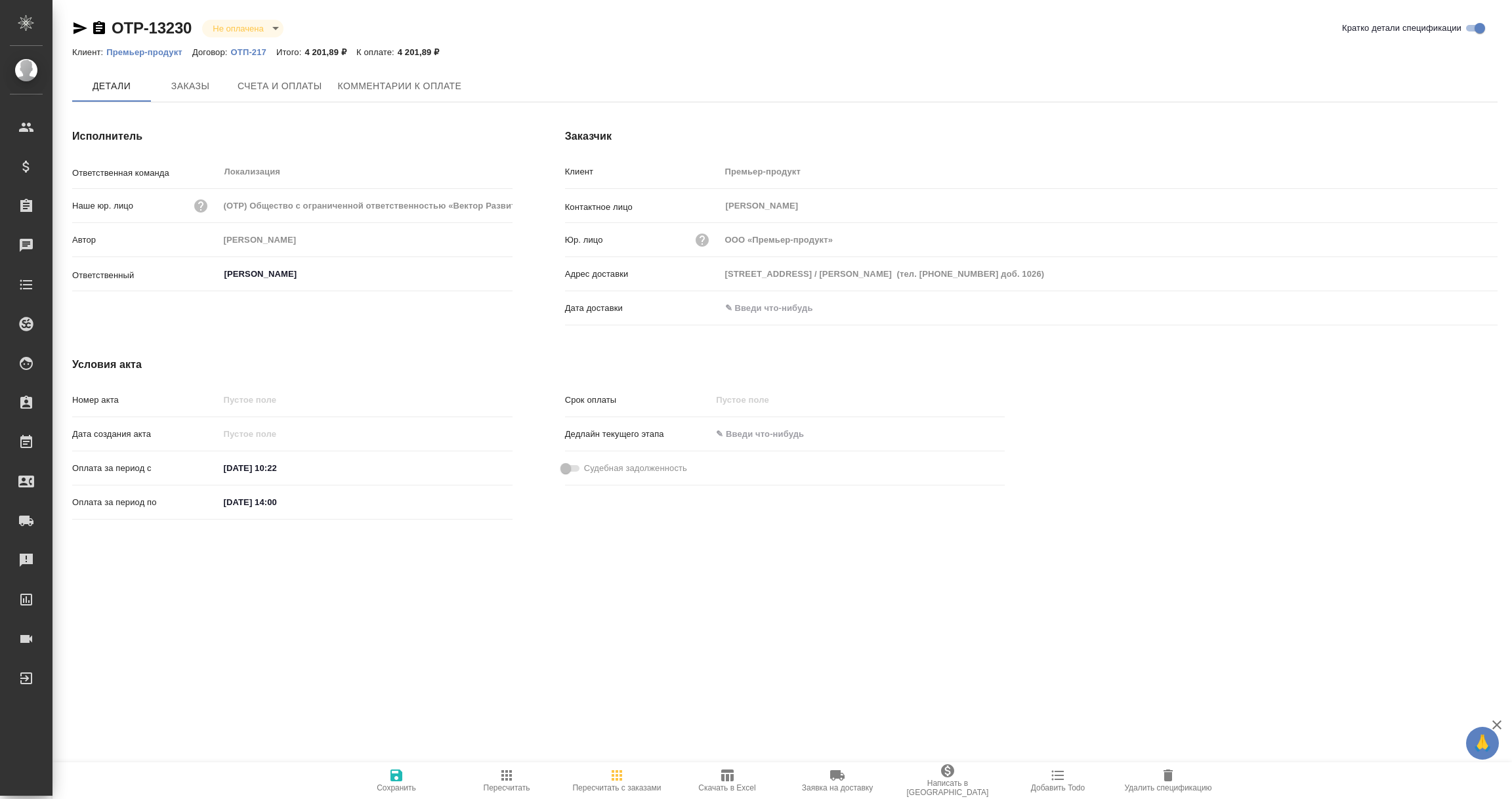
click at [93, 27] on icon "button" at bounding box center [99, 28] width 12 height 13
click at [101, 25] on icon "button" at bounding box center [99, 28] width 16 height 16
click at [1166, 777] on icon "button" at bounding box center [1167, 776] width 9 height 12
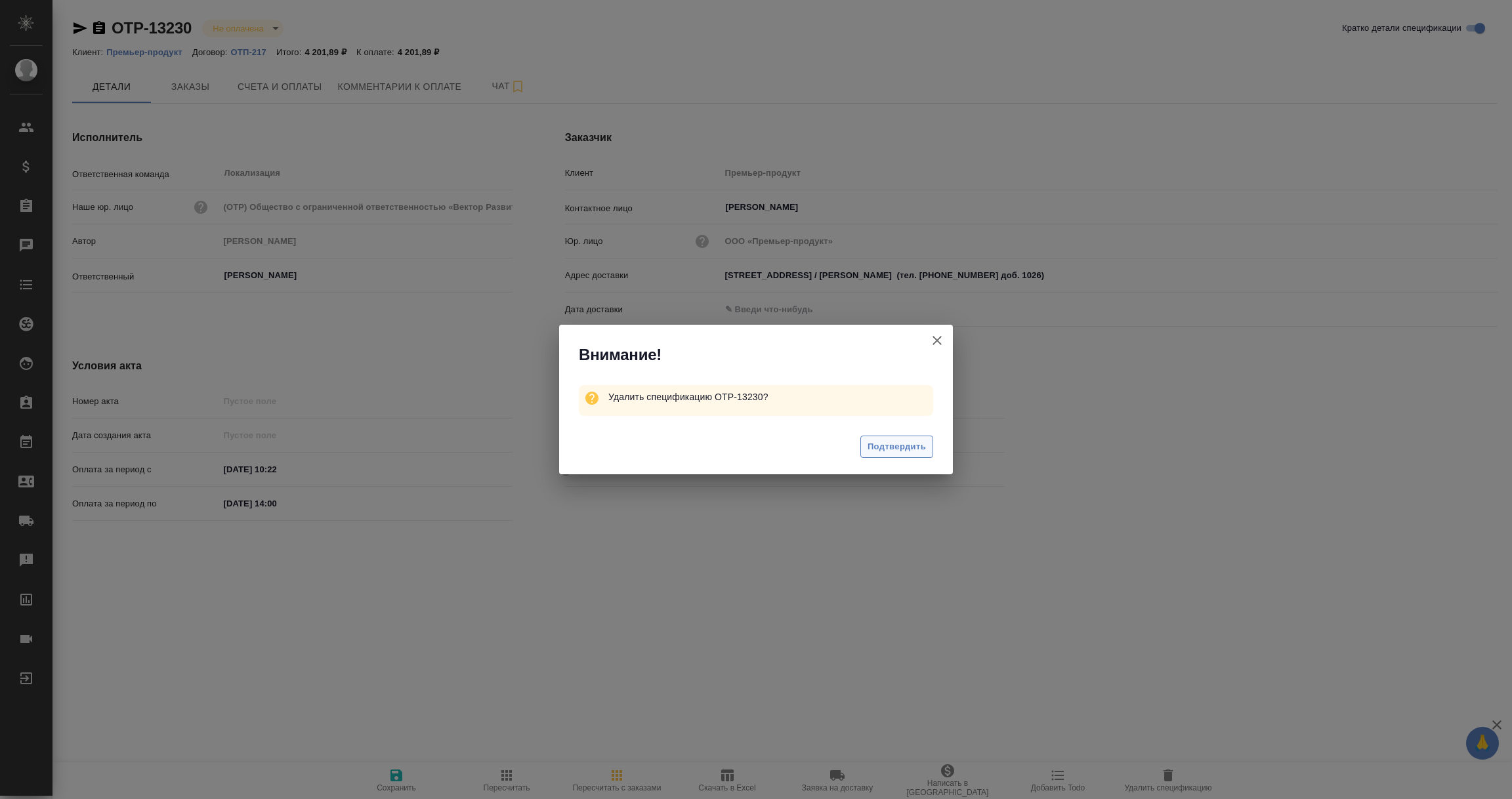
click at [887, 443] on span "Подтвердить" at bounding box center [896, 447] width 58 height 15
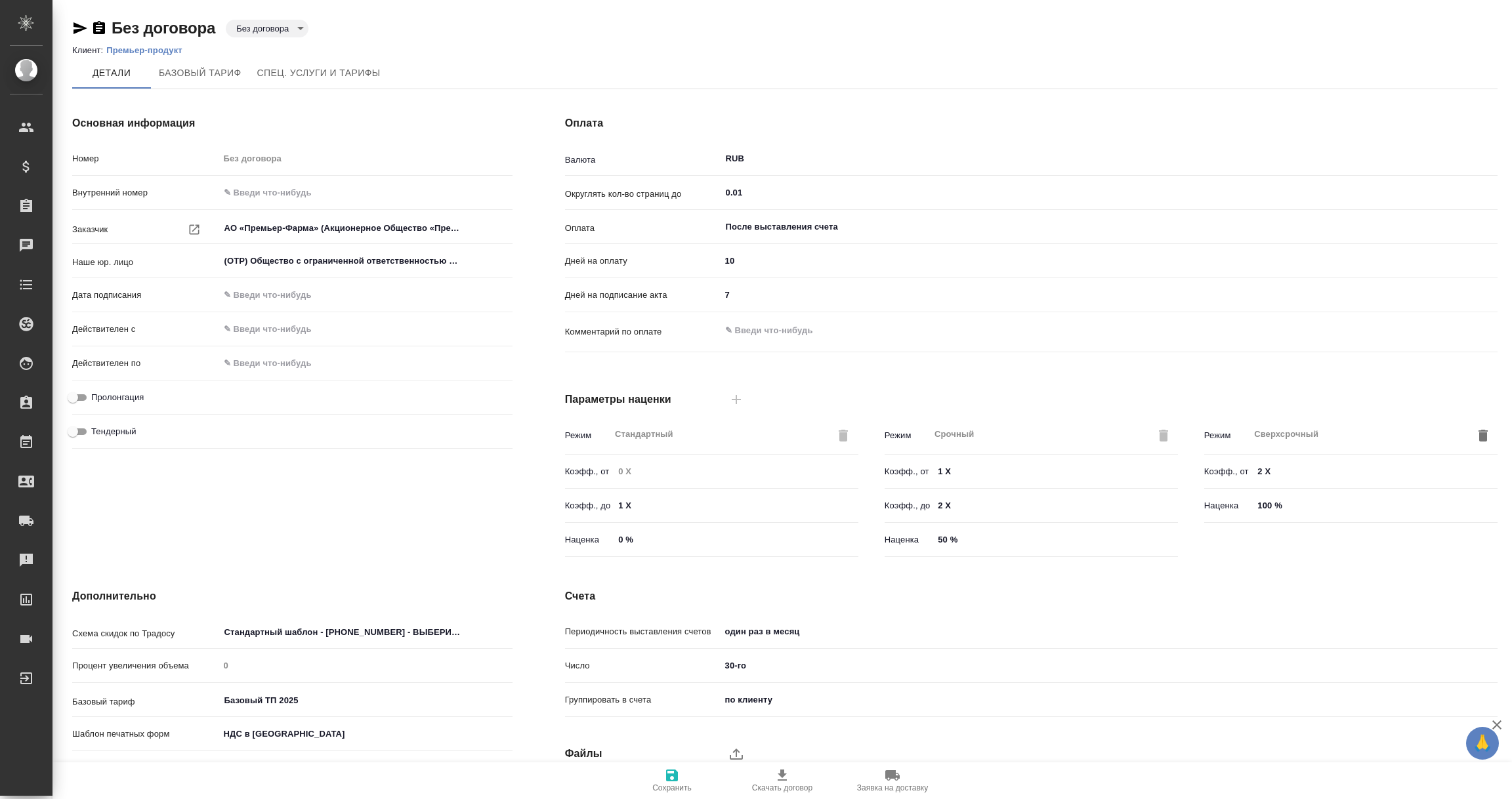
scroll to position [93, 0]
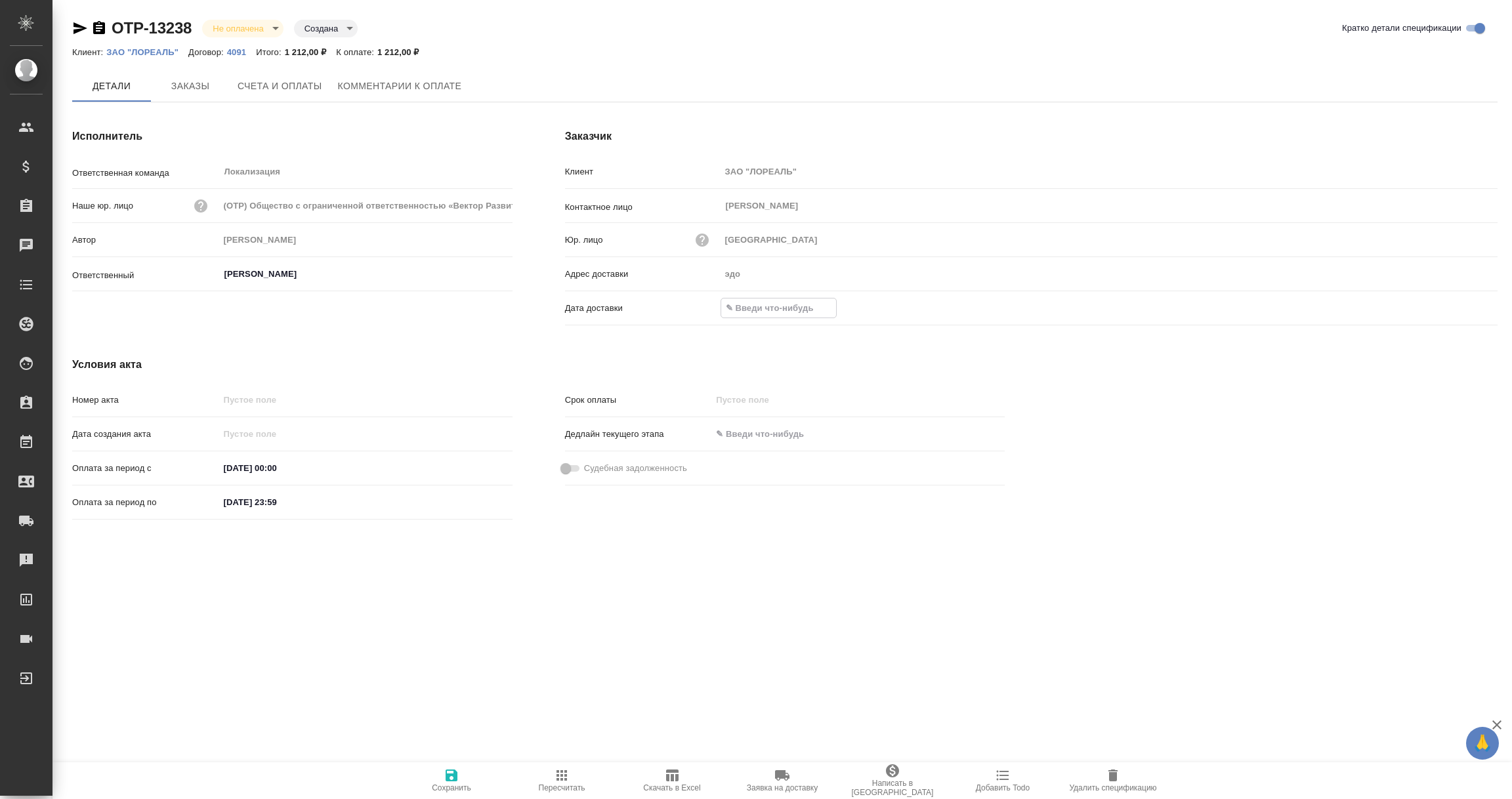
click at [755, 303] on input "text" at bounding box center [778, 308] width 115 height 19
click at [1461, 308] on icon "button" at bounding box center [1459, 308] width 16 height 16
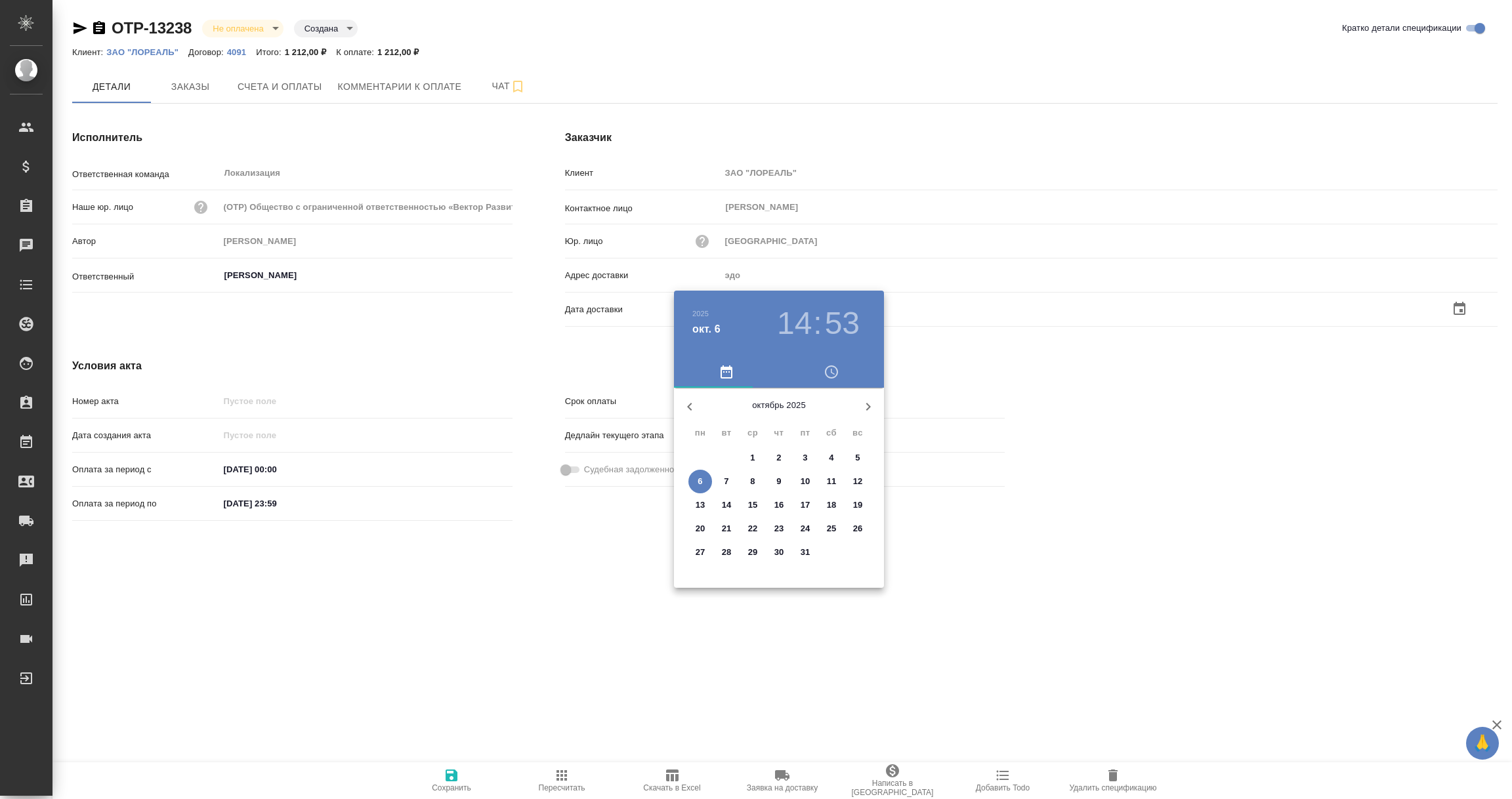
click at [702, 482] on p "6" at bounding box center [699, 482] width 4 height 13
type input "06.10.2025 14:53"
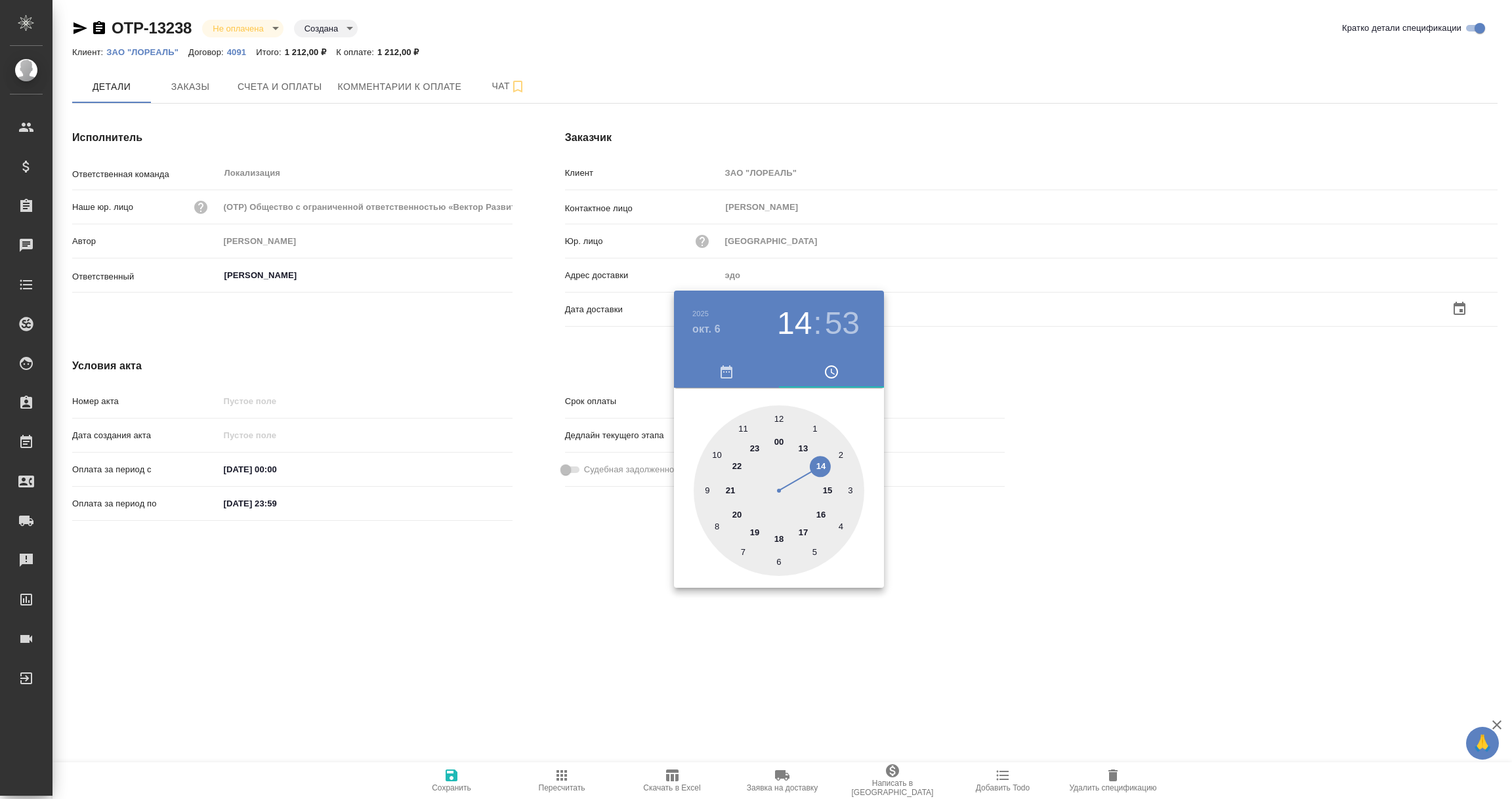
click at [593, 573] on div at bounding box center [756, 399] width 1512 height 799
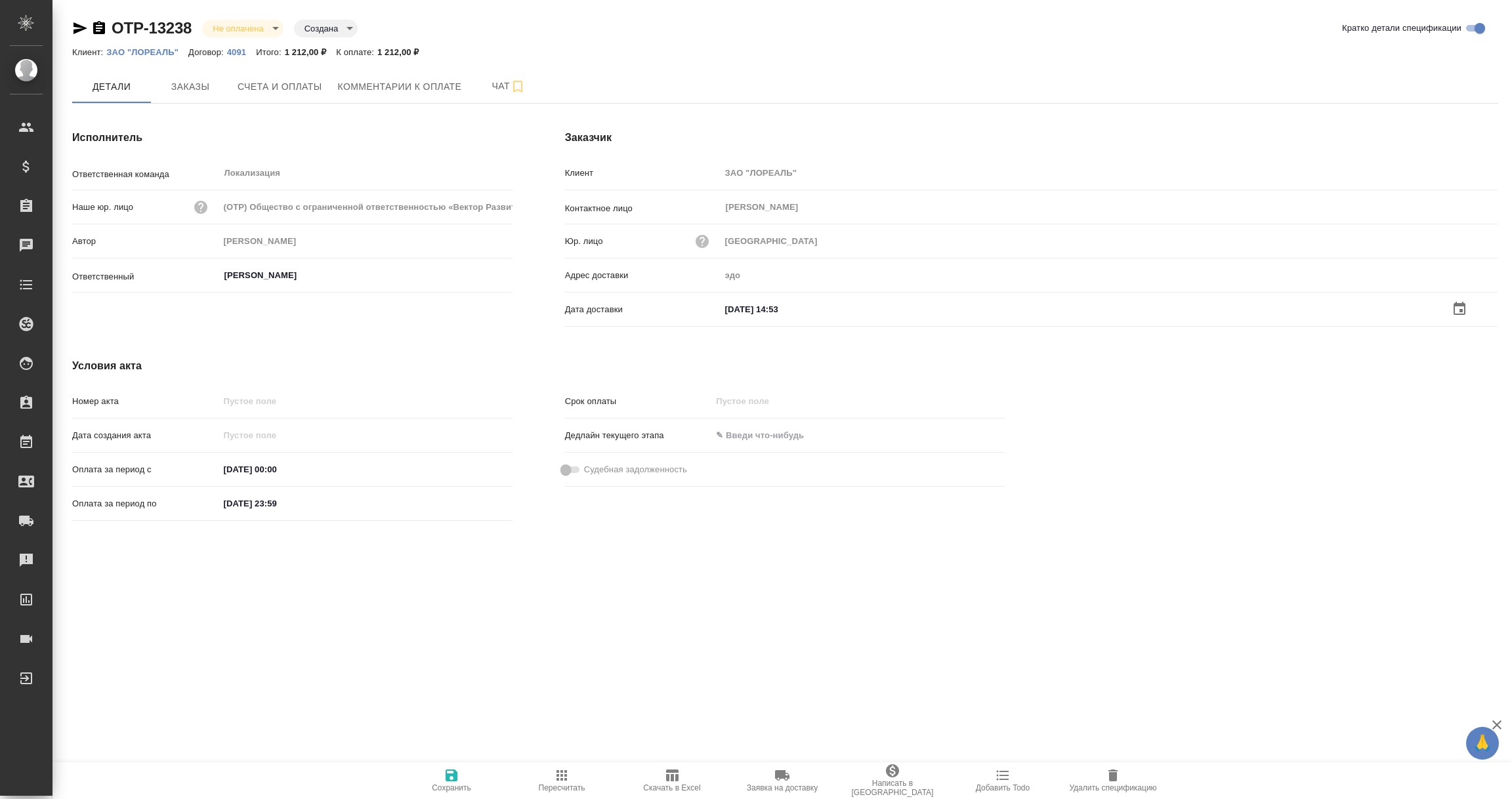
click at [458, 771] on icon "button" at bounding box center [451, 776] width 16 height 16
click at [737, 308] on input "text" at bounding box center [778, 308] width 115 height 19
click at [1463, 306] on icon "button" at bounding box center [1459, 308] width 12 height 13
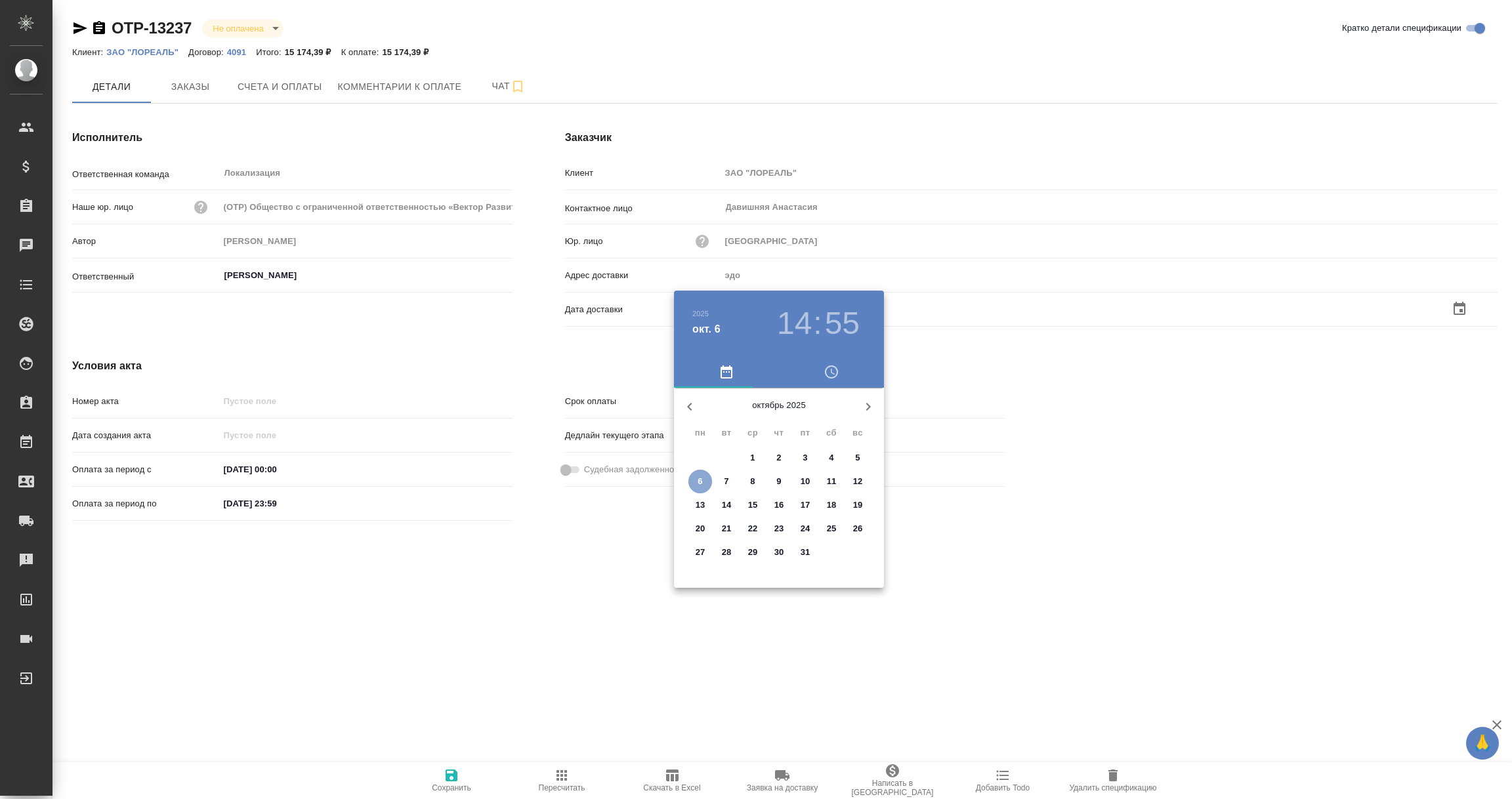
click at [702, 482] on p "6" at bounding box center [699, 482] width 4 height 13
type input "[DATE] 14:55"
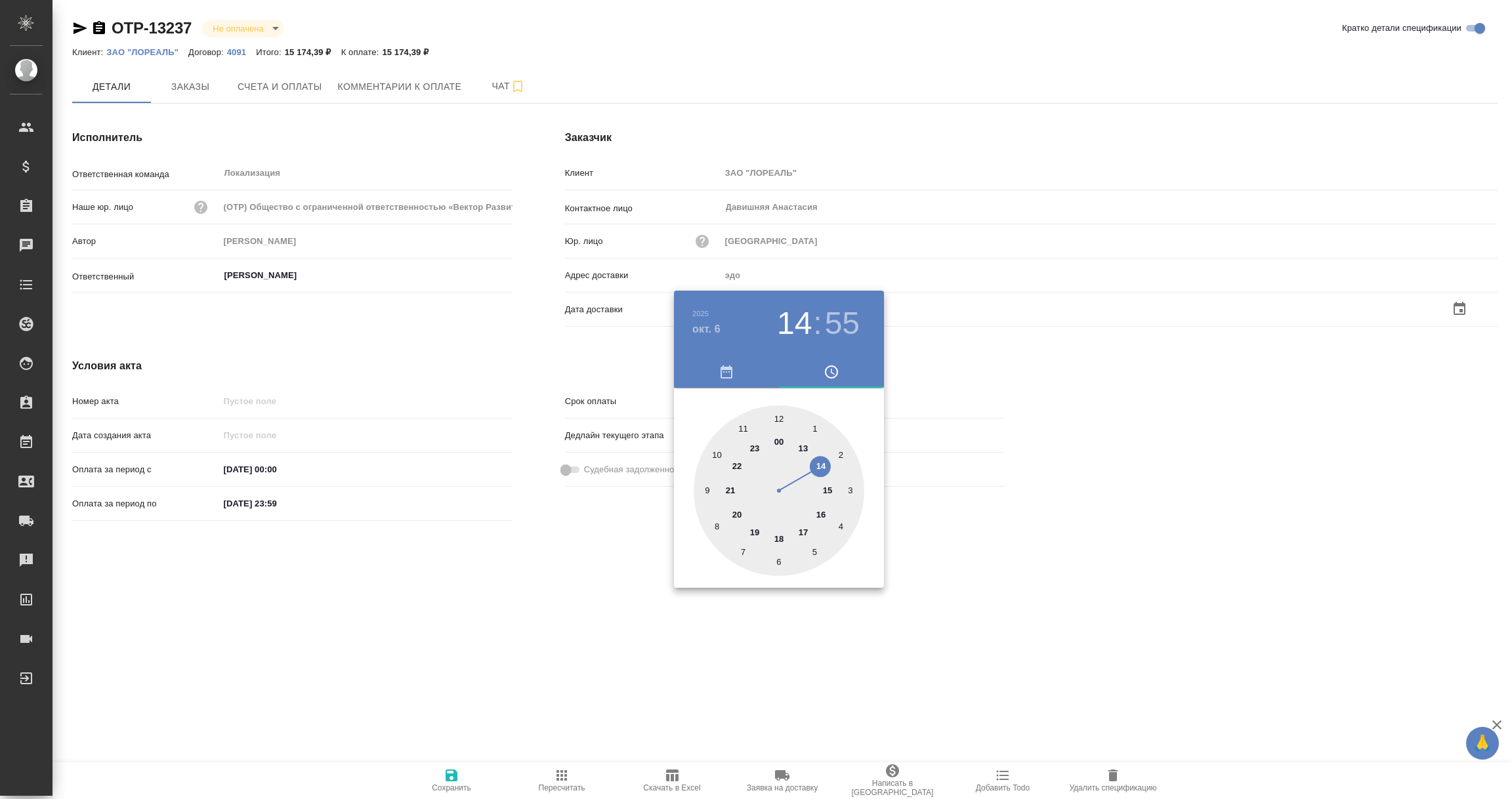
click at [633, 546] on div at bounding box center [756, 399] width 1512 height 799
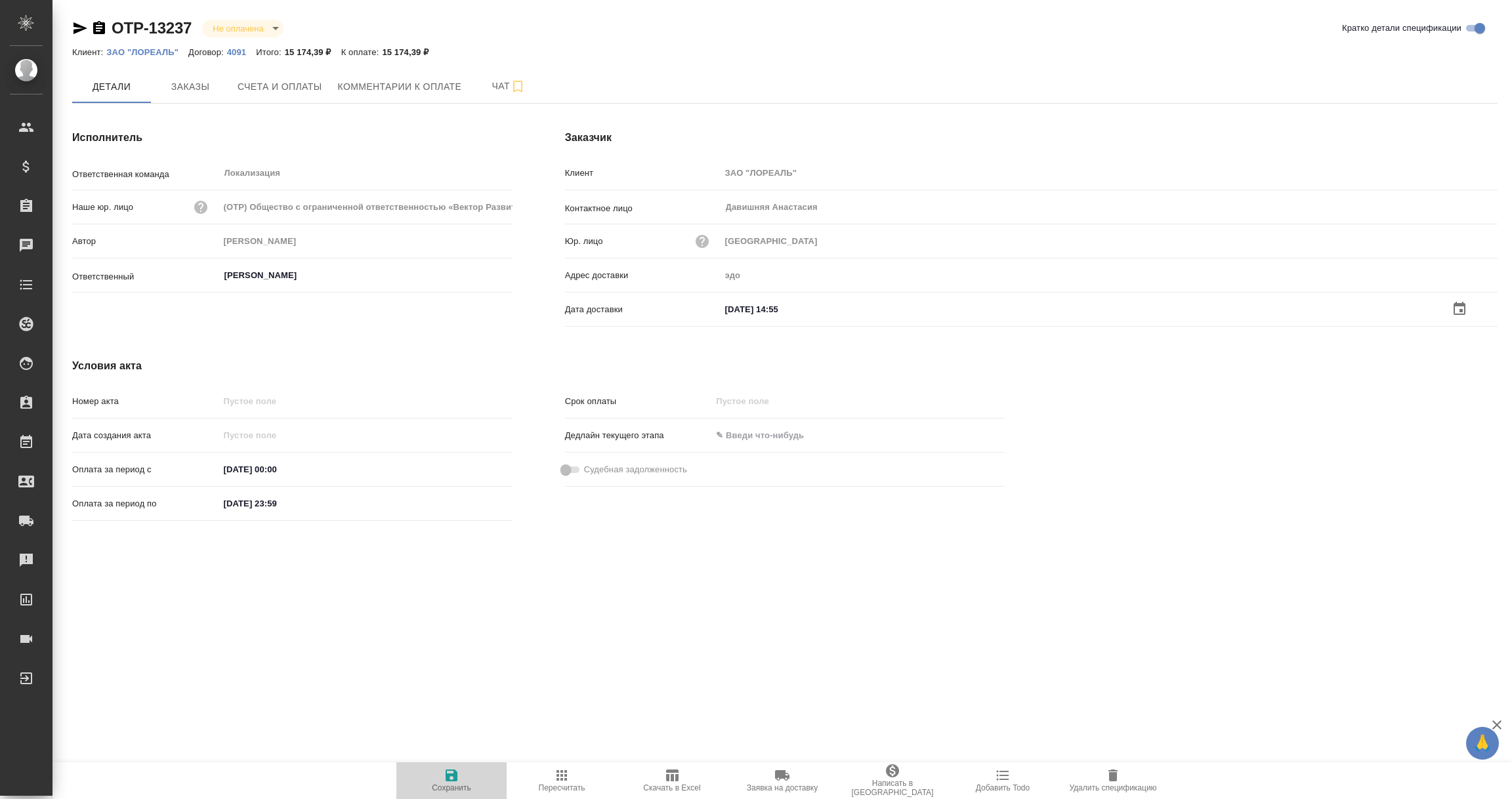
click at [453, 777] on icon "button" at bounding box center [451, 776] width 12 height 12
click at [752, 301] on input "text" at bounding box center [778, 308] width 115 height 19
click at [1463, 306] on icon "button" at bounding box center [1459, 309] width 16 height 16
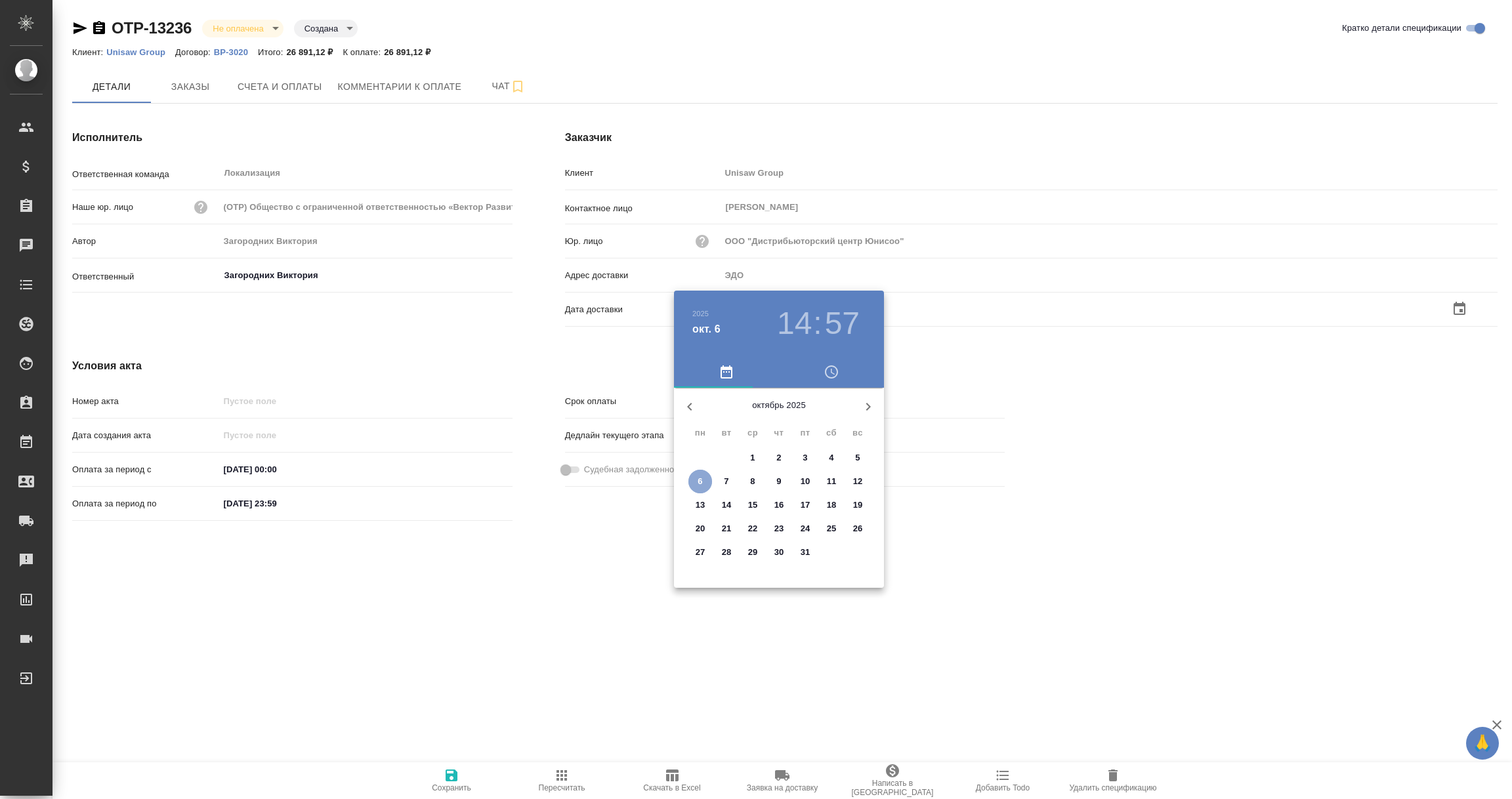
click at [694, 482] on span "6" at bounding box center [700, 482] width 24 height 13
type input "06.10.2025 14:57"
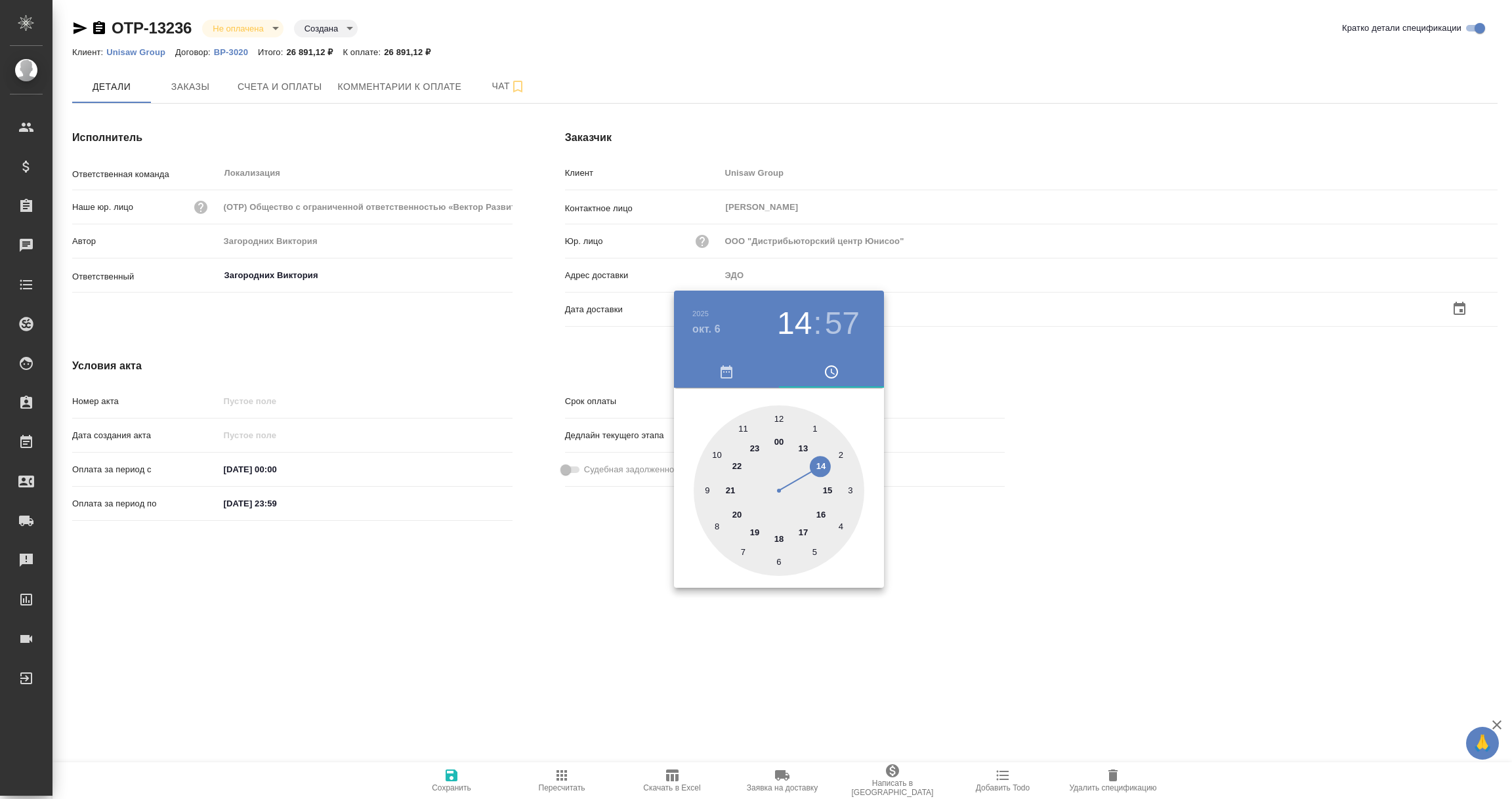
click at [580, 581] on div at bounding box center [756, 399] width 1512 height 799
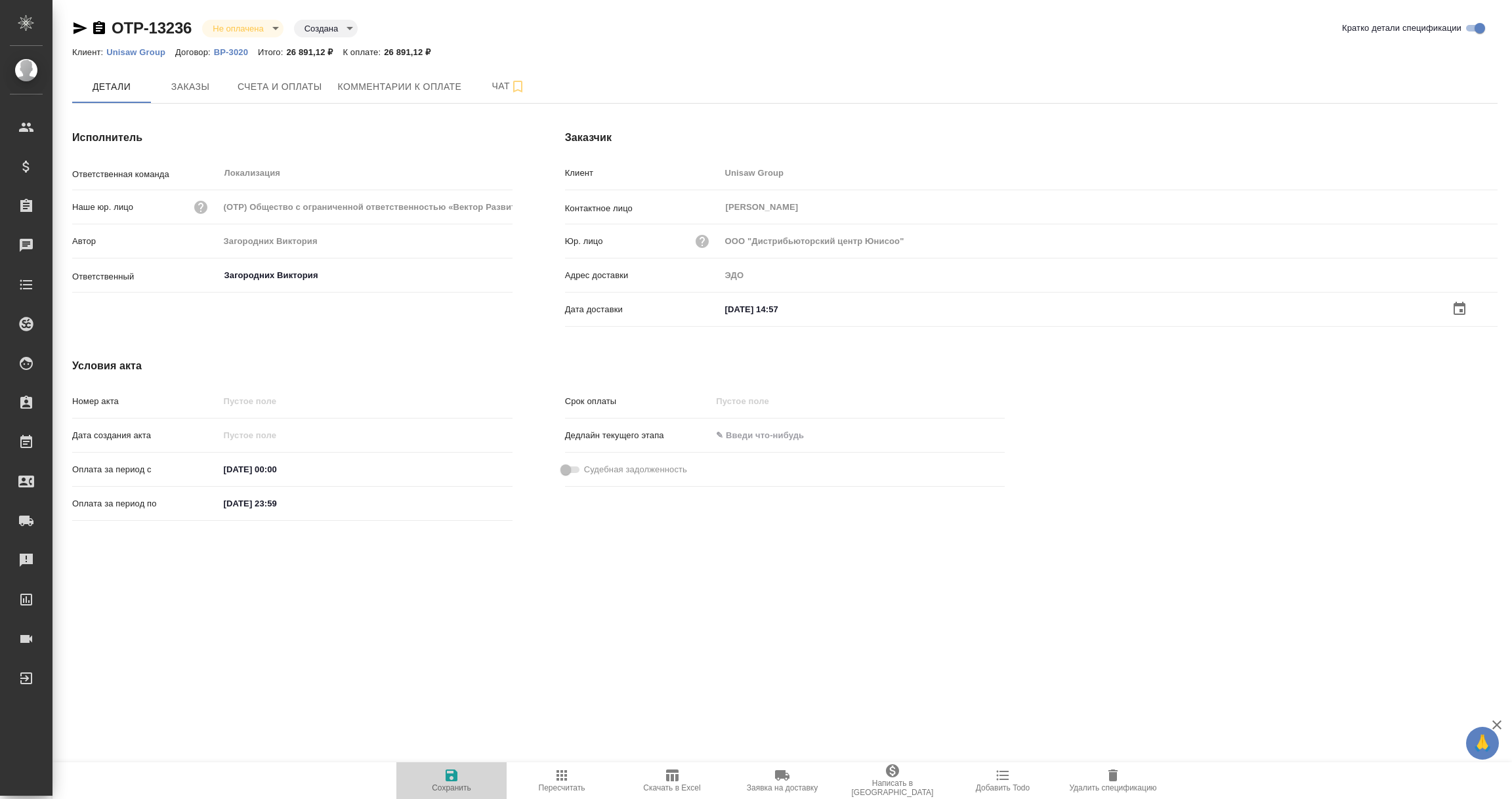
click at [446, 787] on span "Сохранить" at bounding box center [451, 788] width 39 height 9
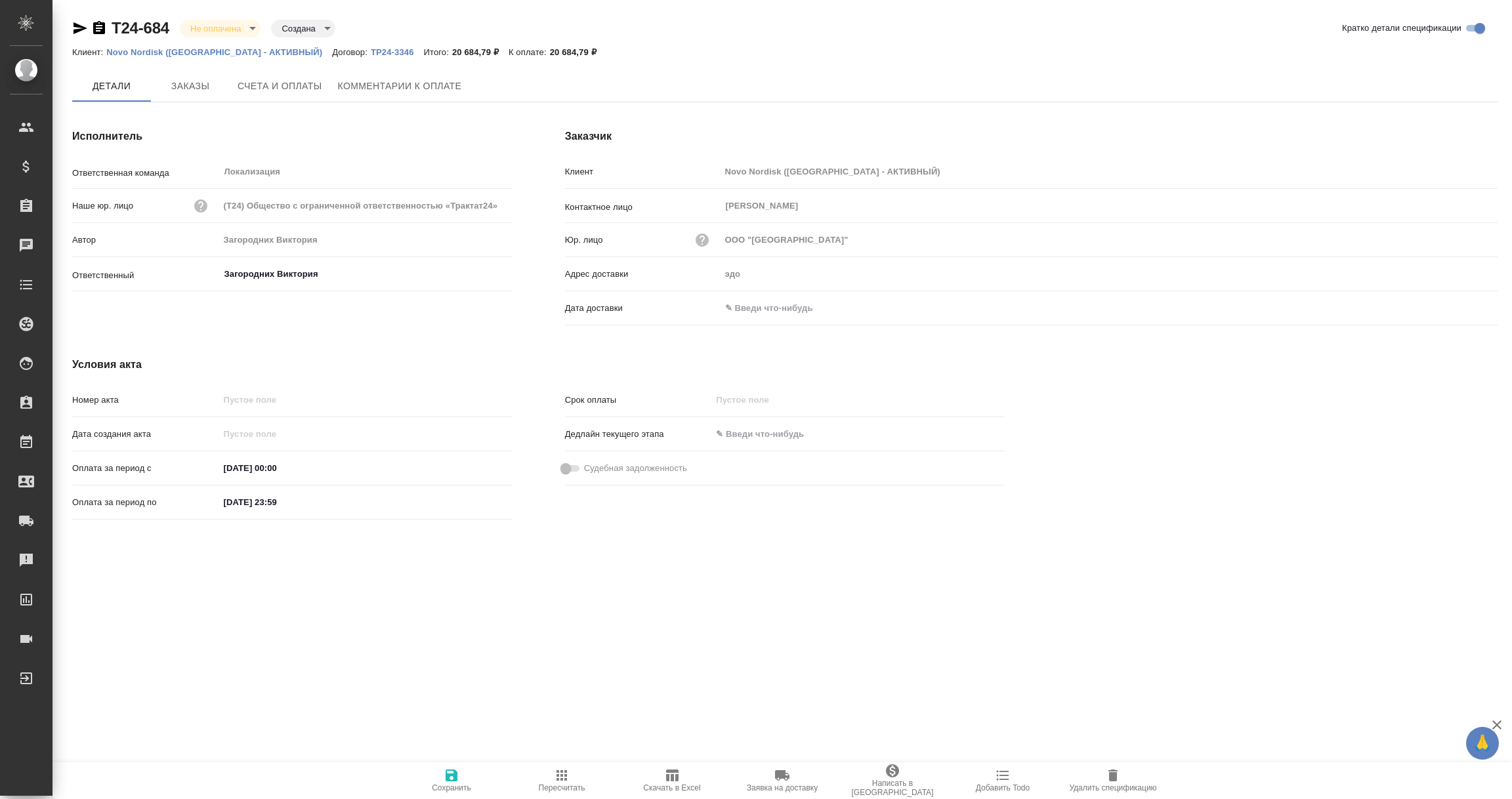
click at [771, 308] on input "text" at bounding box center [778, 308] width 115 height 19
click at [1456, 309] on icon "button" at bounding box center [1459, 309] width 16 height 16
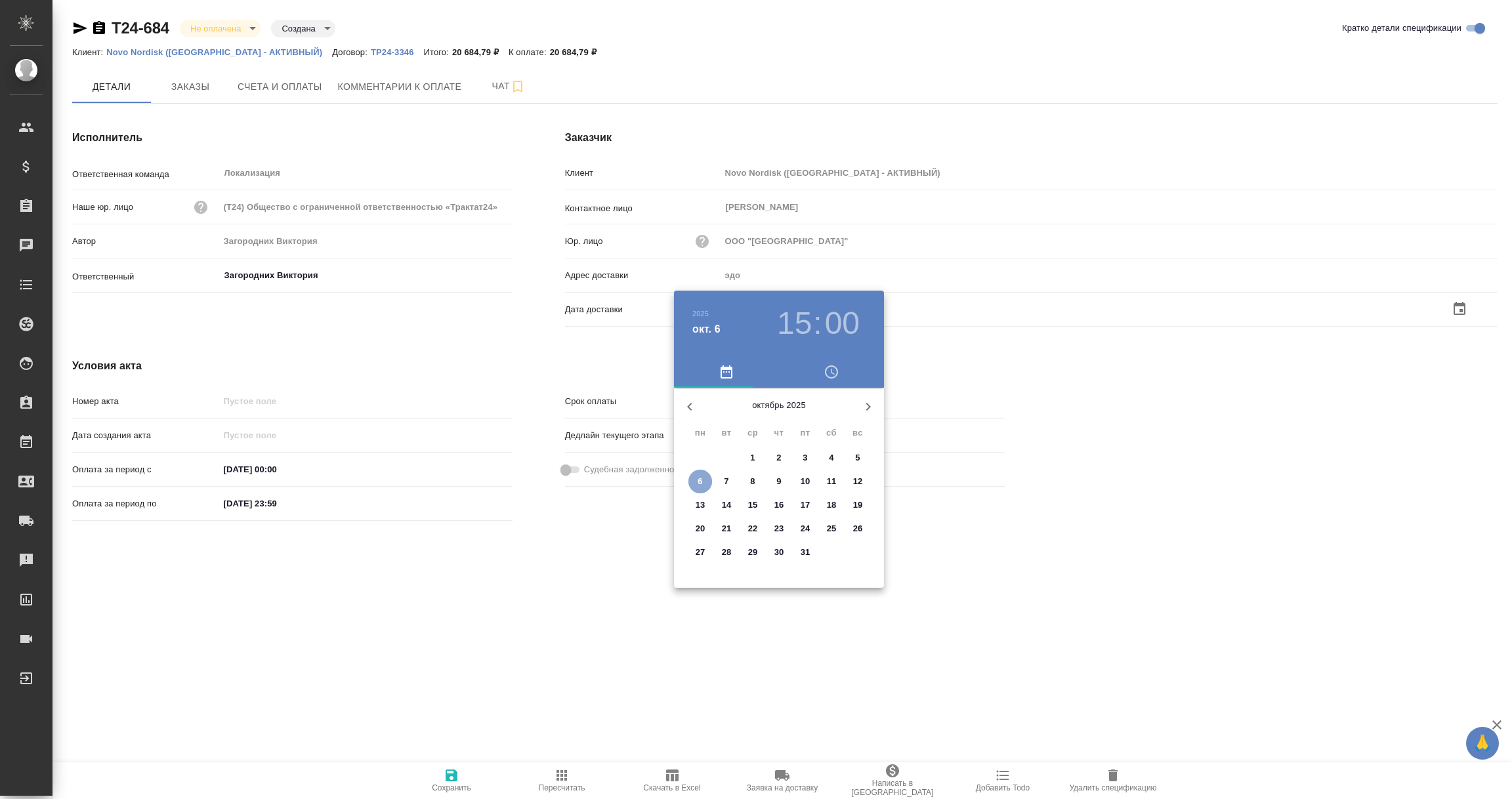
click at [699, 478] on p "6" at bounding box center [699, 482] width 4 height 13
type input "[DATE] 15:00"
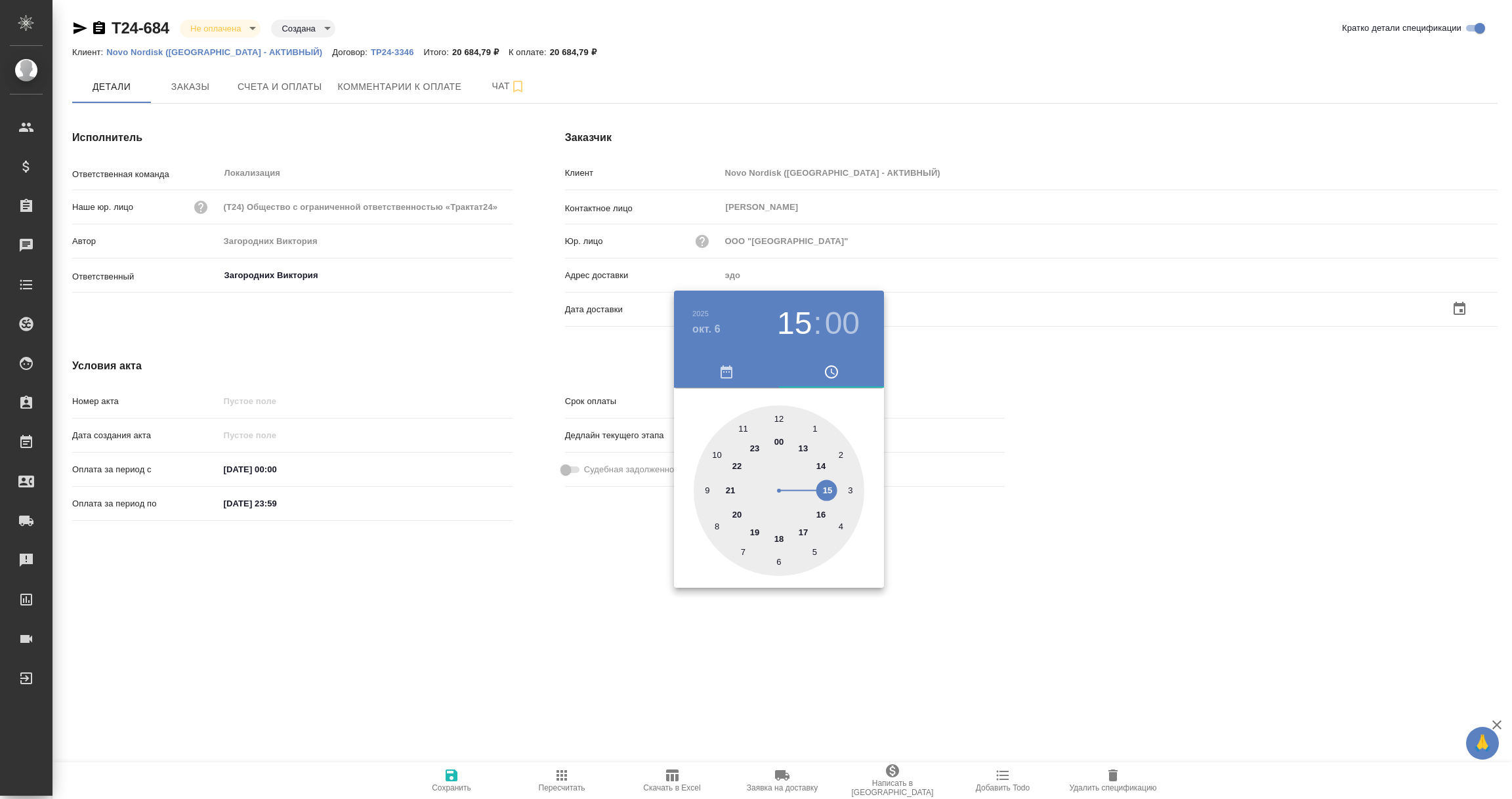
click at [565, 586] on div at bounding box center [756, 399] width 1512 height 799
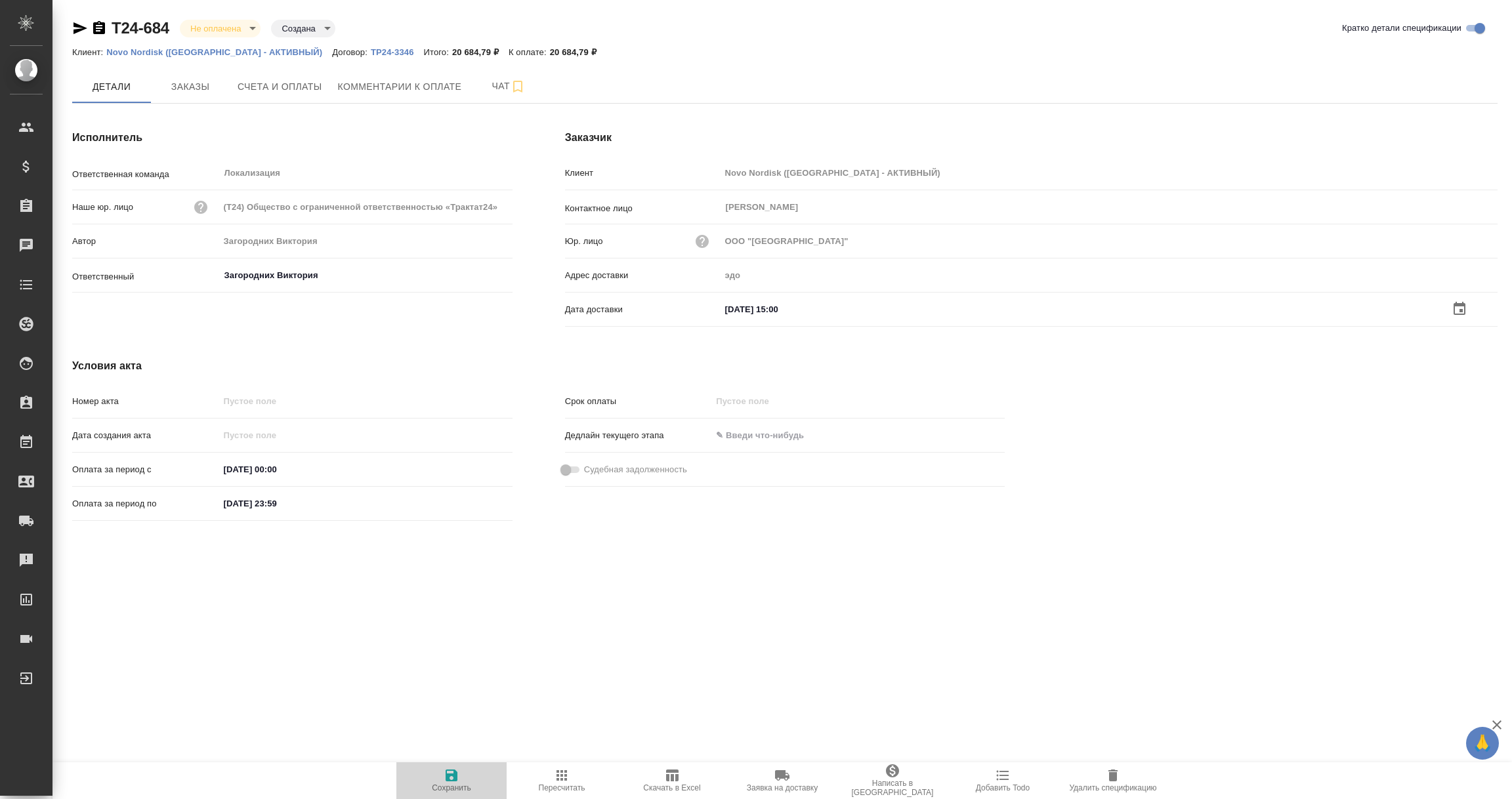
click at [447, 774] on icon "button" at bounding box center [451, 776] width 12 height 12
click at [776, 306] on input "text" at bounding box center [778, 308] width 115 height 19
click at [1457, 305] on icon "button" at bounding box center [1459, 308] width 12 height 13
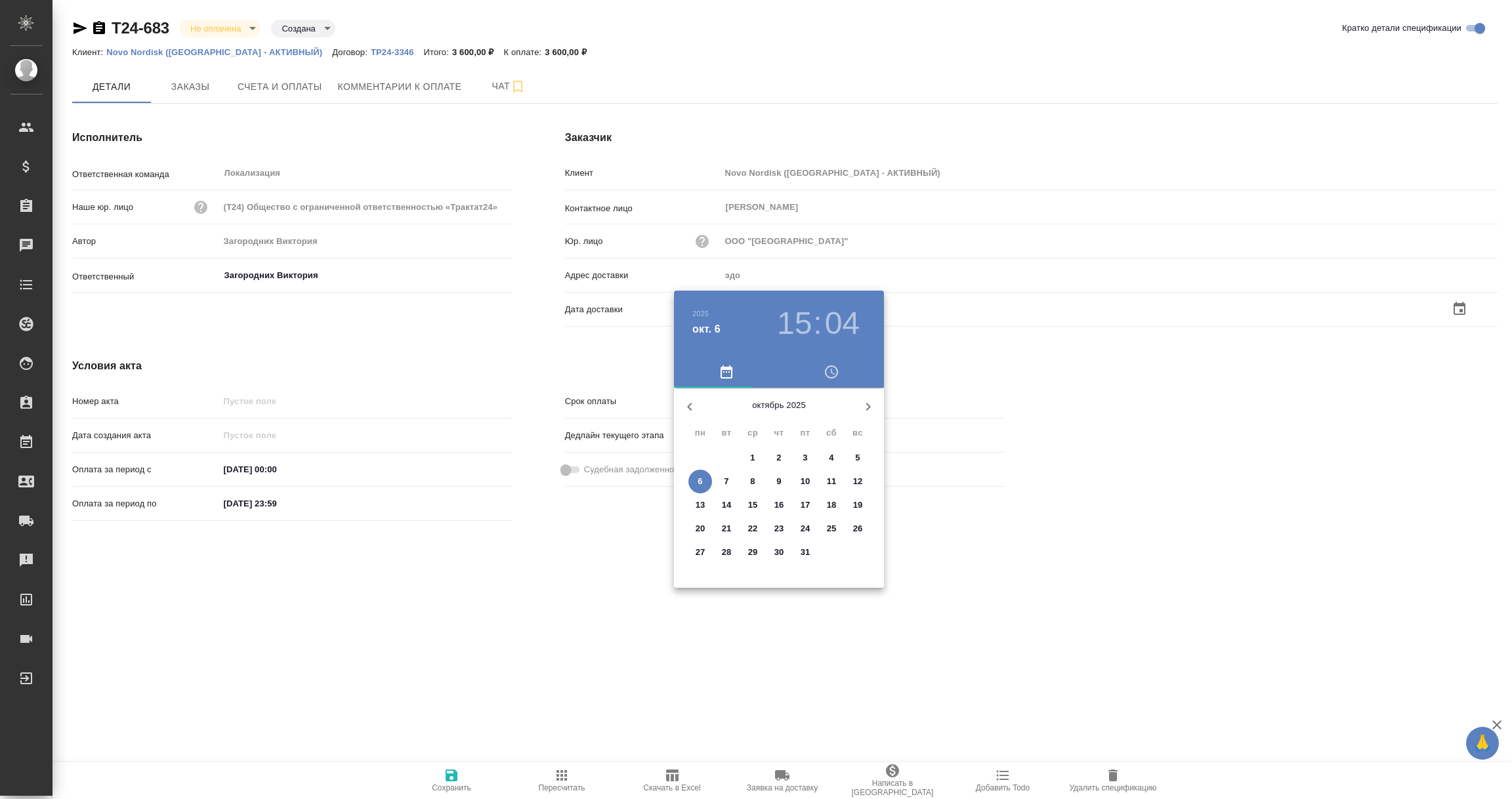
click at [695, 479] on span "6" at bounding box center [700, 482] width 24 height 13
type input "06.10.2025 15:04"
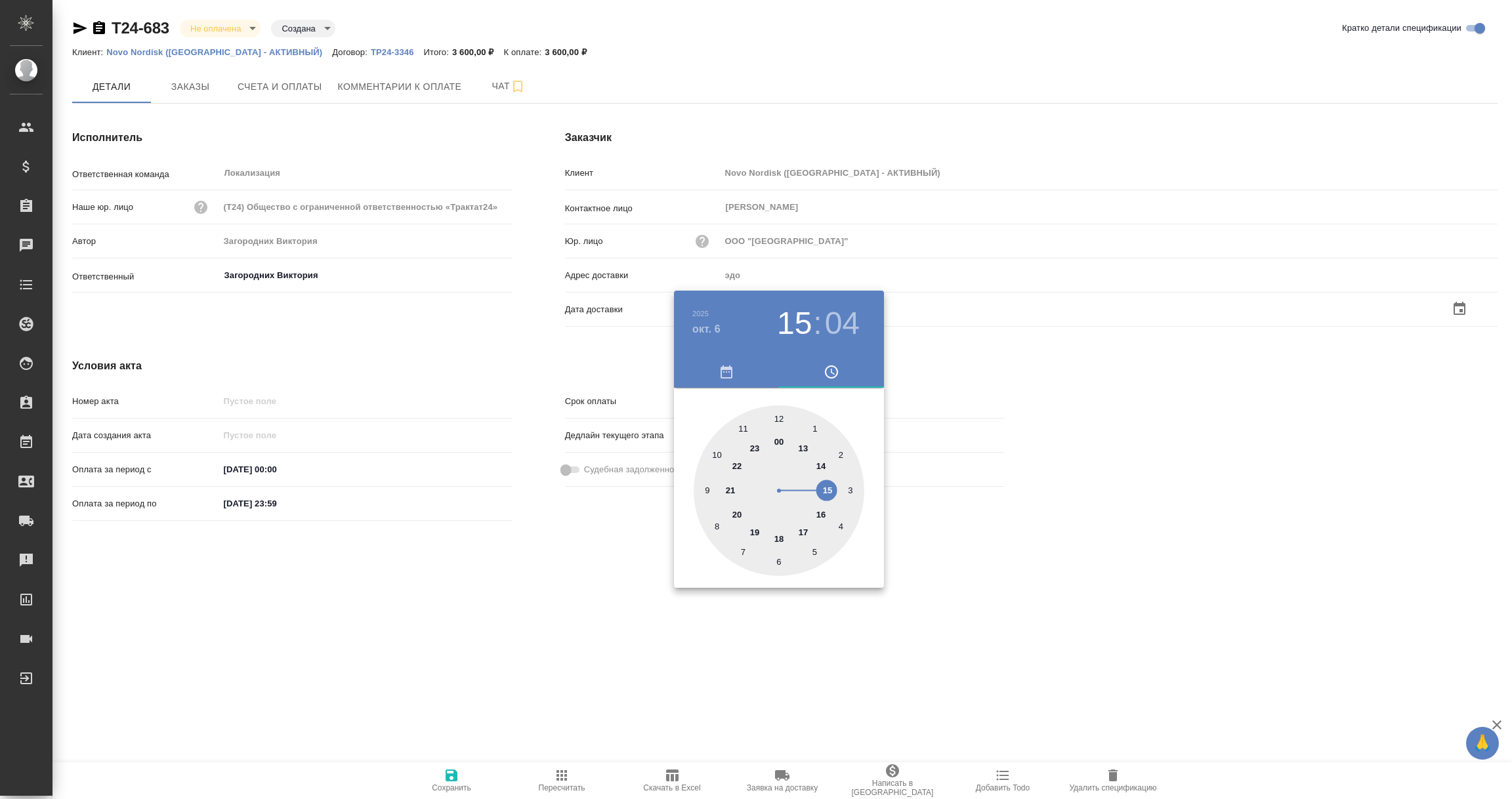
drag, startPoint x: 574, startPoint y: 609, endPoint x: 560, endPoint y: 633, distance: 27.8
click at [572, 612] on div at bounding box center [756, 399] width 1512 height 799
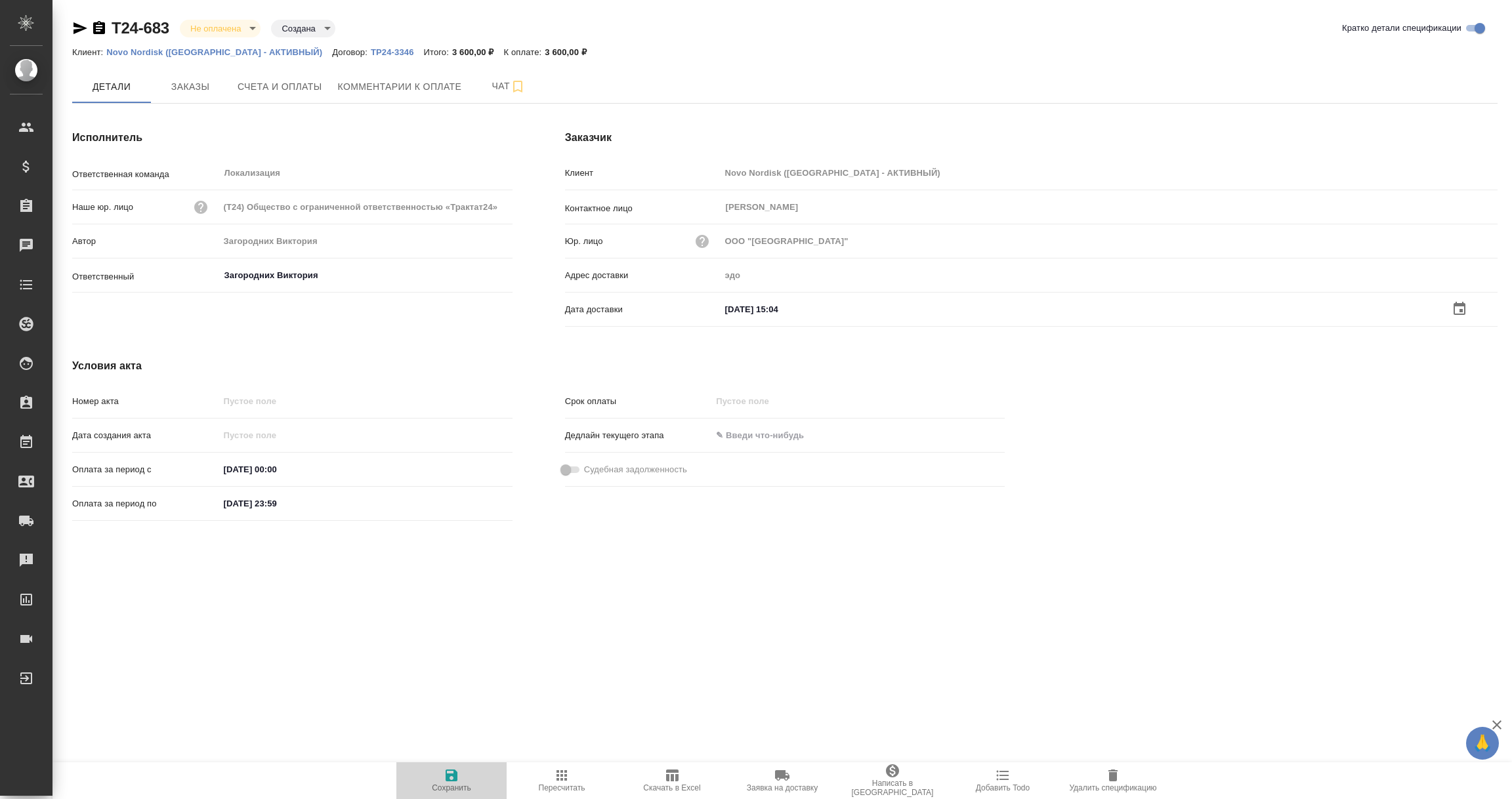
click at [438, 779] on span "Сохранить" at bounding box center [451, 780] width 94 height 25
click at [783, 312] on input "text" at bounding box center [778, 308] width 115 height 19
click at [1460, 306] on icon "button" at bounding box center [1459, 309] width 16 height 16
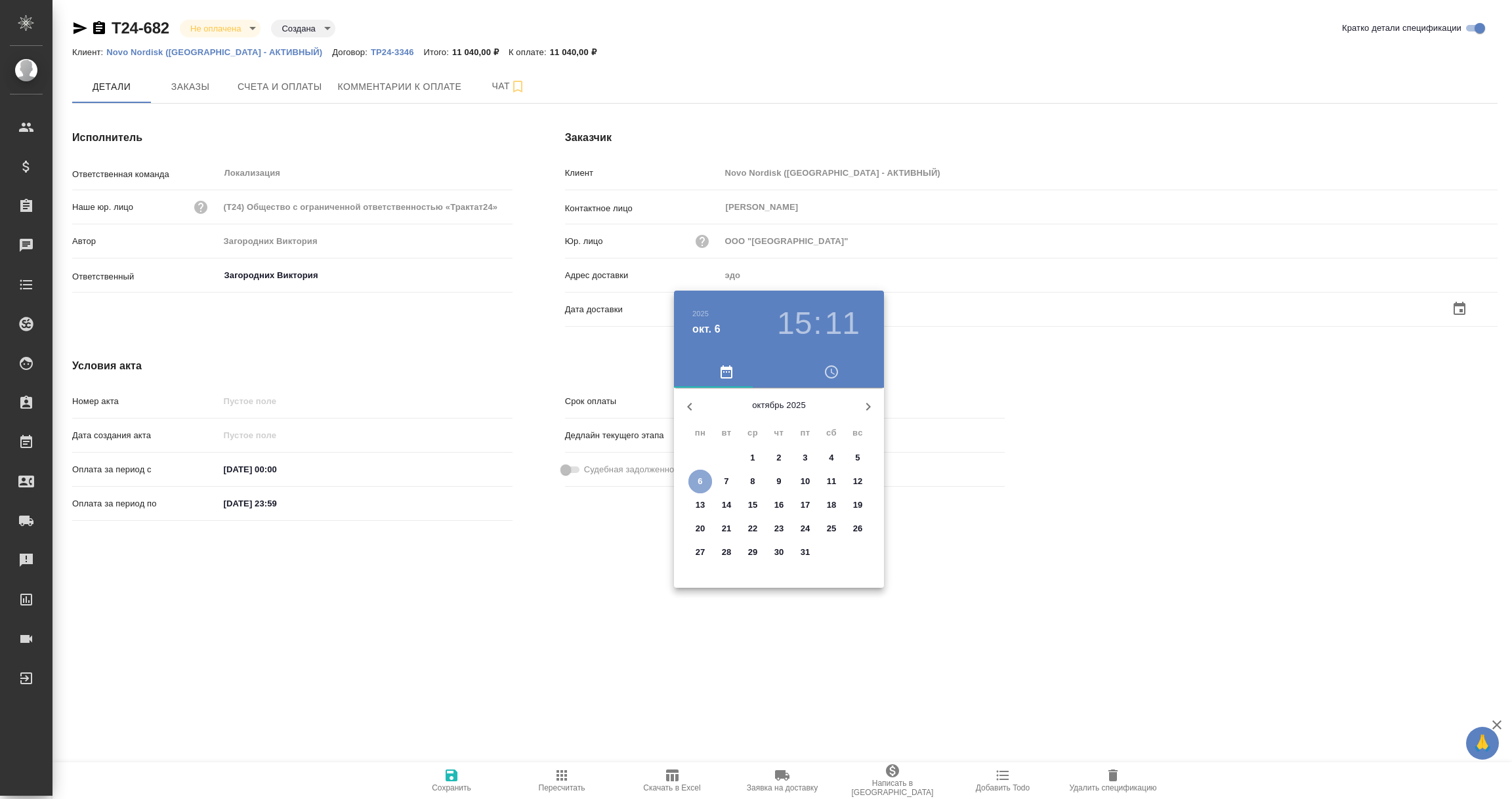
click at [698, 479] on p "6" at bounding box center [699, 482] width 4 height 13
type input "[DATE] 15:11"
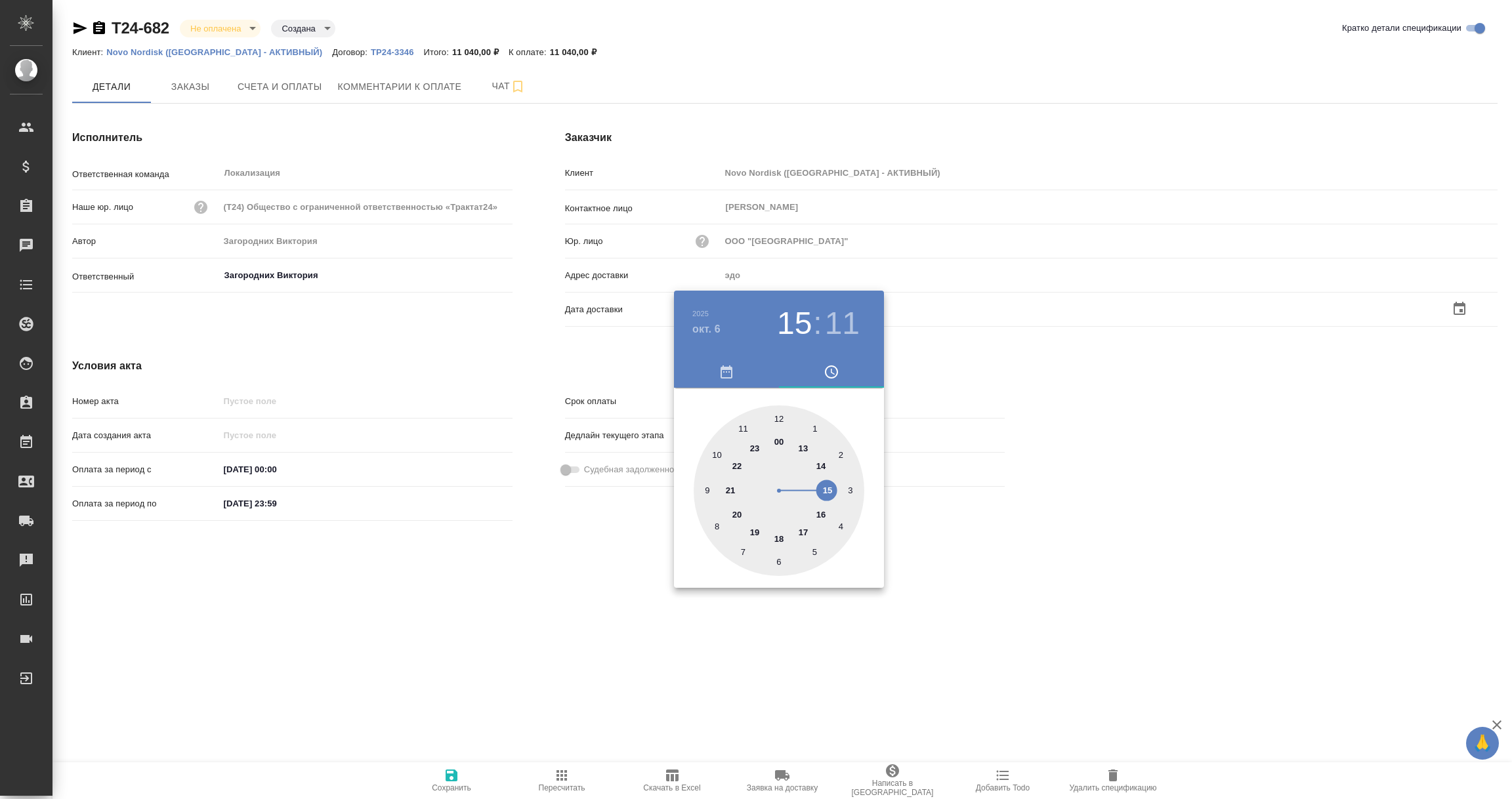
click at [537, 593] on div at bounding box center [756, 399] width 1512 height 799
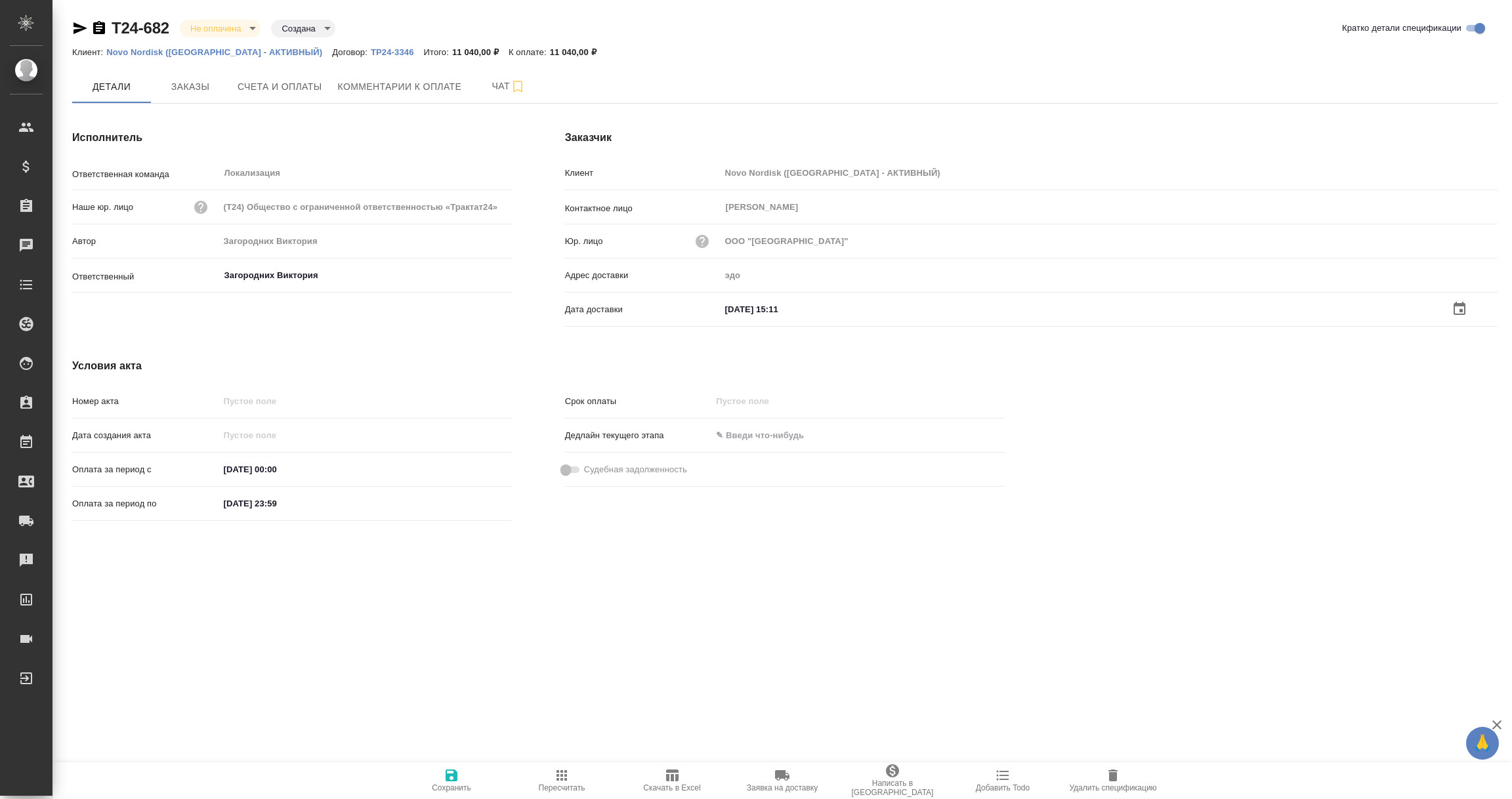
click at [445, 772] on icon "button" at bounding box center [451, 776] width 12 height 12
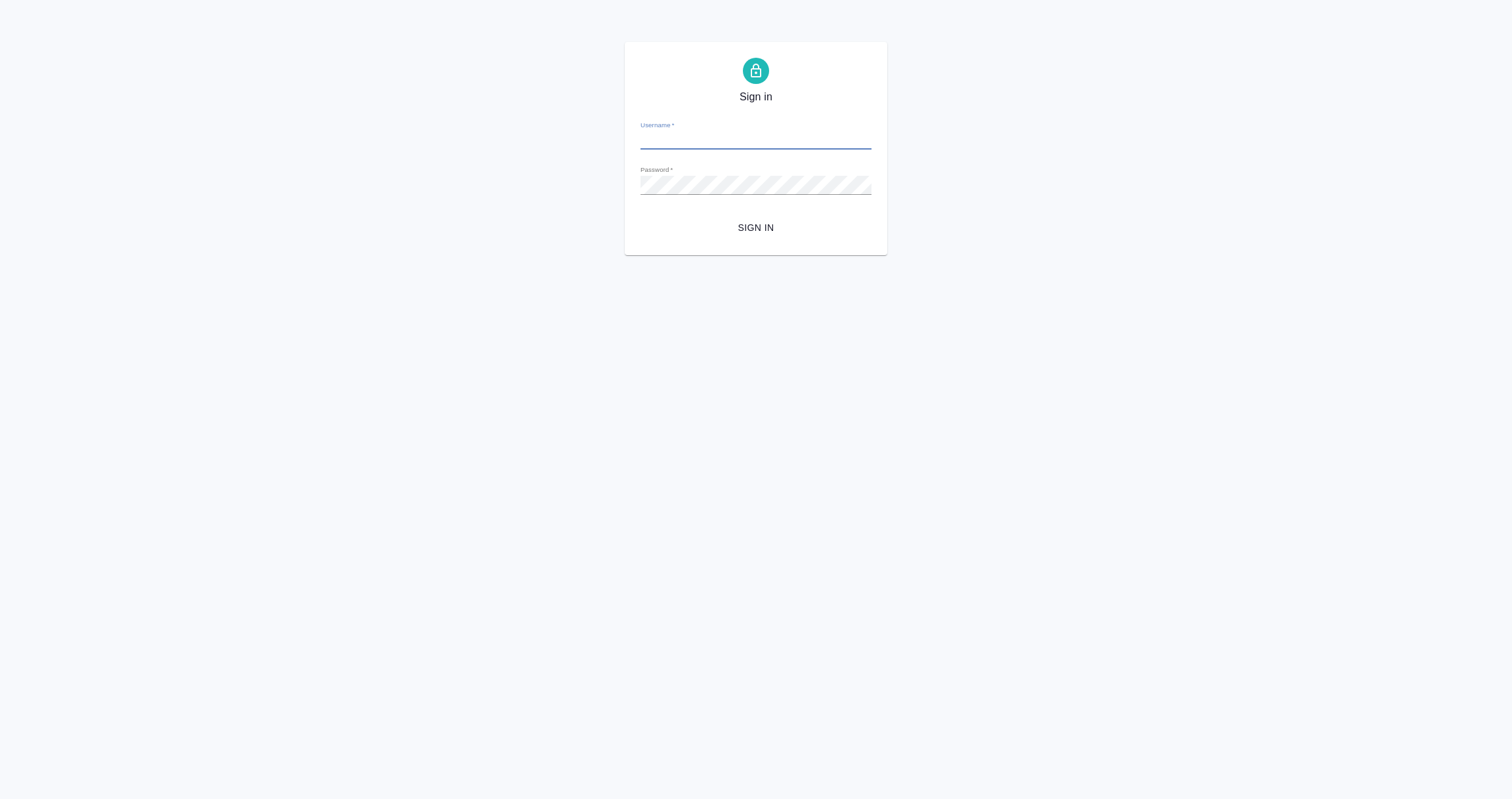
type input "[PERSON_NAME][EMAIL_ADDRESS][DOMAIN_NAME]"
click at [763, 231] on span "Sign in" at bounding box center [755, 228] width 210 height 17
